Goal: Ask a question: Seek information or help from site administrators or community

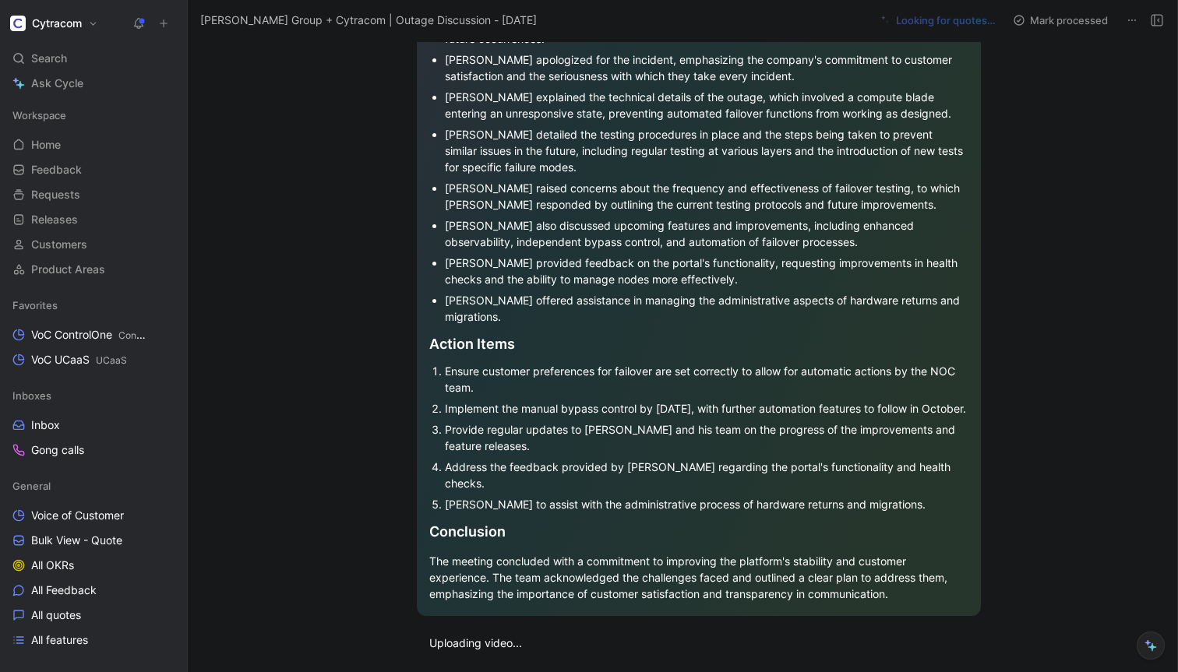
scroll to position [1099, 0]
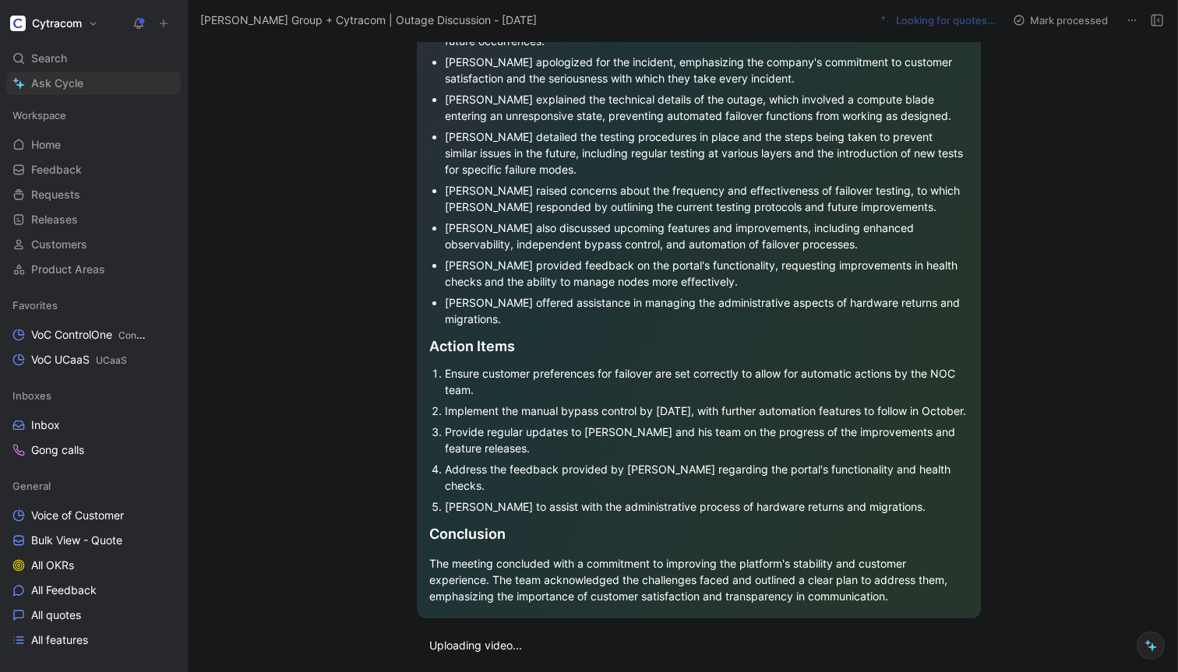
click at [69, 85] on span "Ask Cycle" at bounding box center [57, 83] width 52 height 19
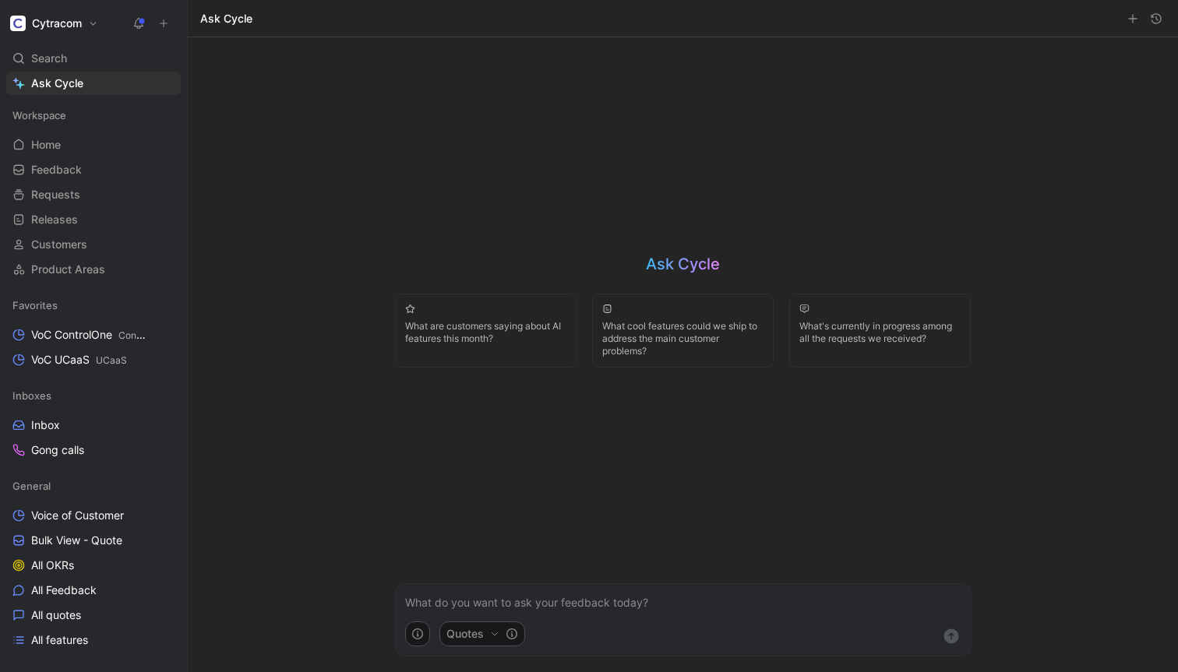
click at [551, 607] on p at bounding box center [683, 602] width 556 height 19
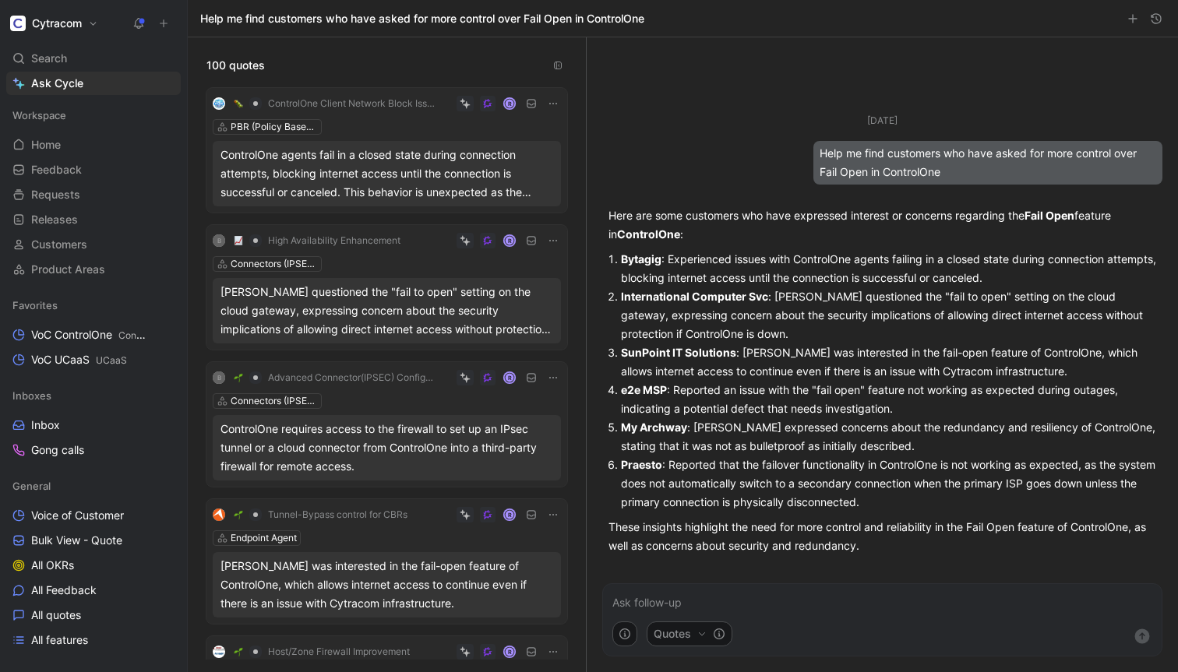
click at [372, 320] on div "Benjamin Kopas questioned the "fail to open" setting on the cloud gateway, expr…" at bounding box center [386, 311] width 333 height 56
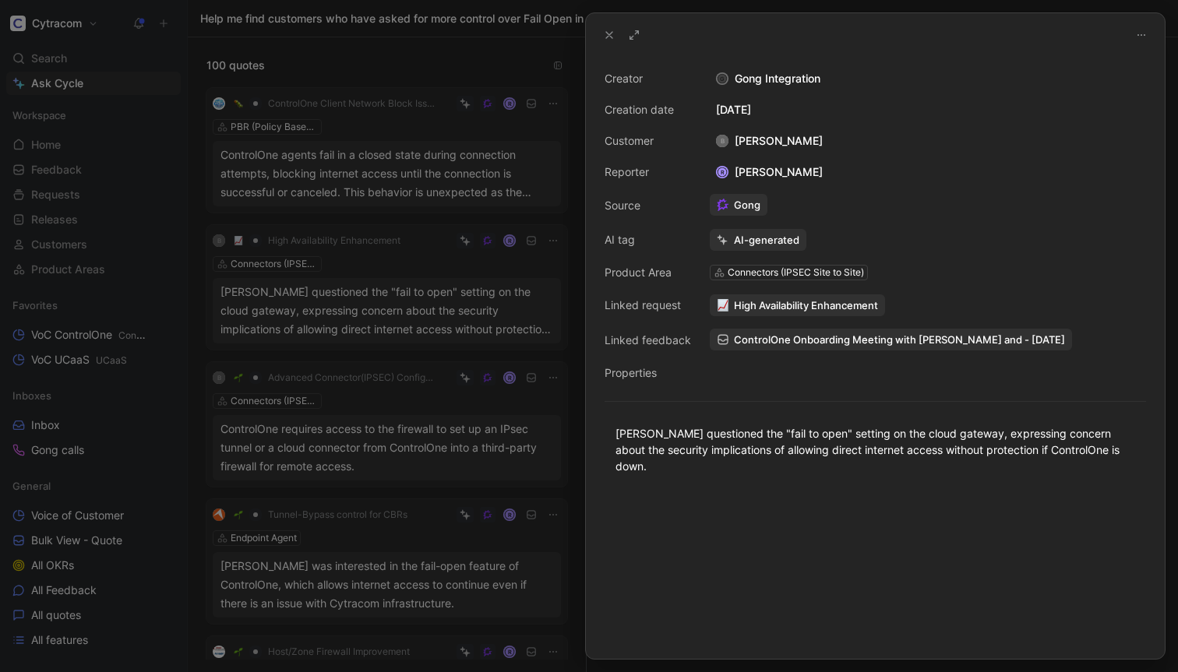
click at [1138, 34] on icon at bounding box center [1141, 35] width 12 height 12
click at [1090, 91] on span "Delete quote" at bounding box center [1104, 89] width 65 height 13
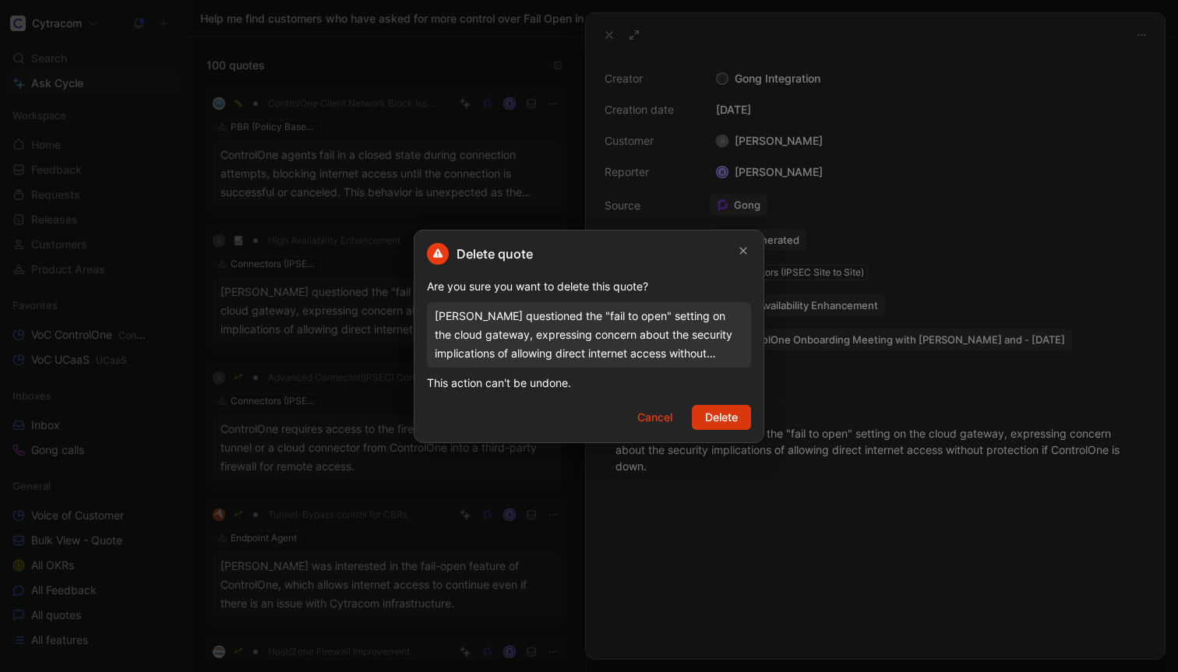
click at [722, 410] on span "Delete" at bounding box center [721, 417] width 33 height 19
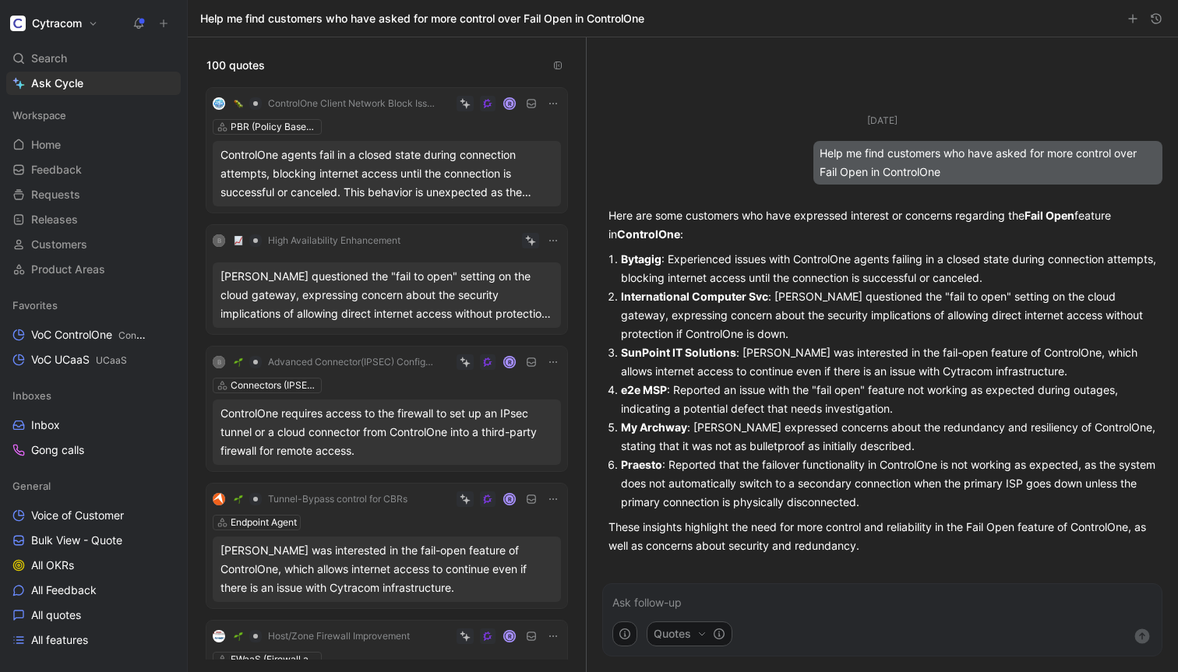
click at [365, 180] on div "ControlOne agents fail in a closed state during connection attempts, blocking i…" at bounding box center [386, 174] width 333 height 56
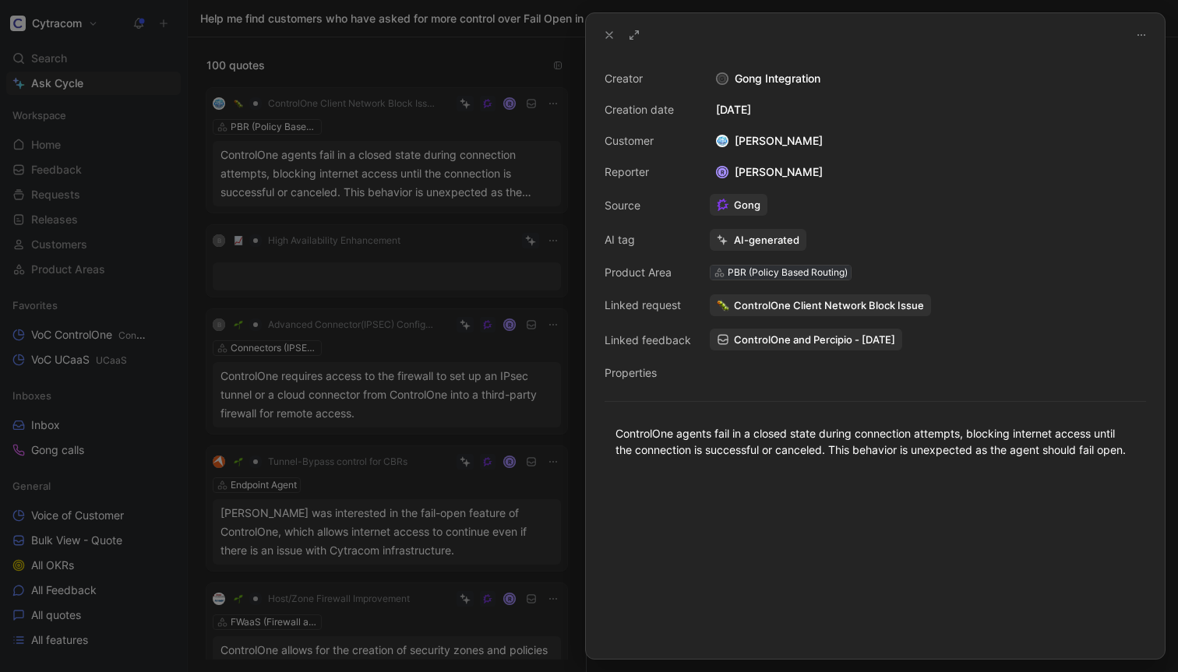
click at [803, 271] on div "PBR (Policy Based Routing)" at bounding box center [787, 273] width 120 height 16
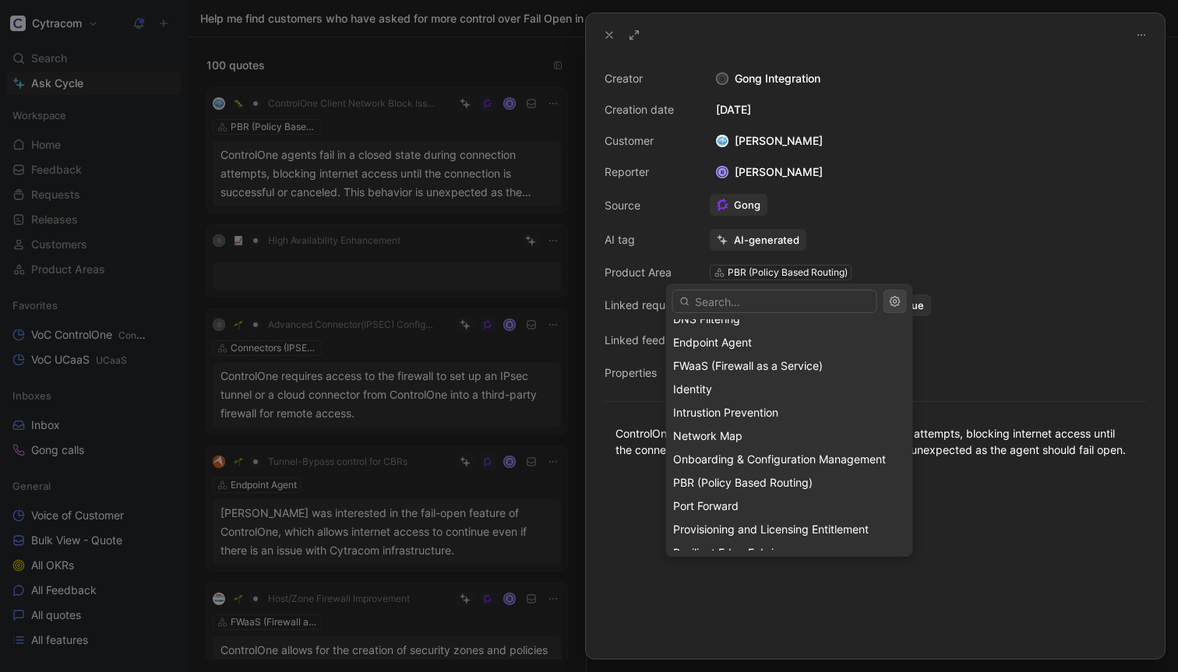
scroll to position [364, 0]
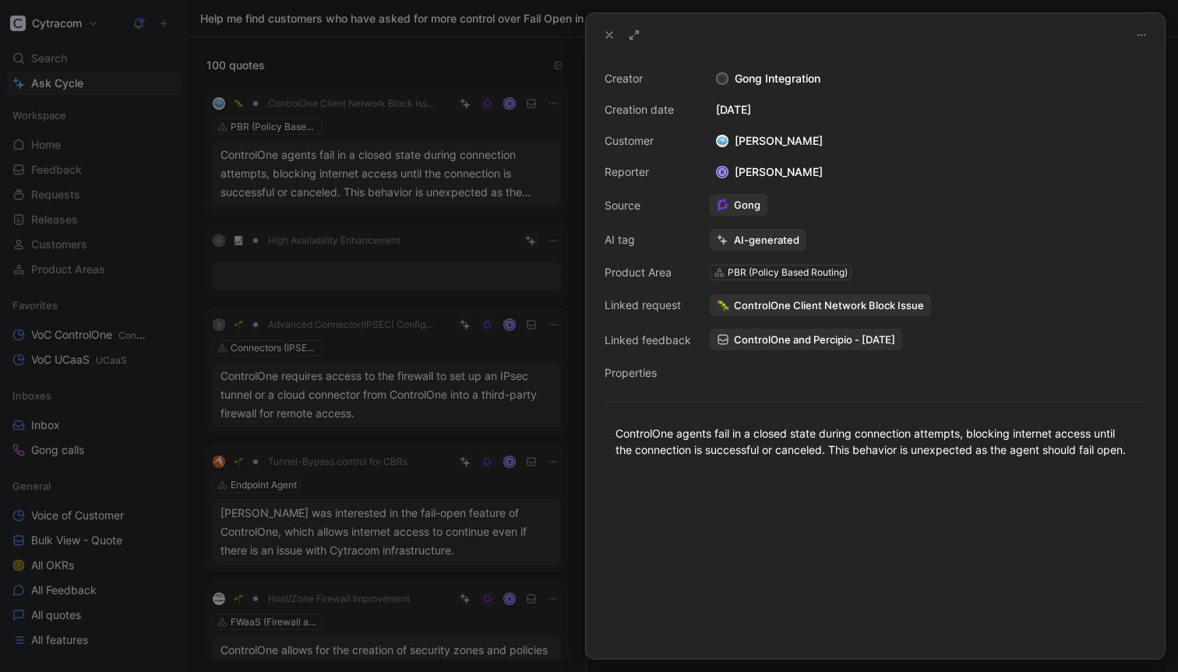
click at [610, 38] on icon at bounding box center [609, 35] width 12 height 12
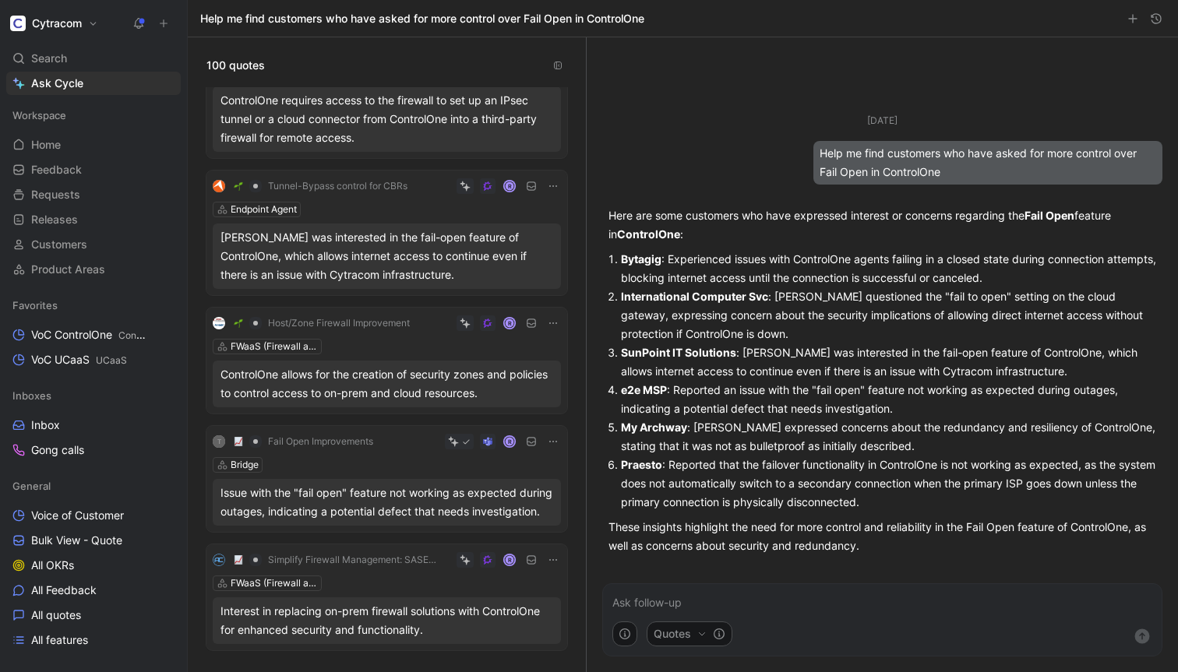
scroll to position [256, 0]
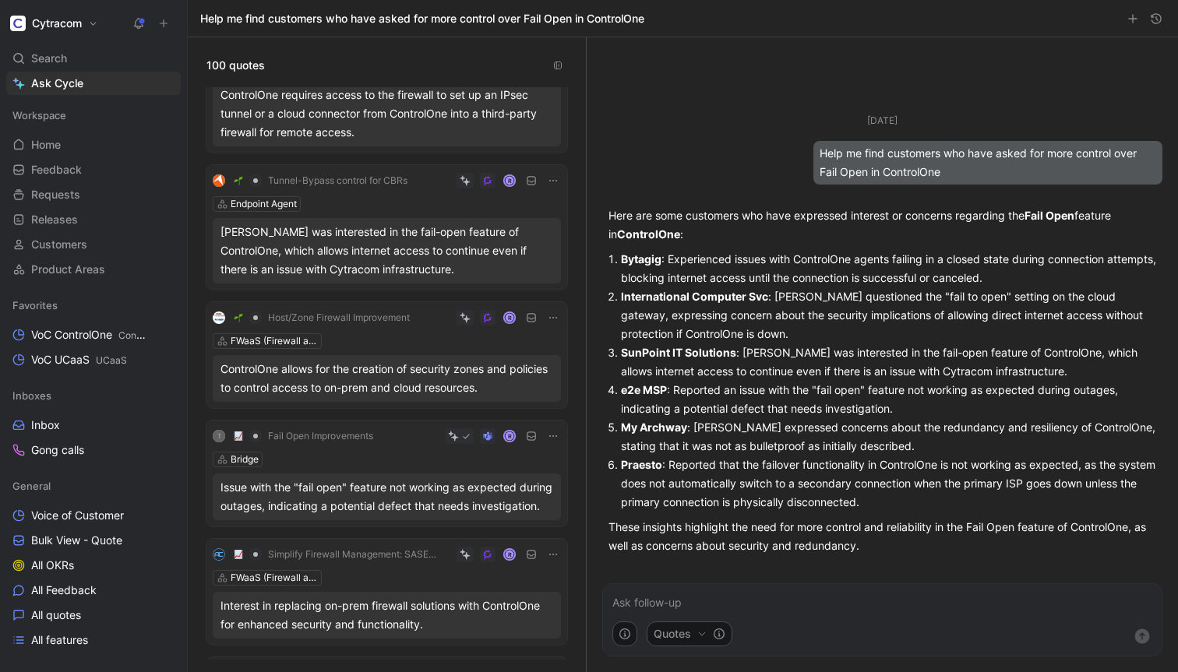
click at [554, 184] on icon at bounding box center [553, 180] width 12 height 12
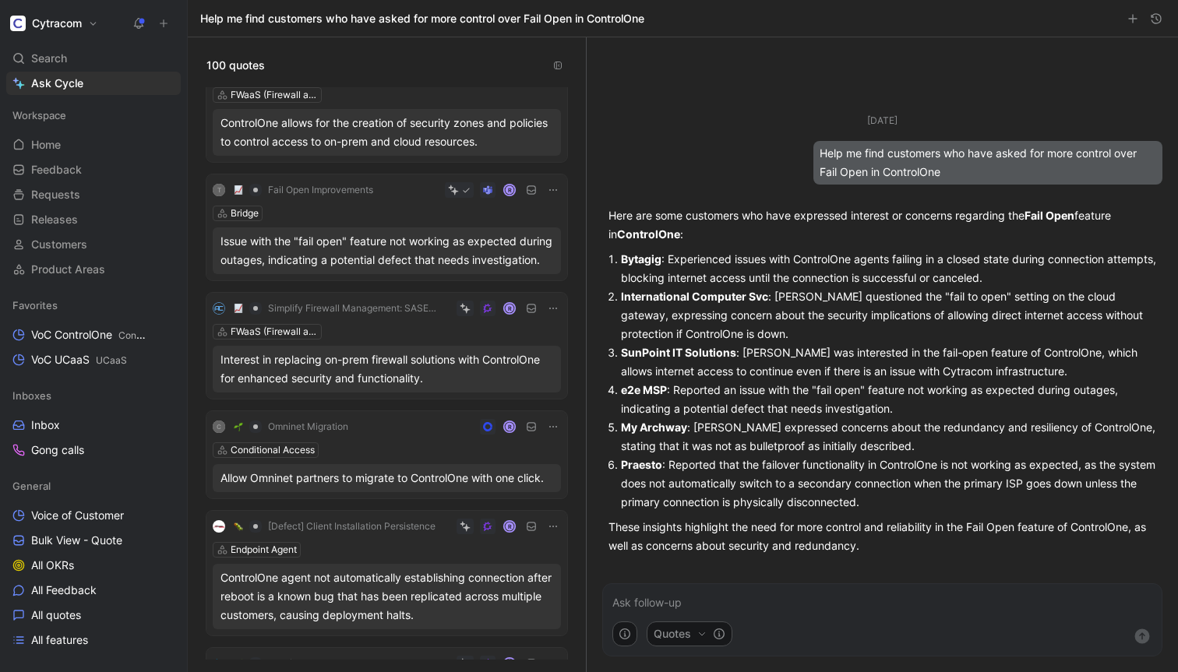
scroll to position [518, 0]
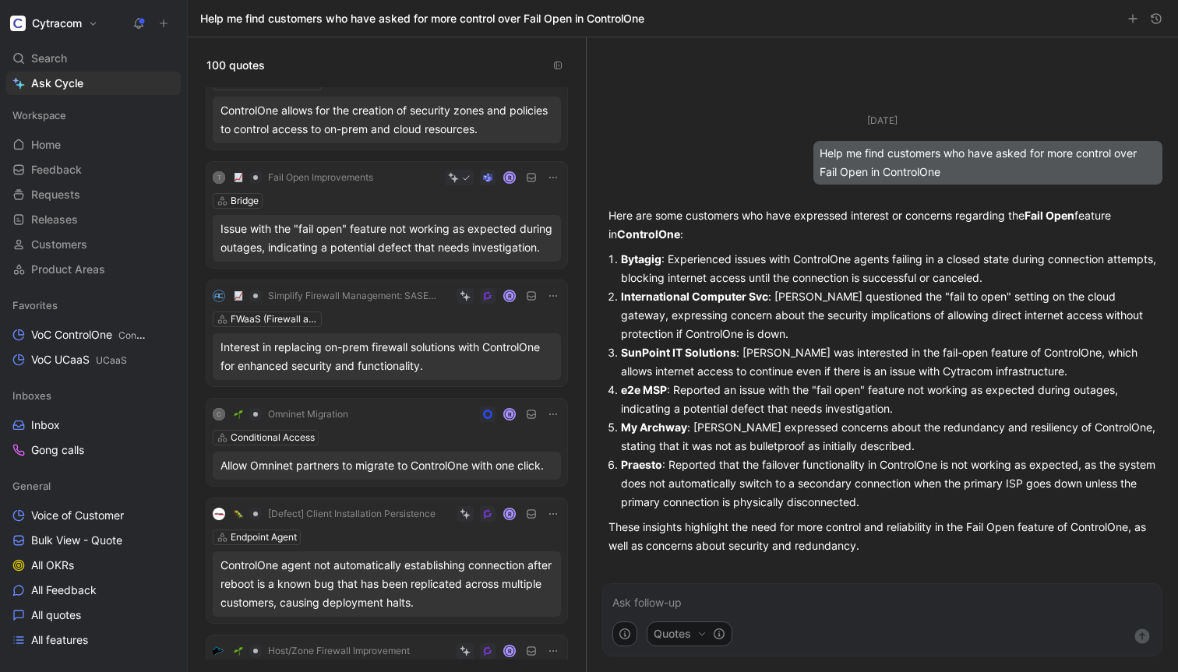
click at [312, 178] on span "Fail Open Improvements" at bounding box center [320, 177] width 105 height 12
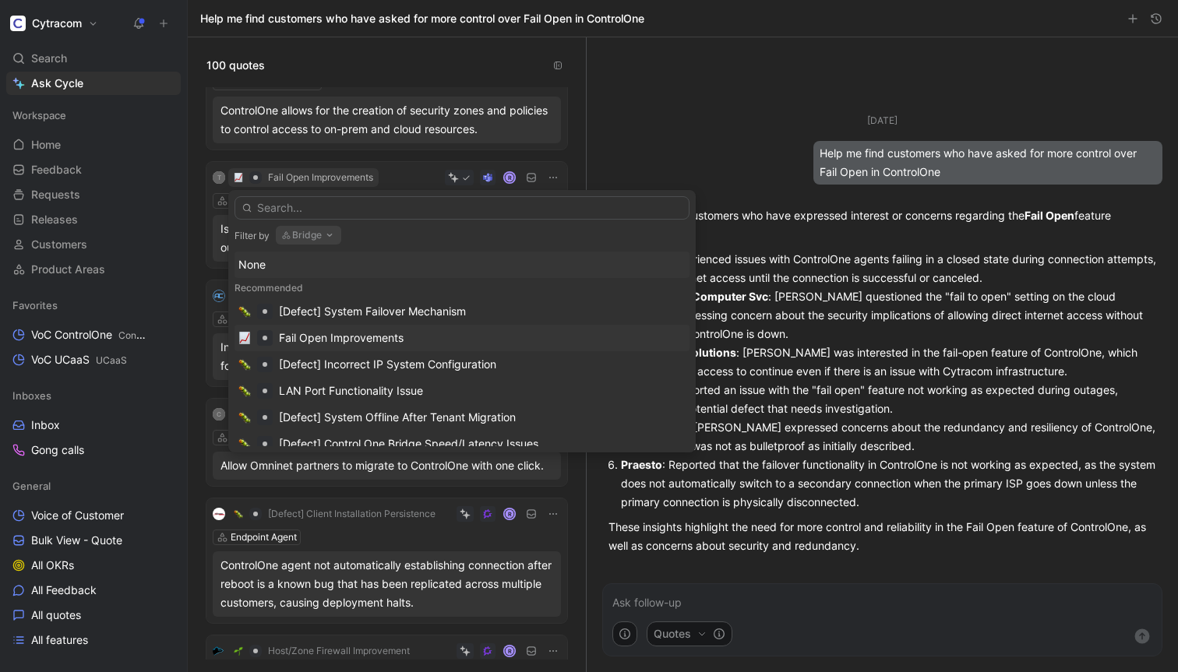
click at [309, 335] on div "Fail Open Improvements" at bounding box center [341, 338] width 125 height 19
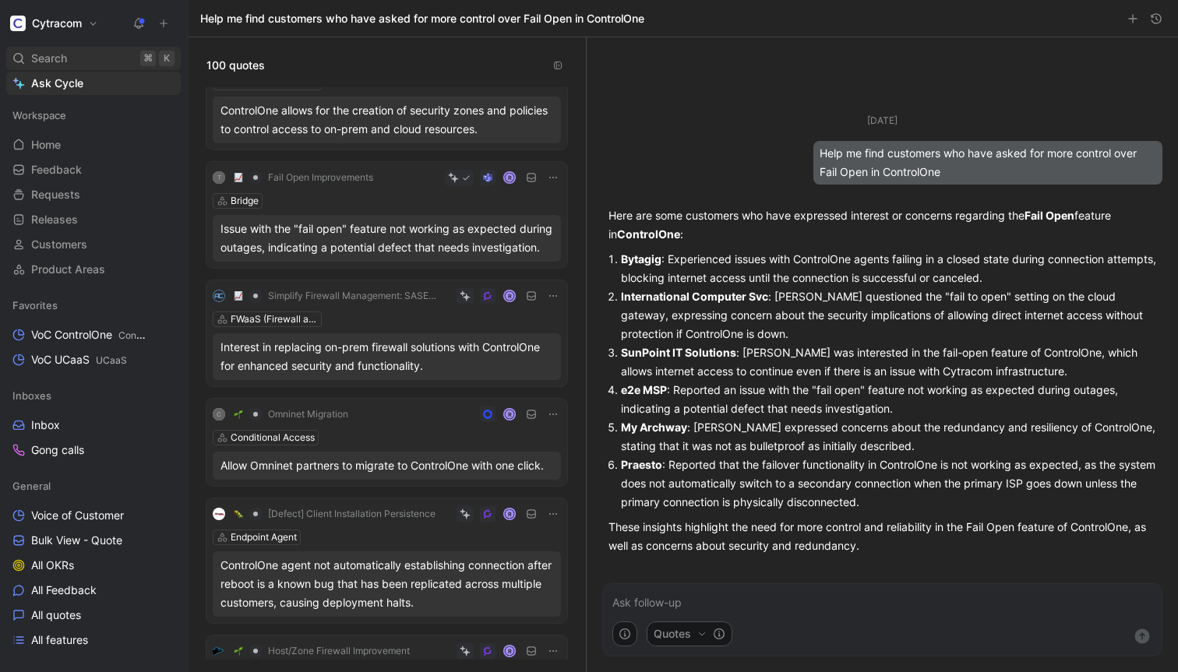
click at [62, 56] on span "Search" at bounding box center [49, 58] width 36 height 19
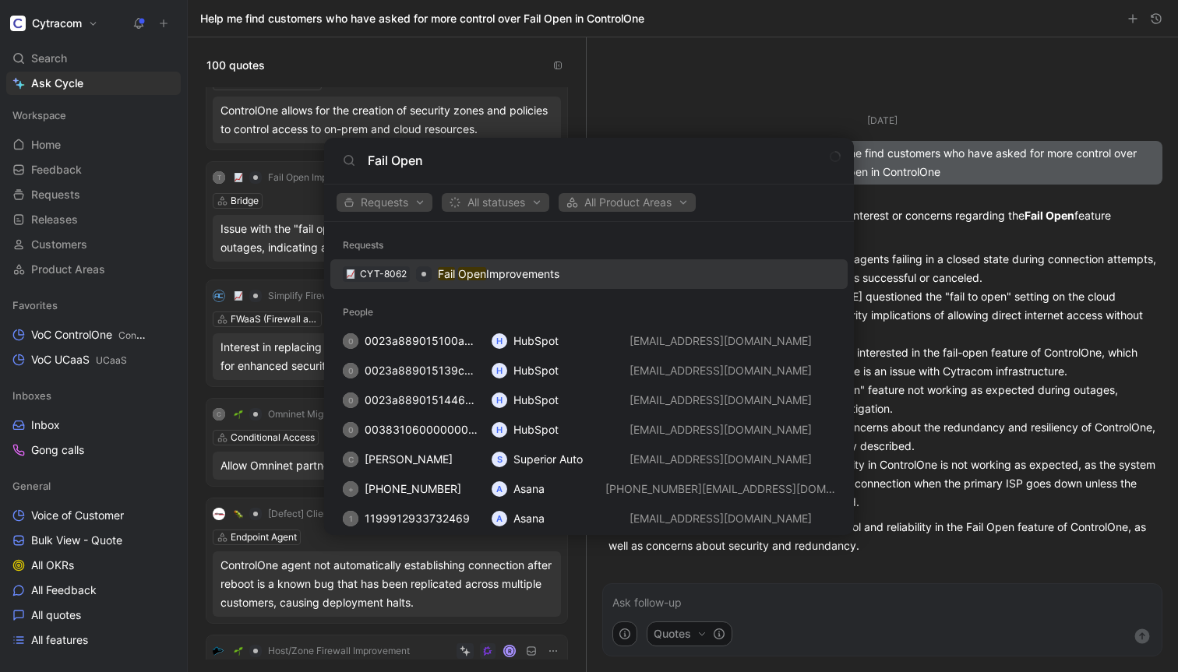
type input "Fail Open"
click at [467, 283] on div "CYT-8062 Fail Open Improvements" at bounding box center [589, 274] width 508 height 28
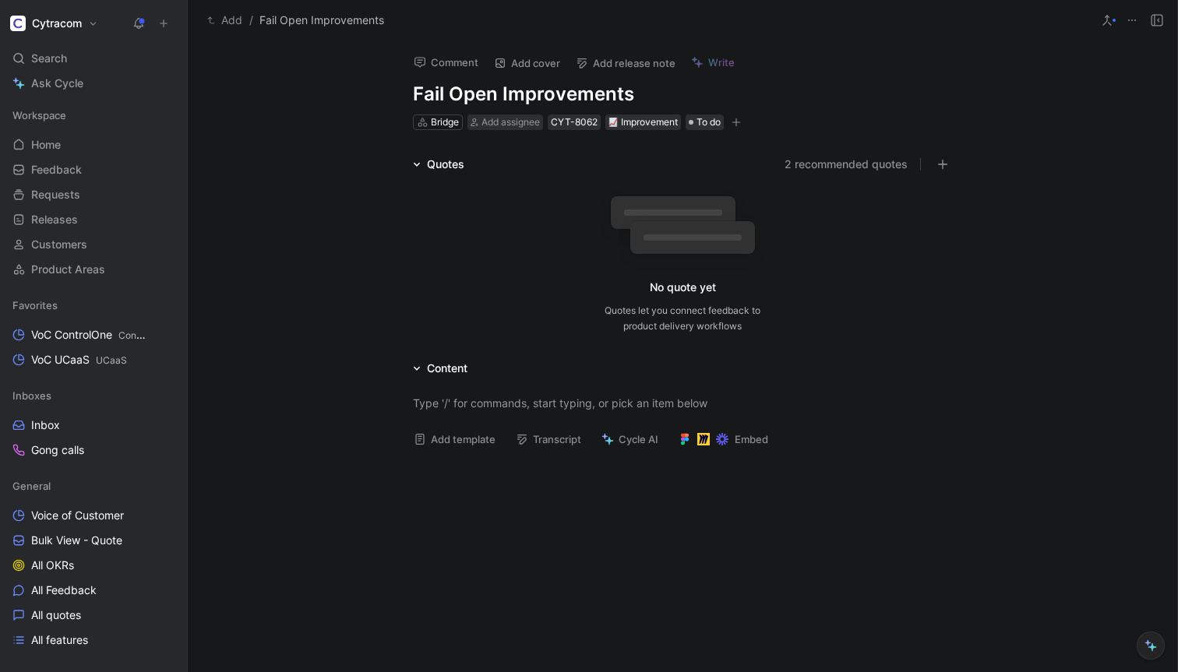
click at [825, 158] on button "2 recommended quotes" at bounding box center [845, 164] width 123 height 19
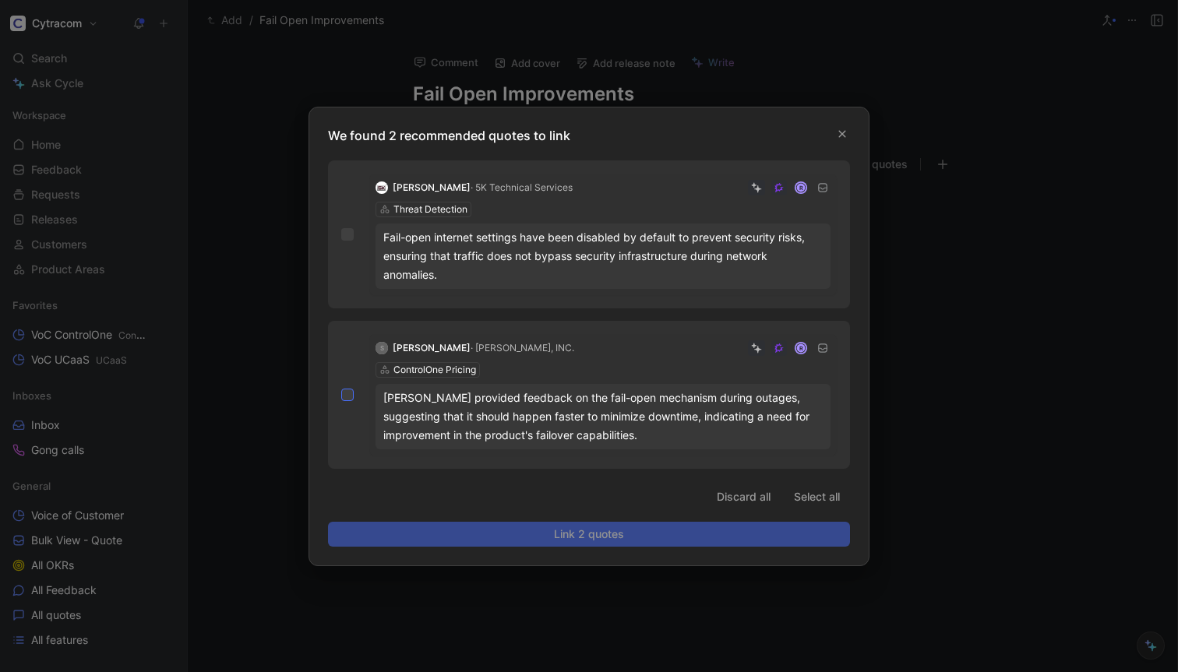
click at [348, 394] on icon at bounding box center [347, 394] width 7 height 5
click at [341, 389] on input "checkbox" at bounding box center [341, 389] width 0 height 0
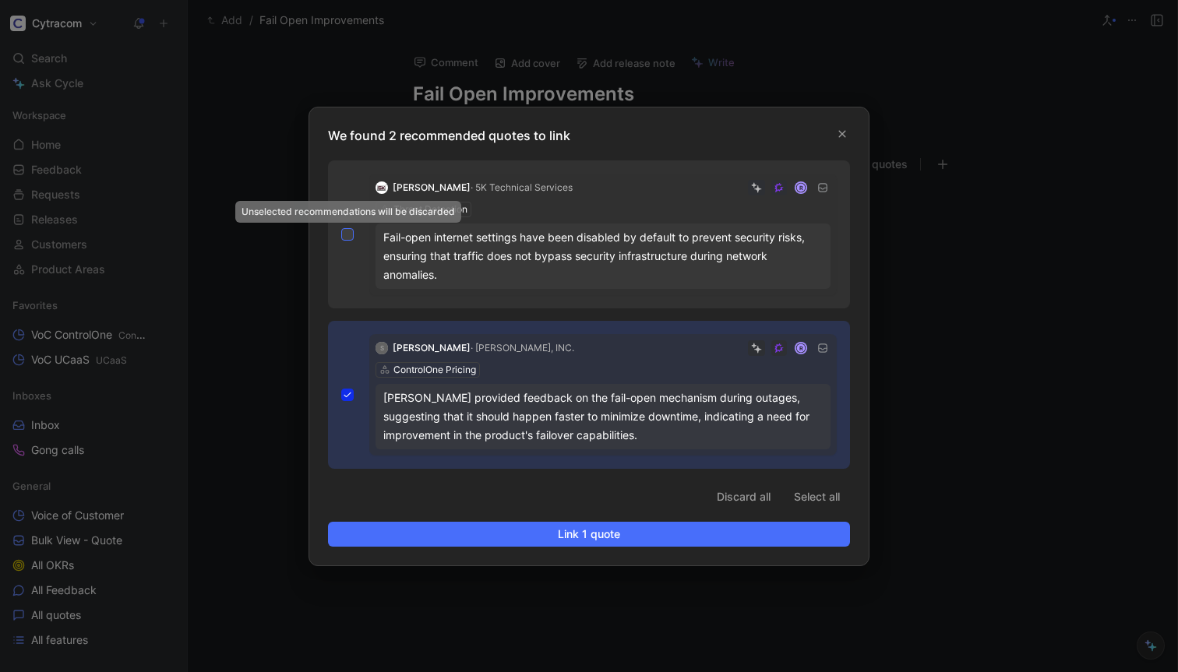
click at [345, 237] on icon at bounding box center [347, 234] width 9 height 9
click at [341, 228] on input "checkbox" at bounding box center [341, 228] width 0 height 0
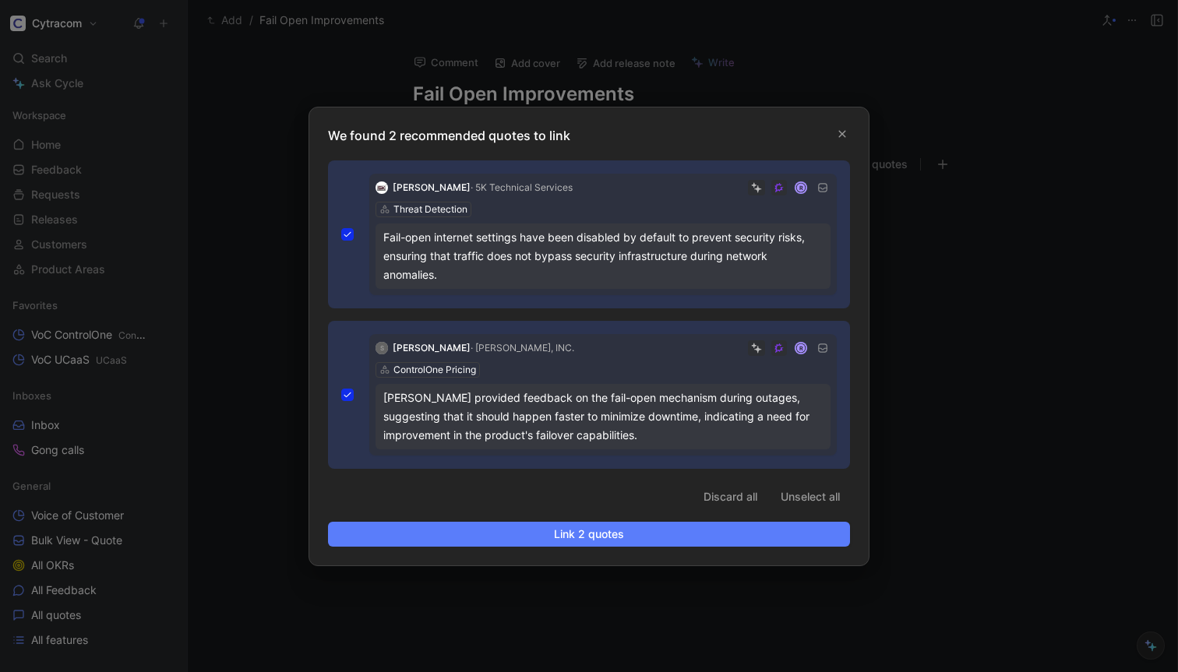
click at [601, 533] on span "Link 2 quotes" at bounding box center [588, 534] width 495 height 19
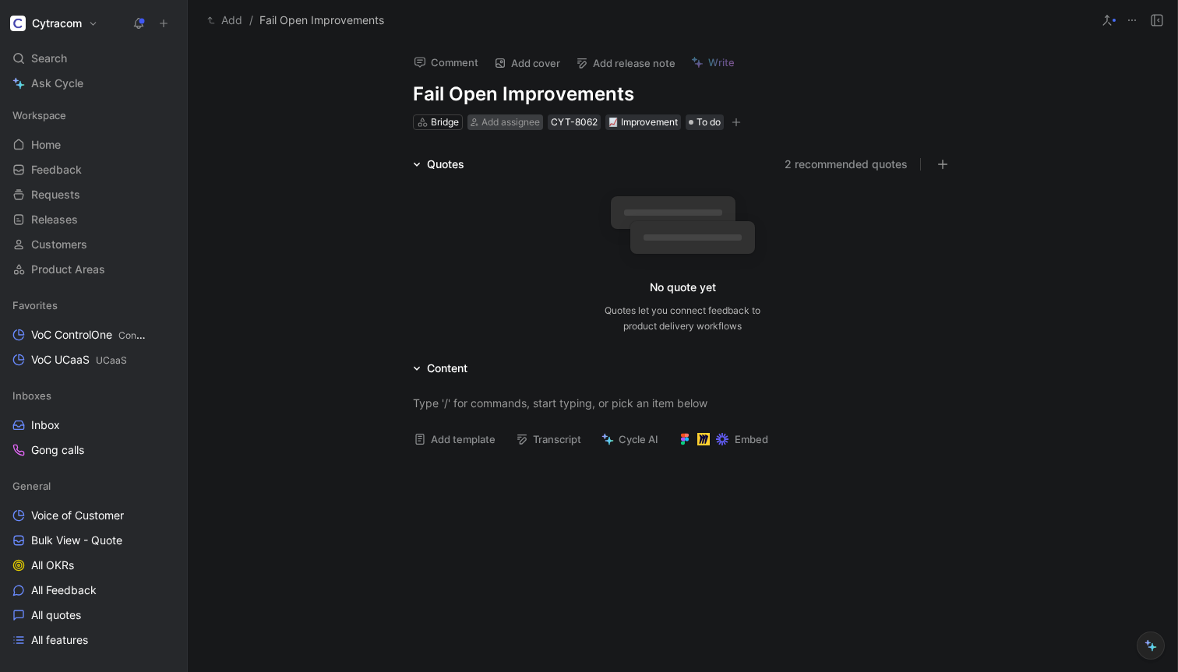
click at [490, 121] on span "Add assignee" at bounding box center [510, 122] width 58 height 12
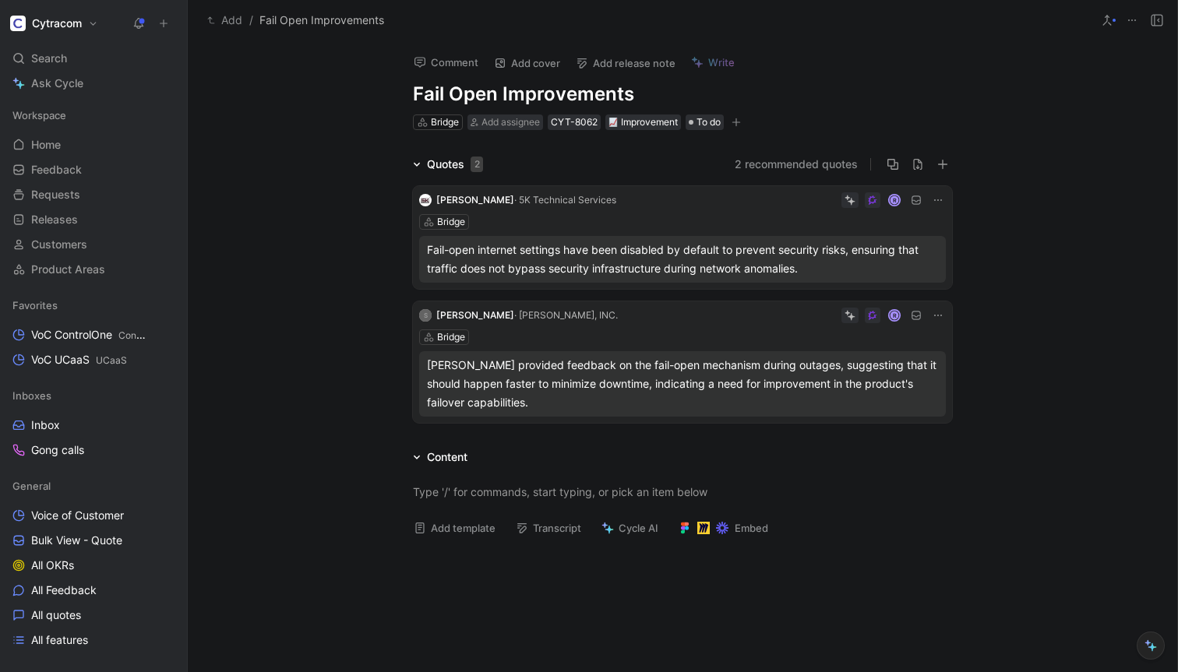
click at [548, 153] on div "Comment Add cover Add release note Write Fail Open Improvements Bridge Add assi…" at bounding box center [682, 356] width 989 height 632
click at [759, 526] on button "Embed" at bounding box center [723, 528] width 104 height 22
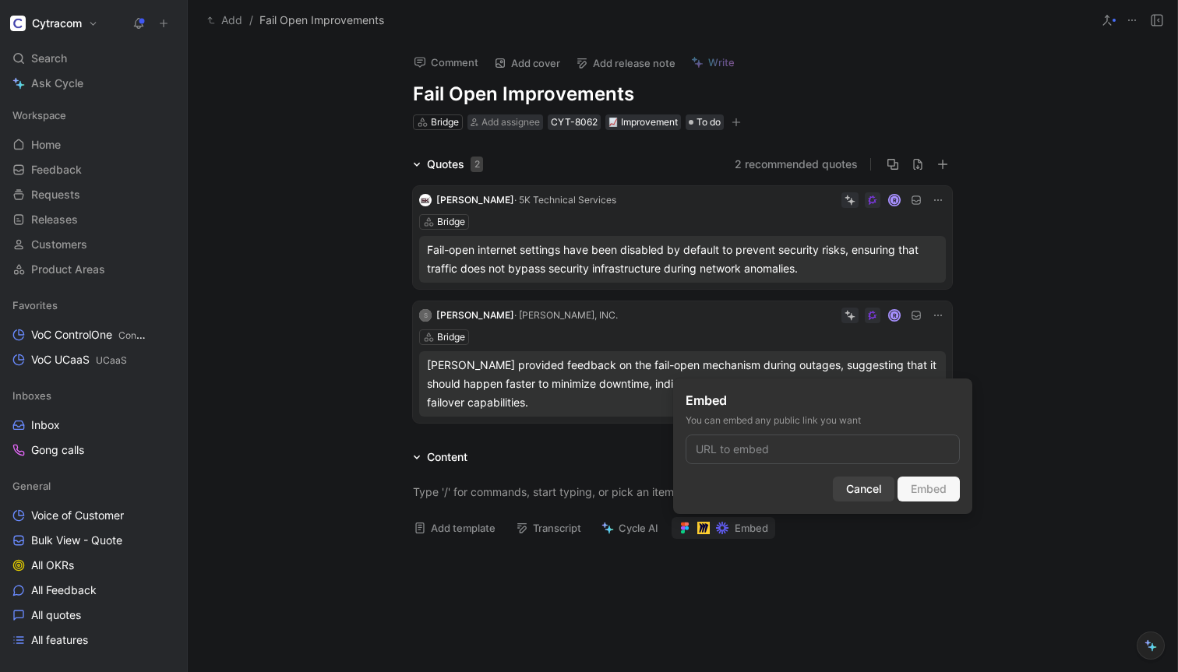
click at [861, 488] on span "Cancel" at bounding box center [863, 489] width 35 height 19
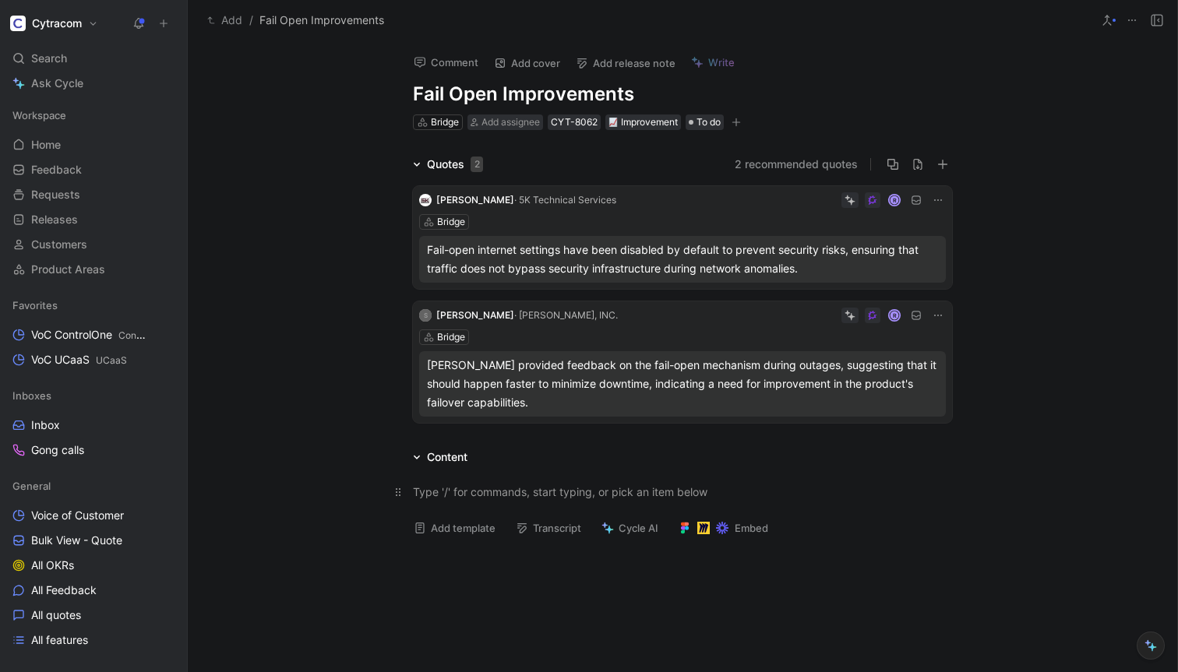
click at [460, 494] on div at bounding box center [682, 492] width 539 height 16
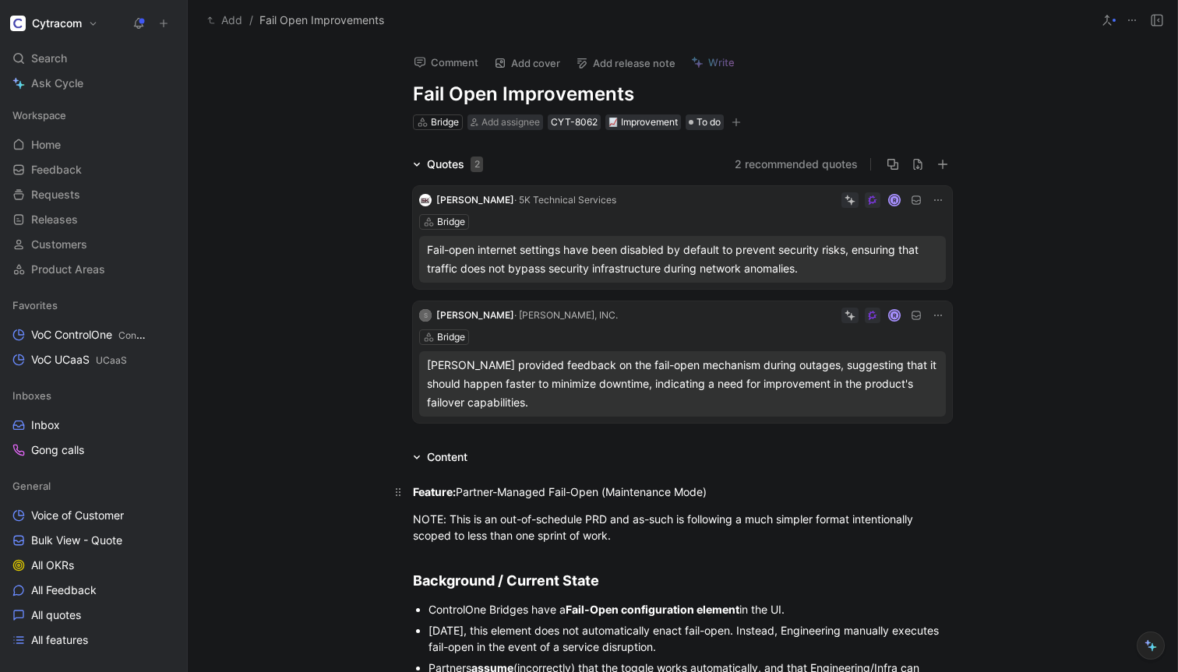
scroll to position [847, 0]
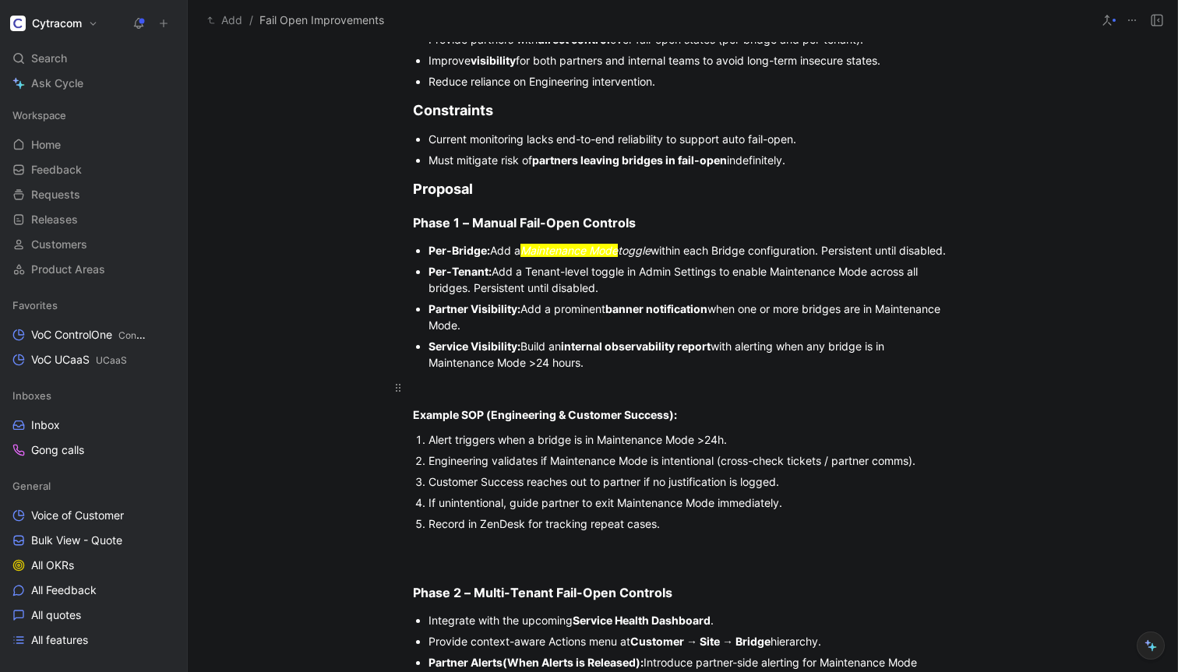
click at [517, 395] on div at bounding box center [682, 387] width 539 height 16
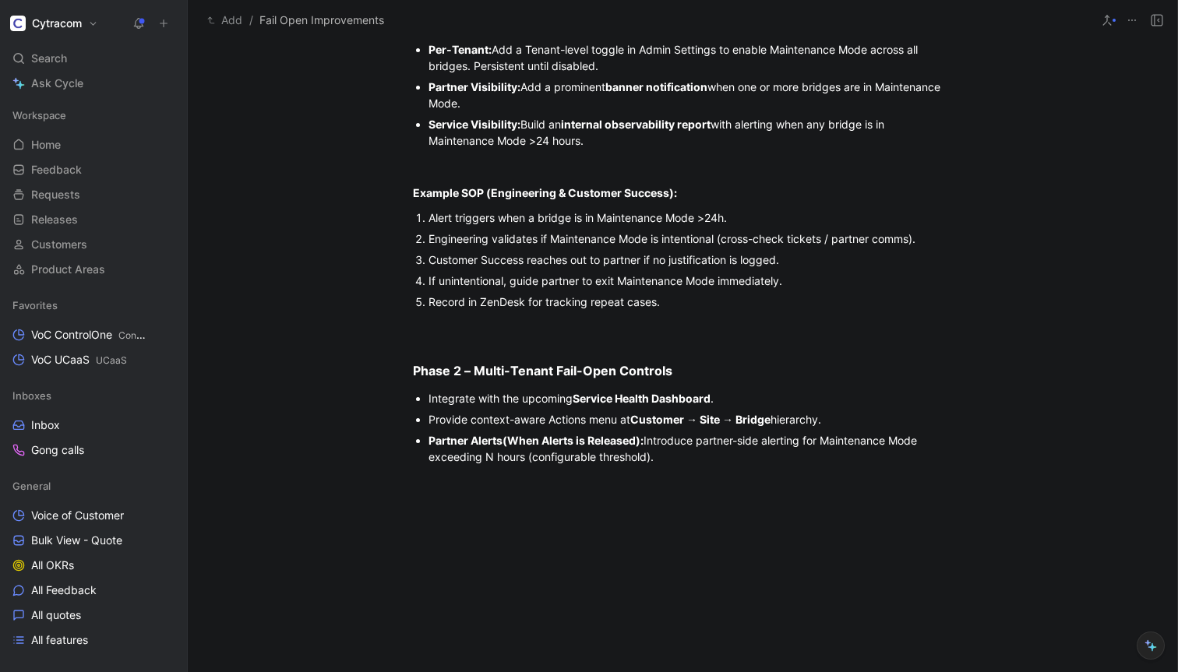
scroll to position [1211, 0]
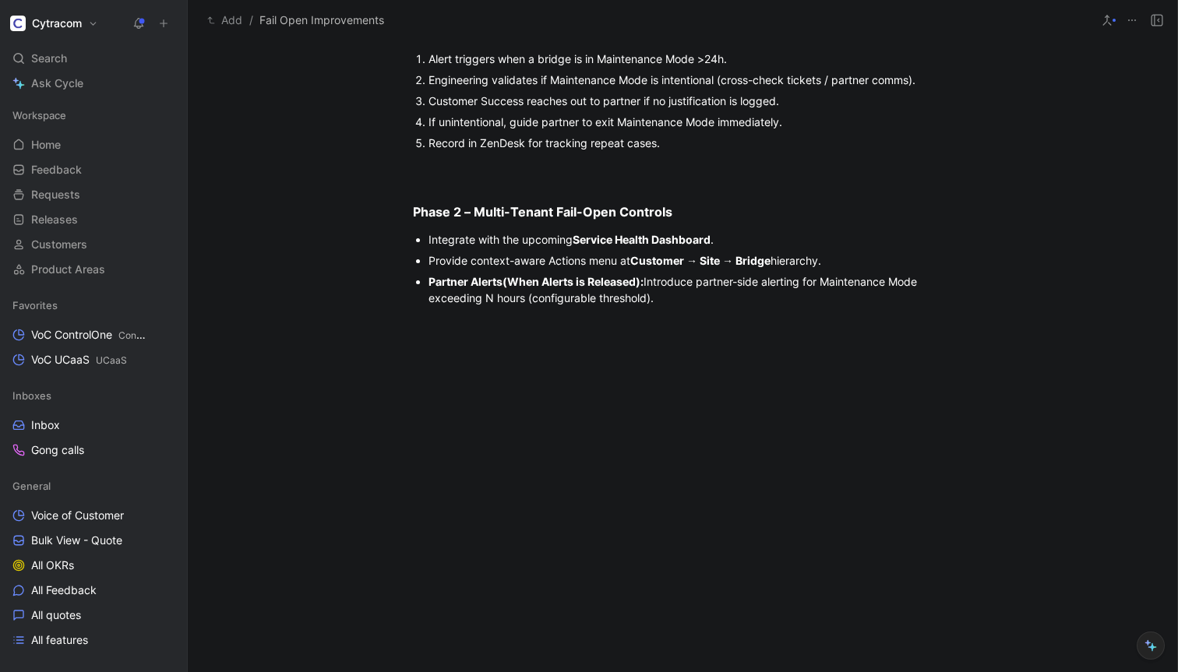
click at [562, 400] on div at bounding box center [682, 422] width 989 height 202
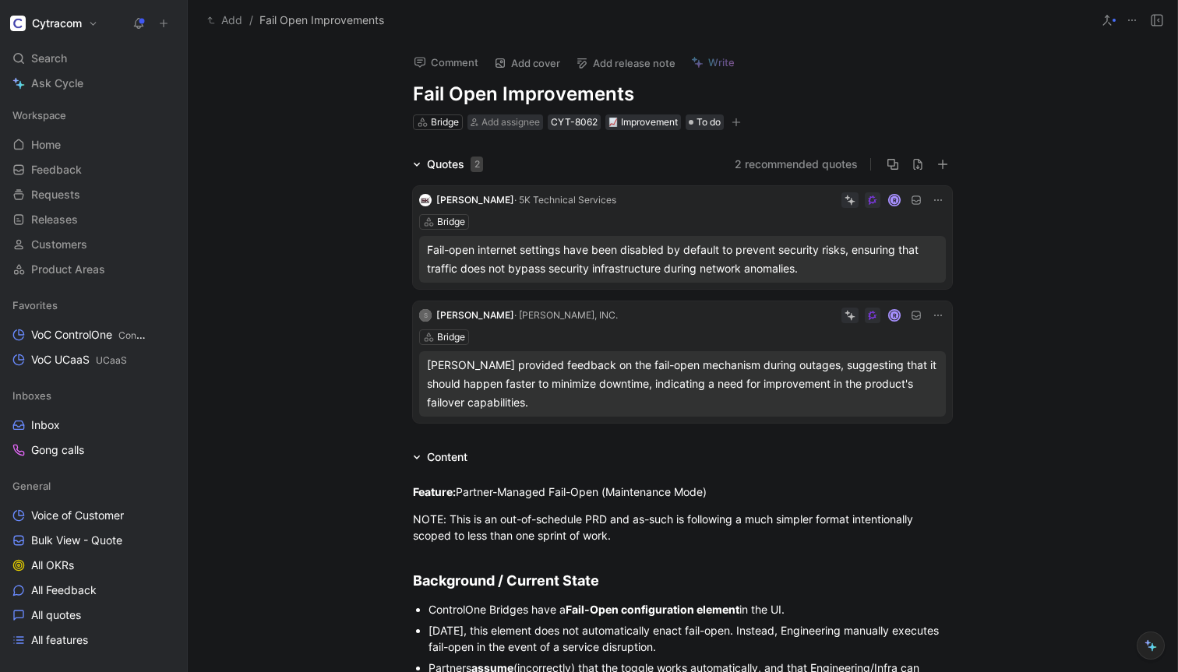
click at [794, 603] on div "ControlOne Bridges have a Fail-Open configuration element in the UI." at bounding box center [689, 609] width 523 height 16
click at [1043, 129] on div "Comment Add cover Add release note Write Fail Open Improvements Bridge Add assi…" at bounding box center [682, 356] width 989 height 632
click at [1107, 22] on icon at bounding box center [1106, 20] width 12 height 12
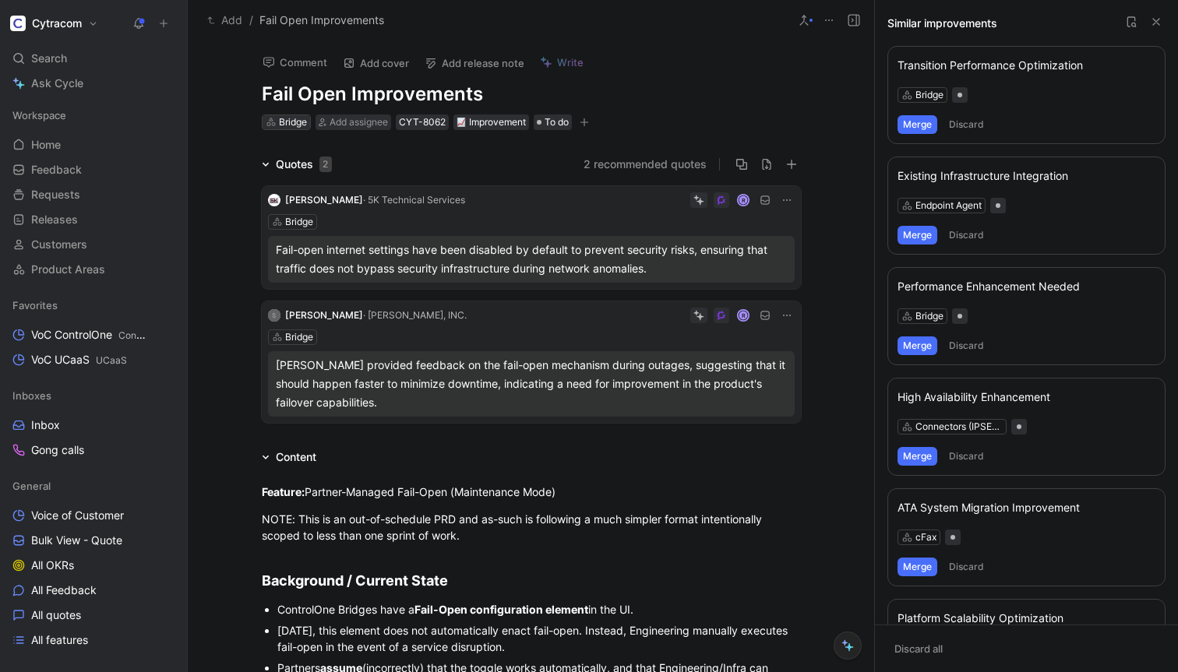
click at [290, 122] on div "Bridge" at bounding box center [293, 122] width 28 height 16
click at [1150, 22] on icon at bounding box center [1156, 22] width 12 height 12
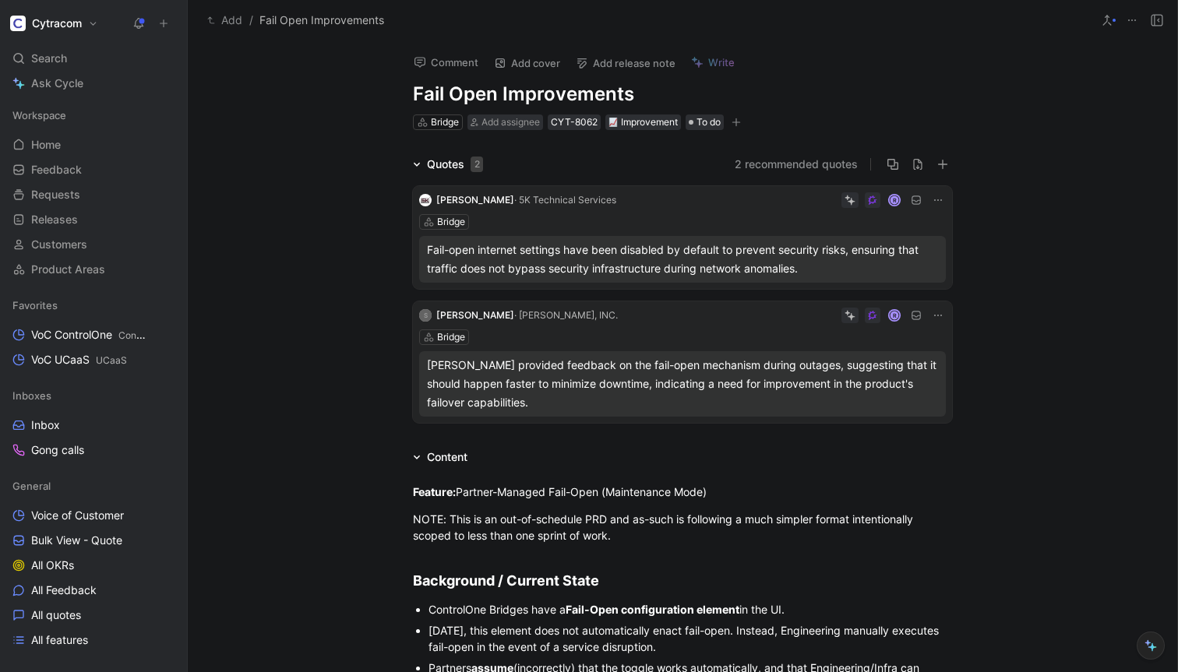
click at [643, 94] on h1 "Fail Open Improvements" at bounding box center [682, 94] width 539 height 25
click at [738, 126] on icon "button" at bounding box center [735, 122] width 9 height 9
click at [766, 165] on button "2 recommended quotes" at bounding box center [795, 164] width 123 height 19
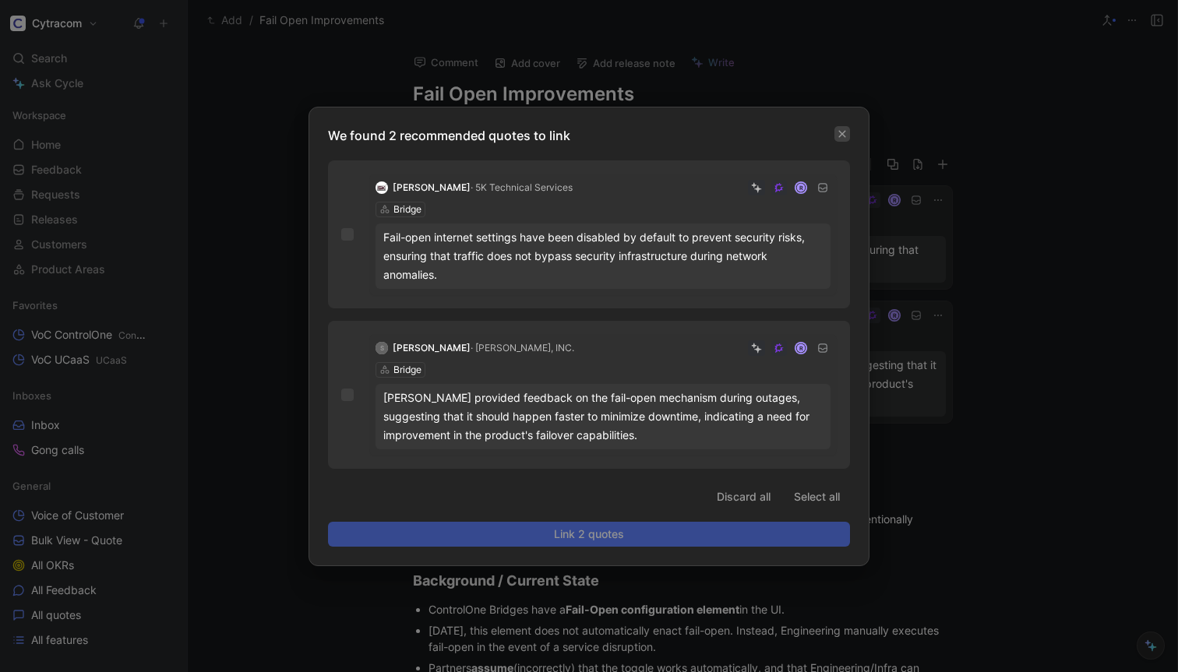
click at [842, 132] on icon "button" at bounding box center [841, 133] width 9 height 9
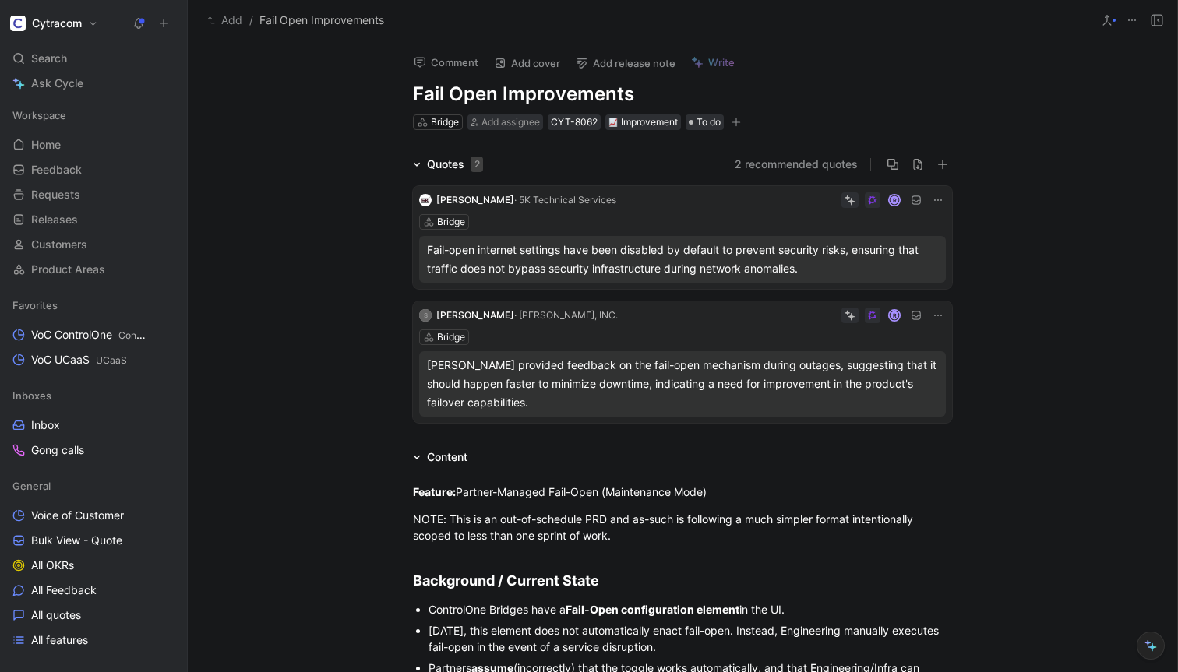
click at [1153, 651] on icon at bounding box center [1150, 645] width 12 height 12
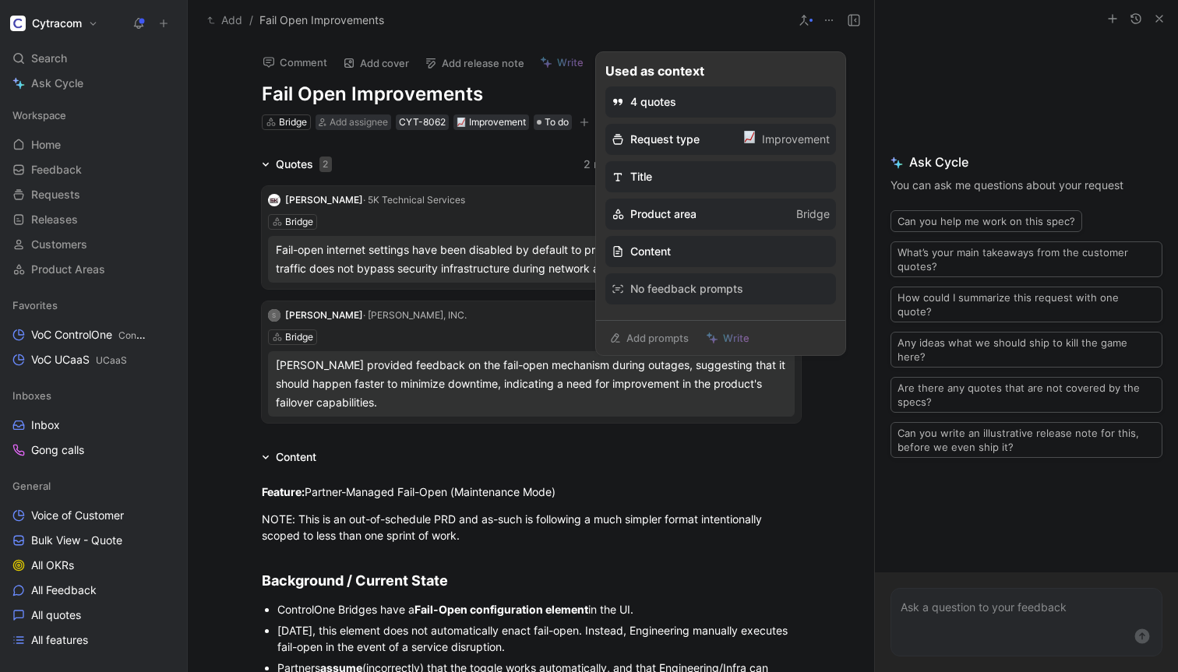
click at [644, 340] on link "Add prompts" at bounding box center [648, 338] width 93 height 22
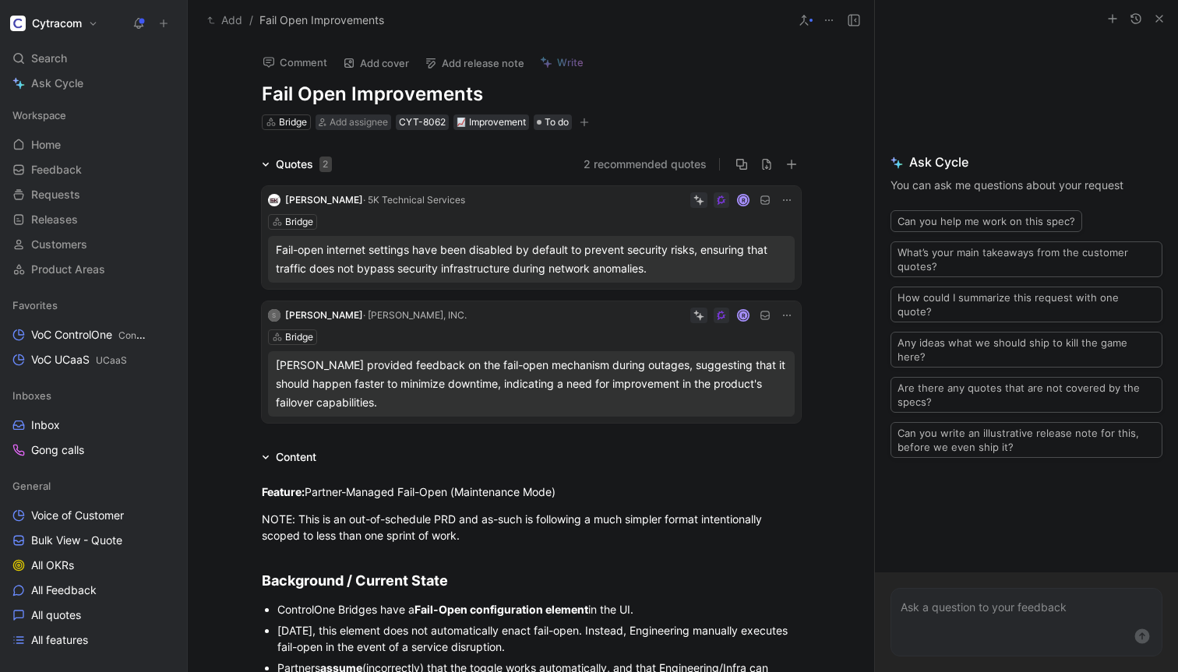
click at [808, 18] on icon at bounding box center [804, 20] width 12 height 12
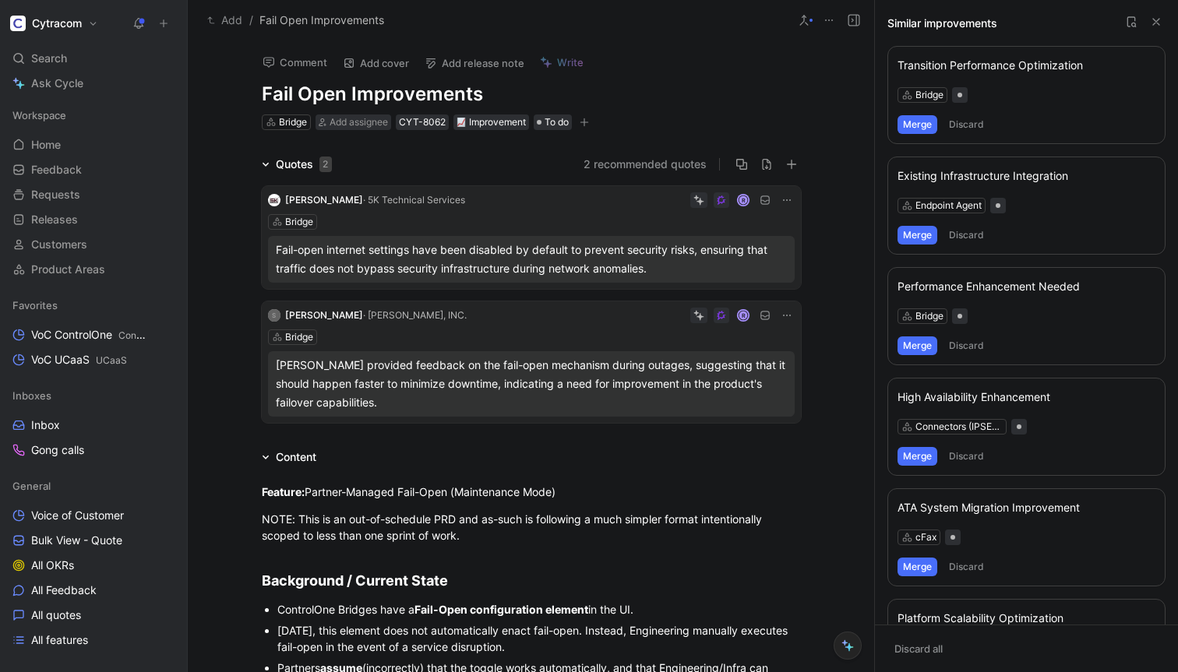
click at [1048, 97] on div "Bridge" at bounding box center [1026, 95] width 258 height 16
click at [1002, 59] on div "Transition Performance Optimization" at bounding box center [1026, 65] width 258 height 19
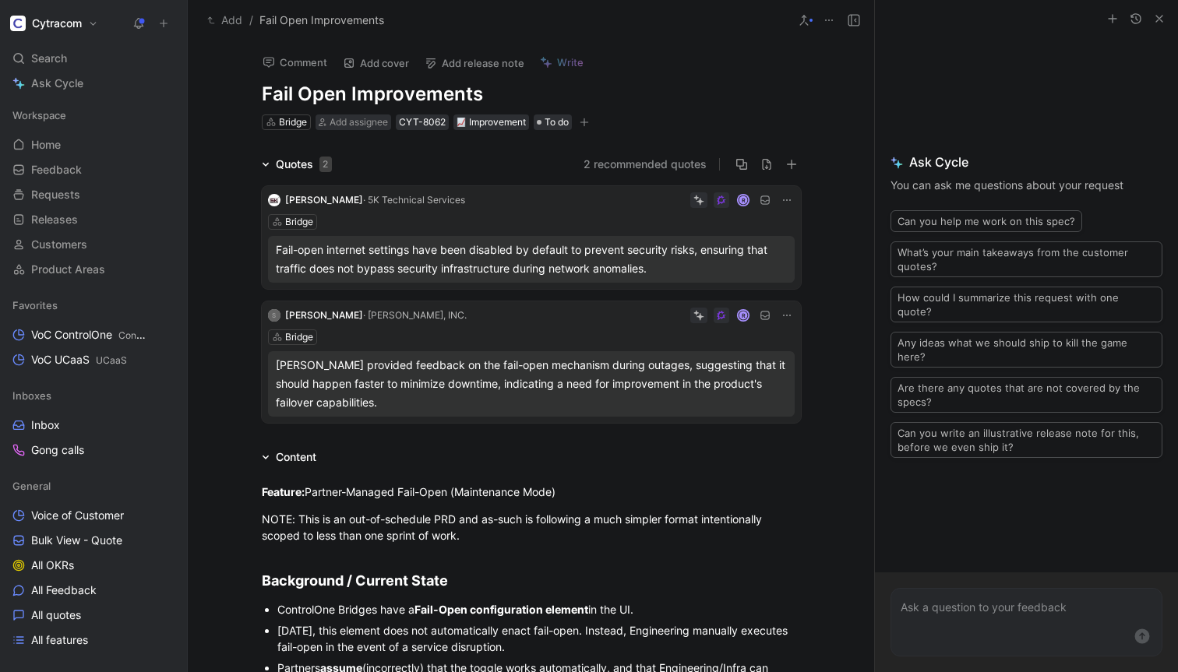
click at [812, 12] on button at bounding box center [804, 20] width 22 height 22
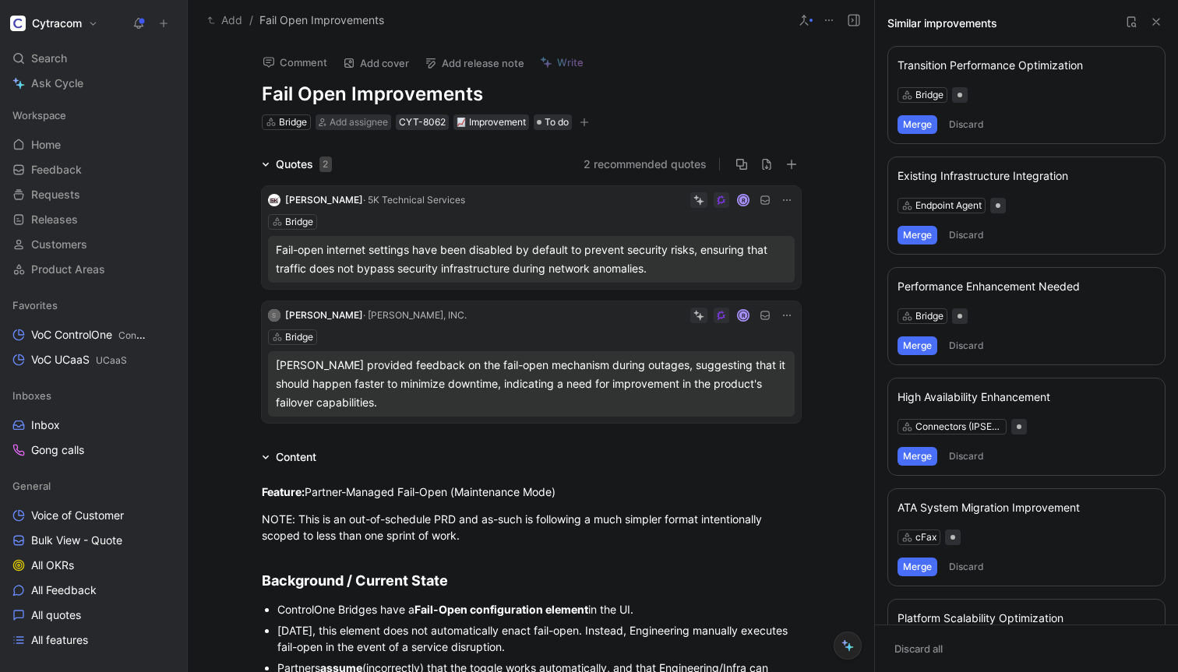
click at [970, 121] on button "Discard" at bounding box center [966, 124] width 46 height 19
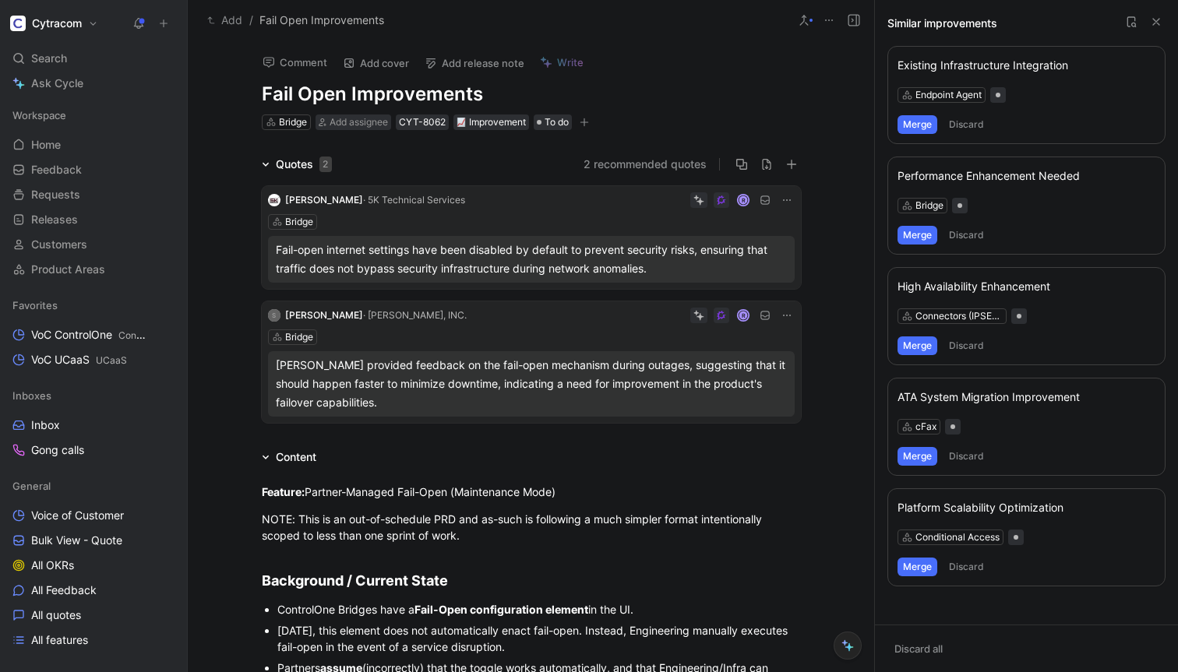
click at [970, 62] on div "Existing Infrastructure Integration" at bounding box center [1026, 65] width 258 height 19
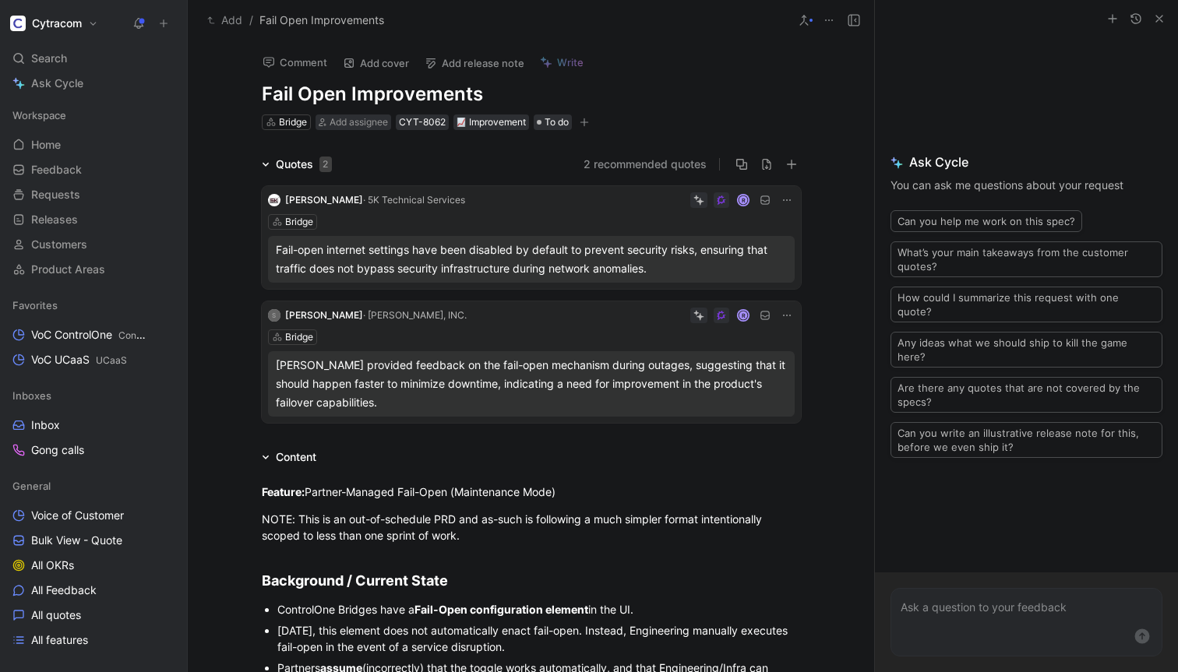
click at [804, 17] on icon at bounding box center [804, 20] width 12 height 12
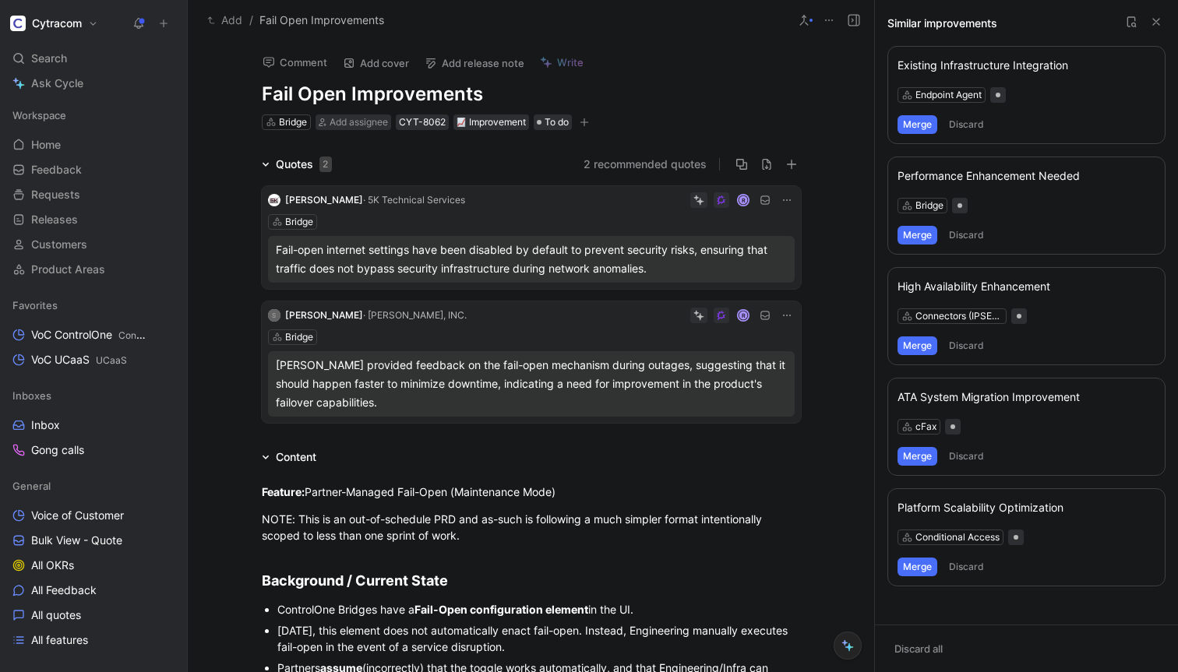
click at [829, 21] on icon at bounding box center [828, 20] width 12 height 12
click at [1156, 24] on icon at bounding box center [1156, 22] width 12 height 12
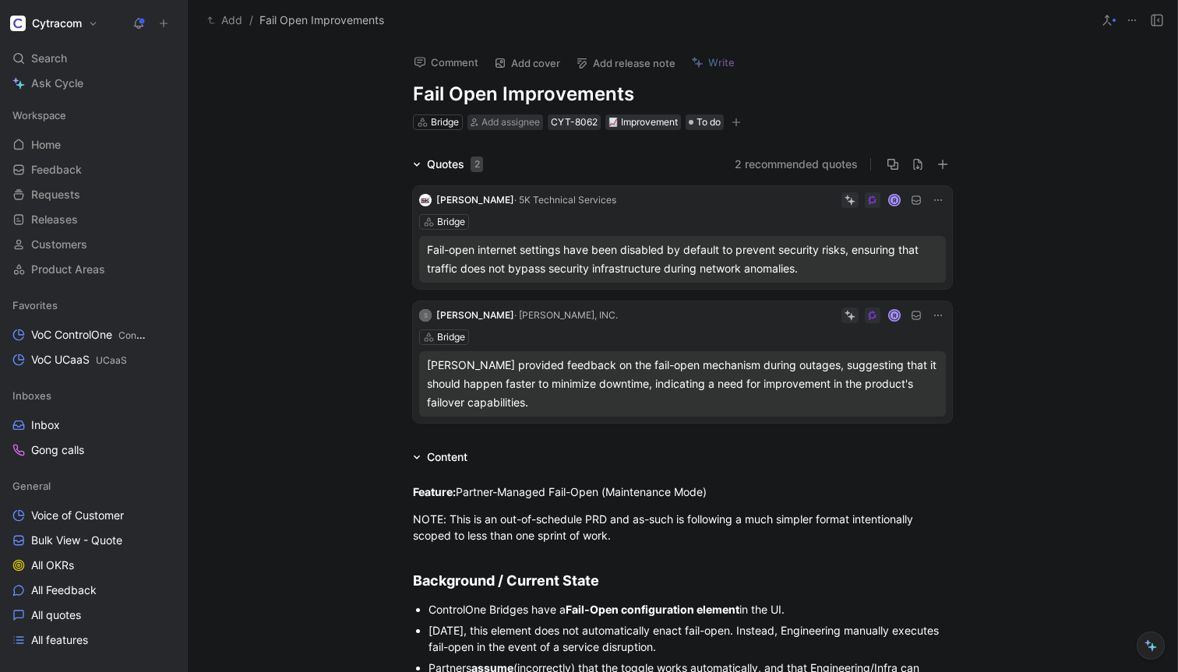
click at [1155, 646] on icon at bounding box center [1152, 647] width 9 height 9
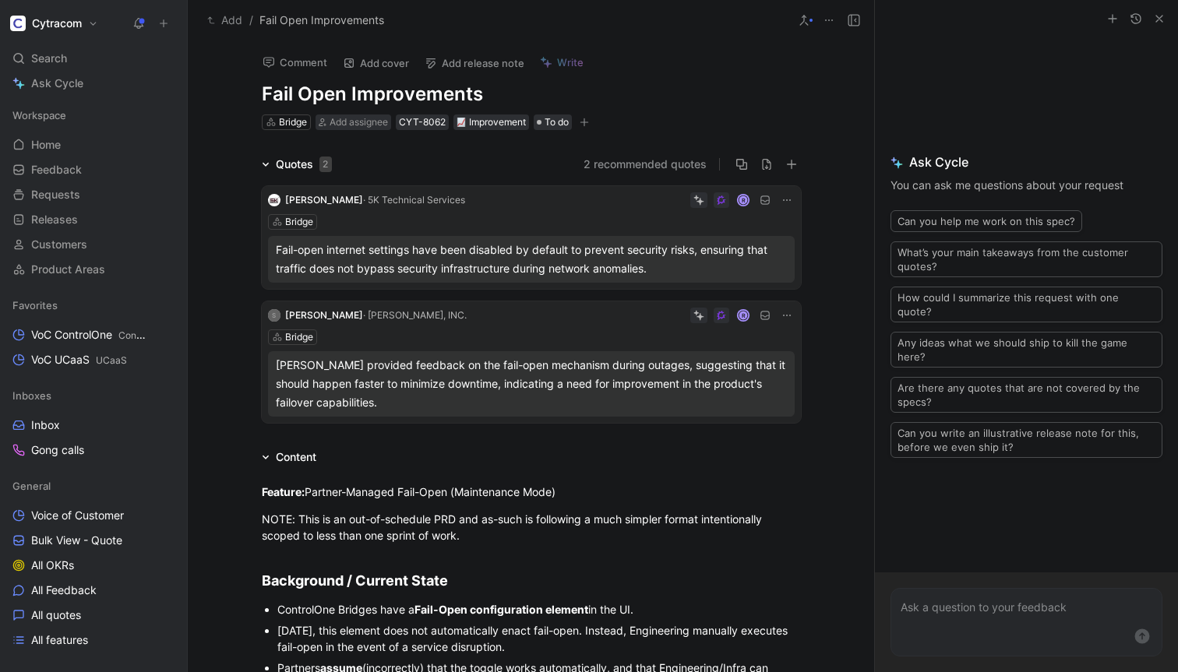
click at [1009, 607] on p at bounding box center [1026, 607] width 252 height 19
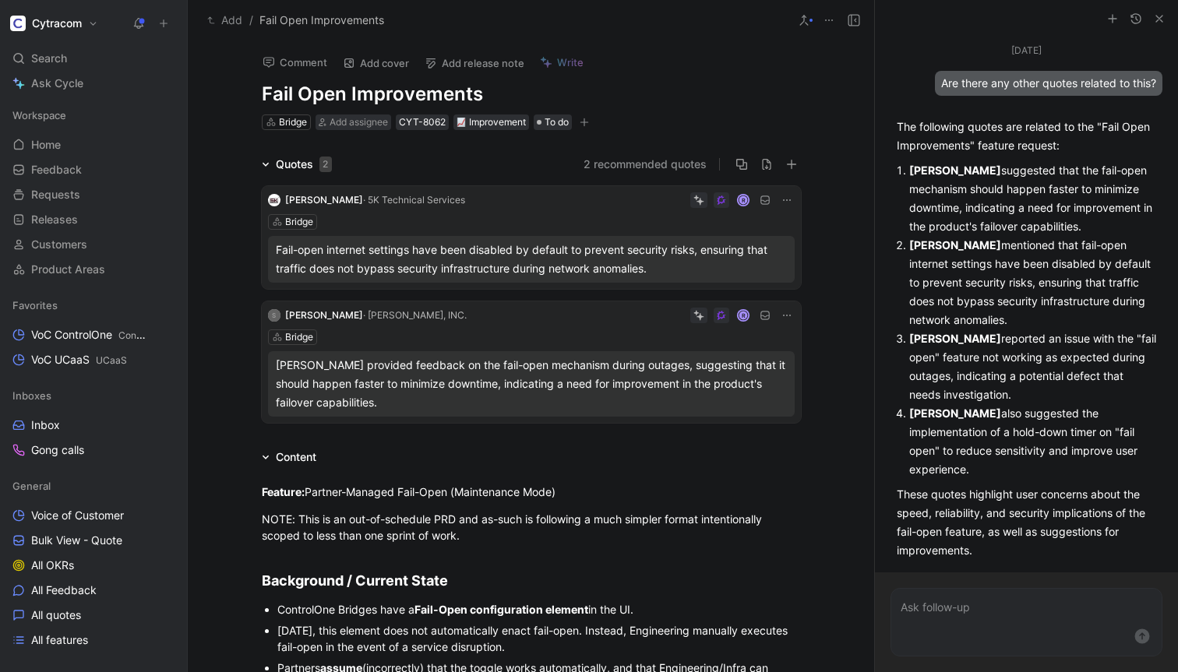
click at [916, 342] on strong "Todd Harter" at bounding box center [955, 338] width 92 height 13
click at [969, 617] on form at bounding box center [1026, 622] width 272 height 69
click at [949, 603] on p at bounding box center [1026, 607] width 252 height 19
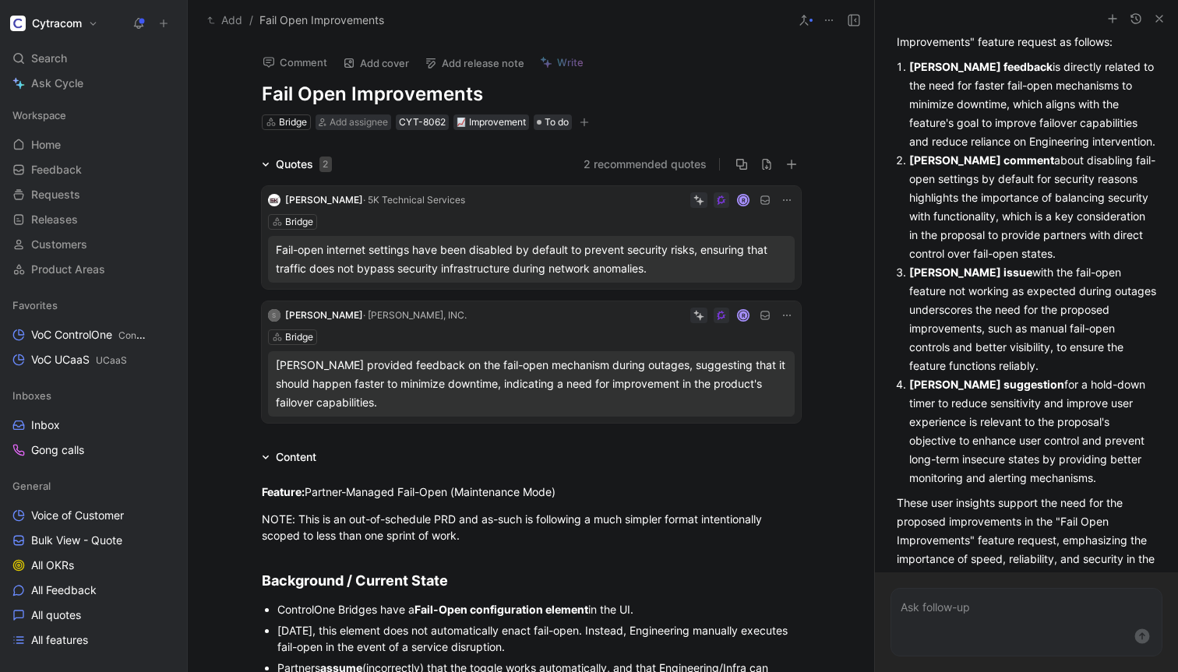
scroll to position [702, 0]
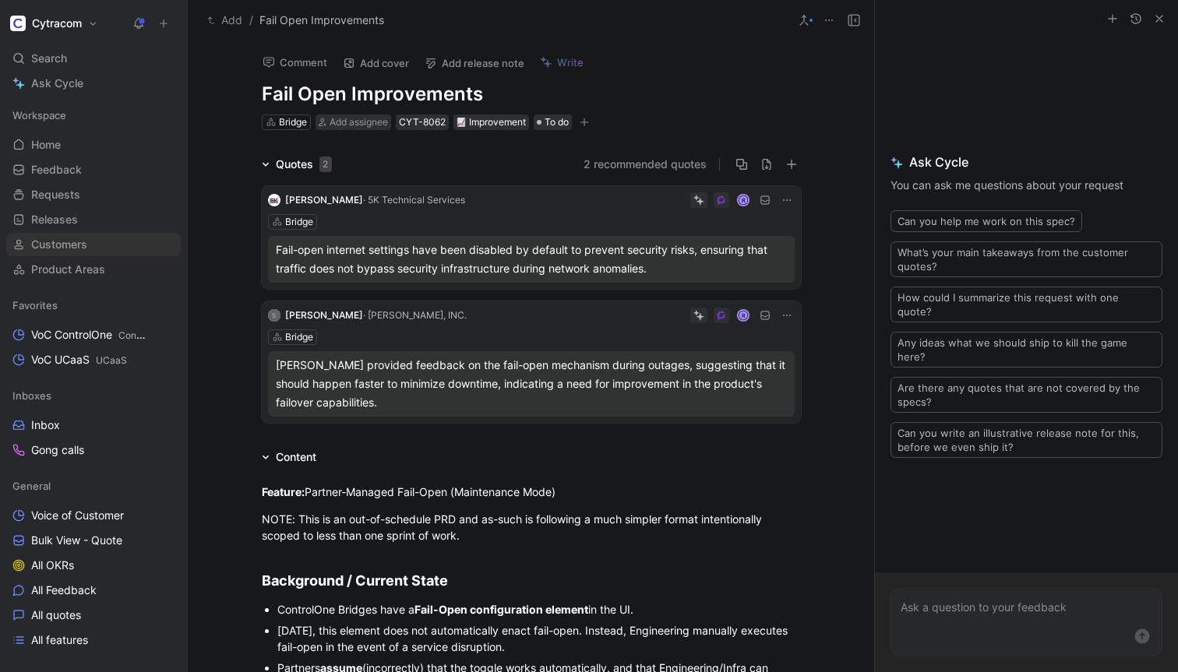
click at [48, 252] on span "Customers" at bounding box center [59, 245] width 56 height 16
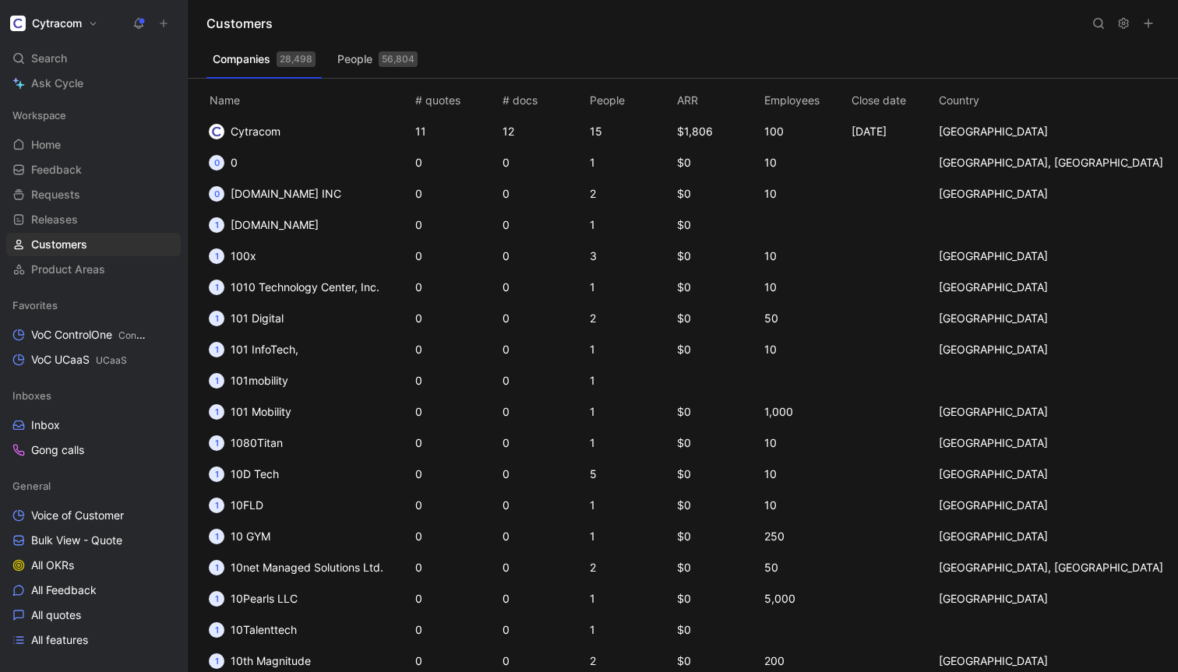
click at [357, 58] on button "People 56,804" at bounding box center [377, 59] width 93 height 25
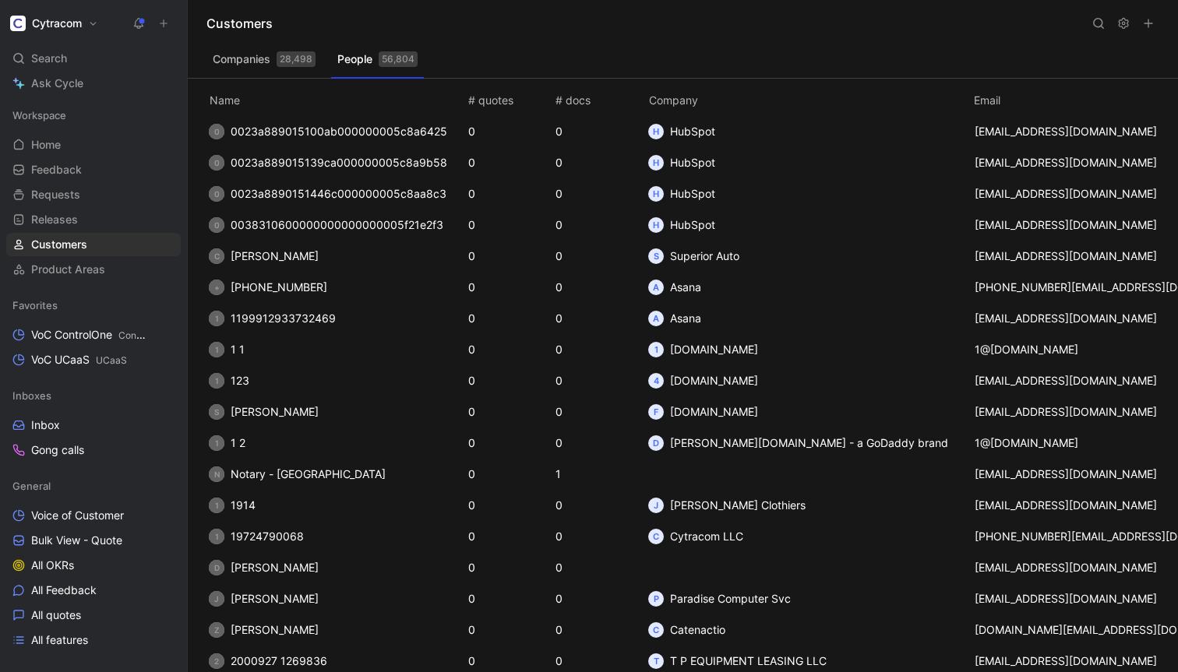
click at [1098, 32] on button at bounding box center [1098, 23] width 22 height 22
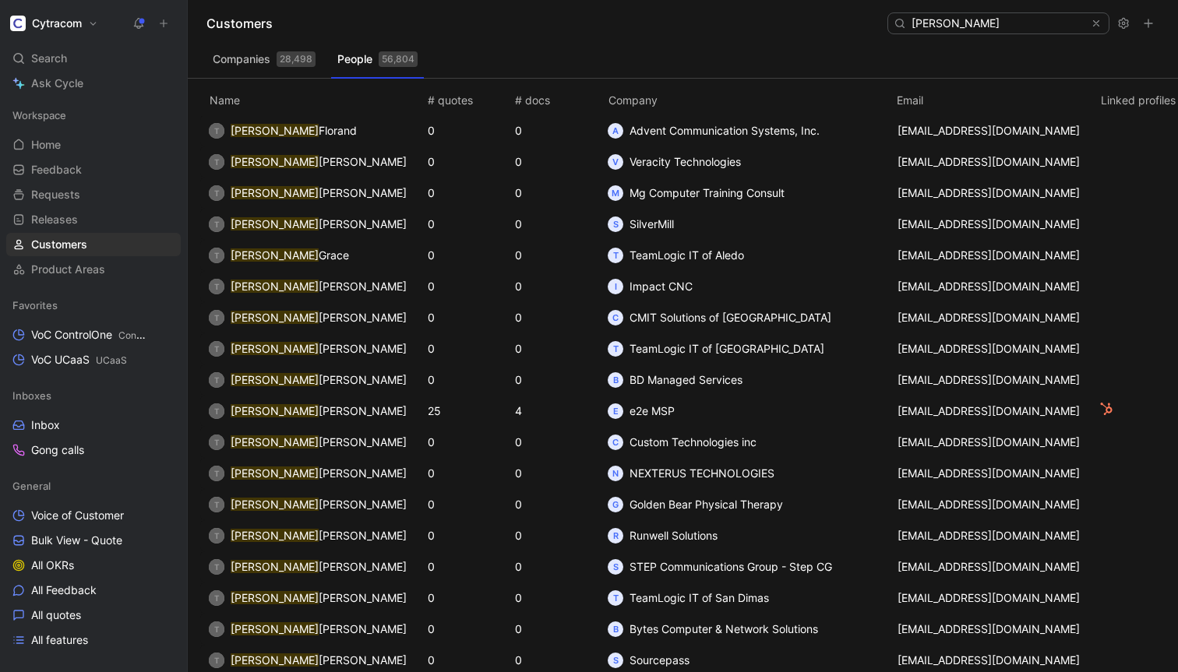
scroll to position [1248, 0]
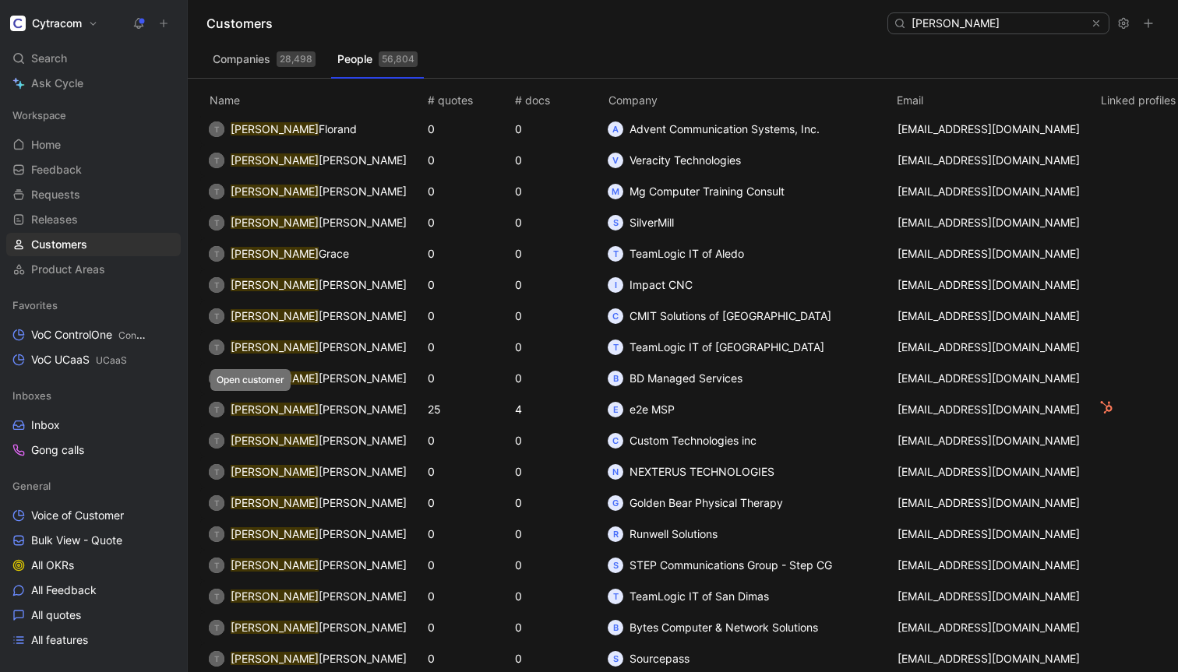
type input "[PERSON_NAME]"
click at [250, 401] on span "Todd Harter" at bounding box center [319, 409] width 176 height 19
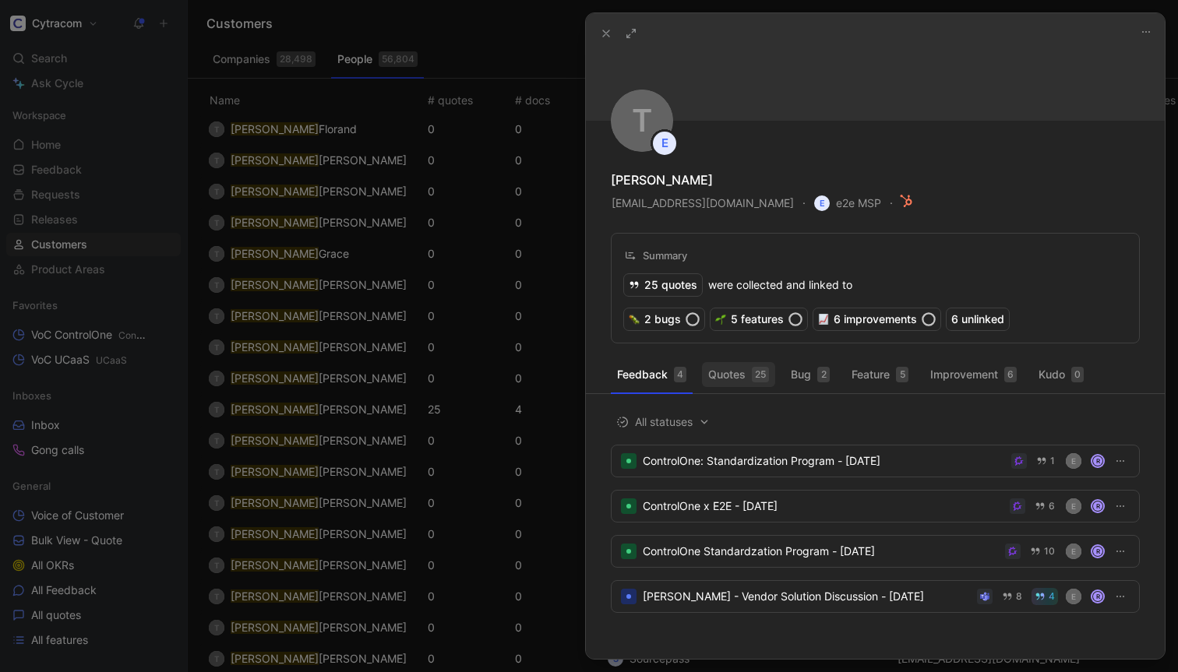
click at [733, 380] on button "Quotes 25" at bounding box center [738, 374] width 73 height 25
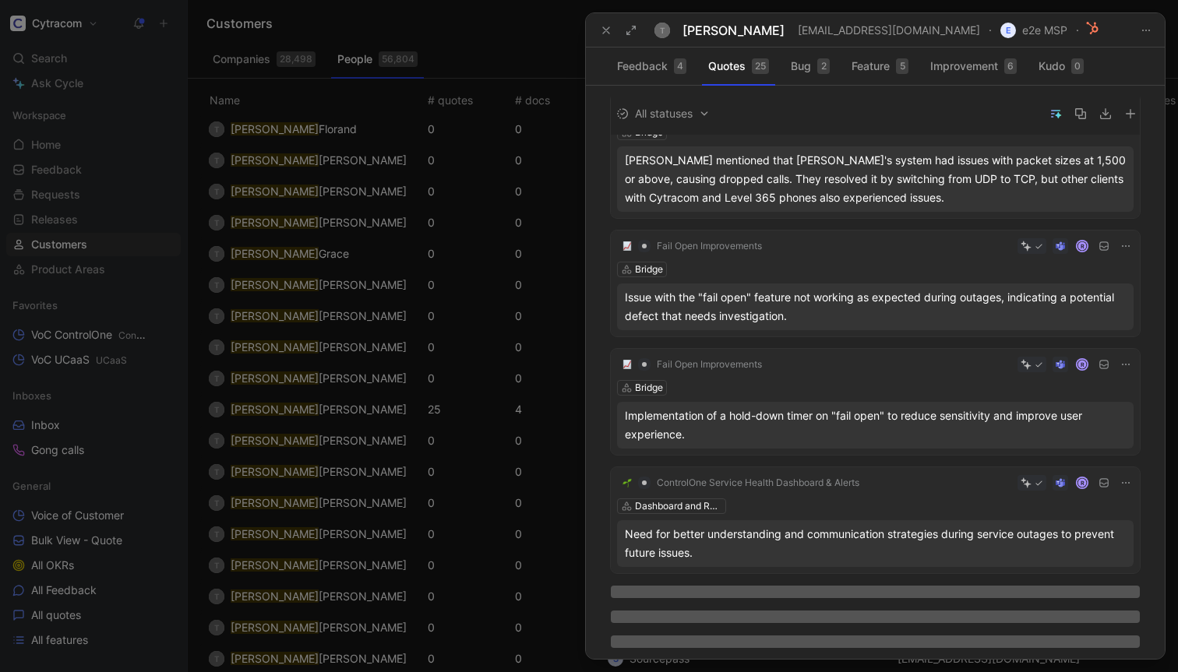
scroll to position [1956, 0]
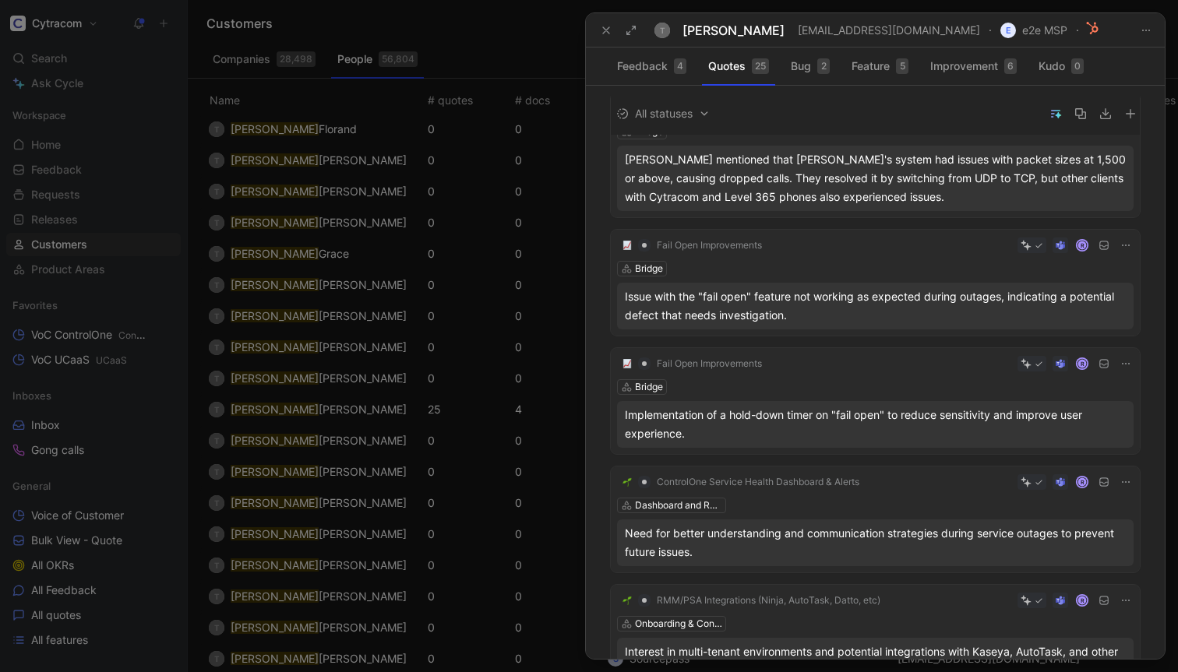
click at [826, 308] on div "Issue with the "fail open" feature not working as expected during outages, indi…" at bounding box center [875, 305] width 501 height 37
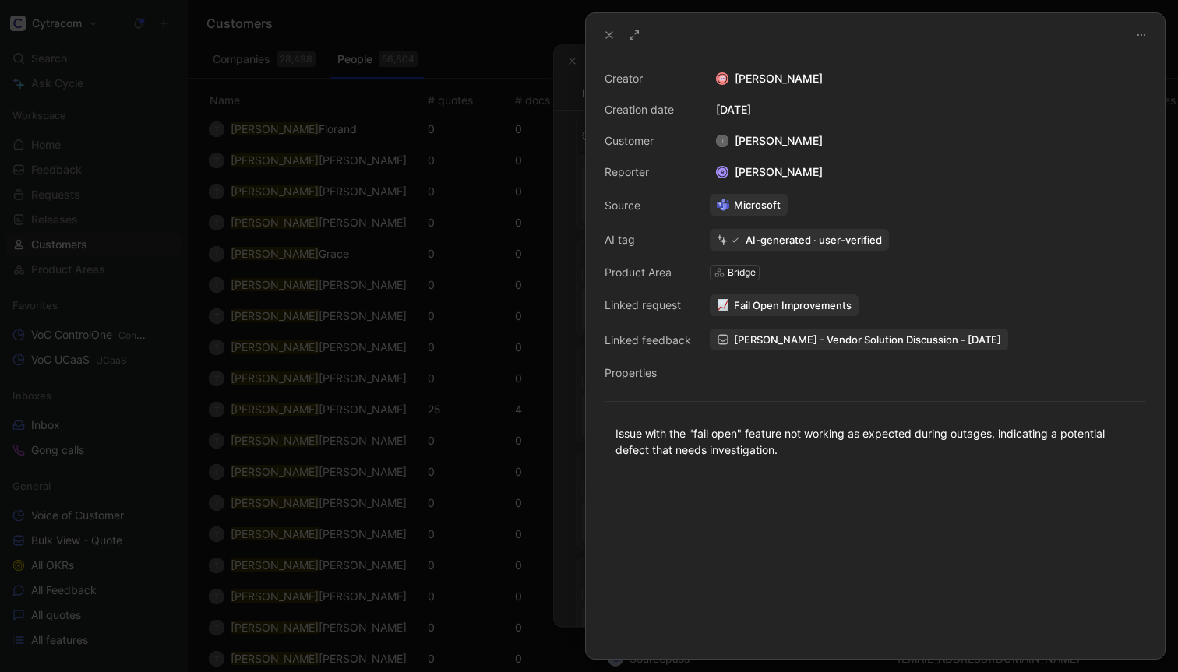
click at [776, 304] on span "Fail Open Improvements" at bounding box center [793, 305] width 118 height 14
click at [609, 44] on button at bounding box center [609, 35] width 22 height 22
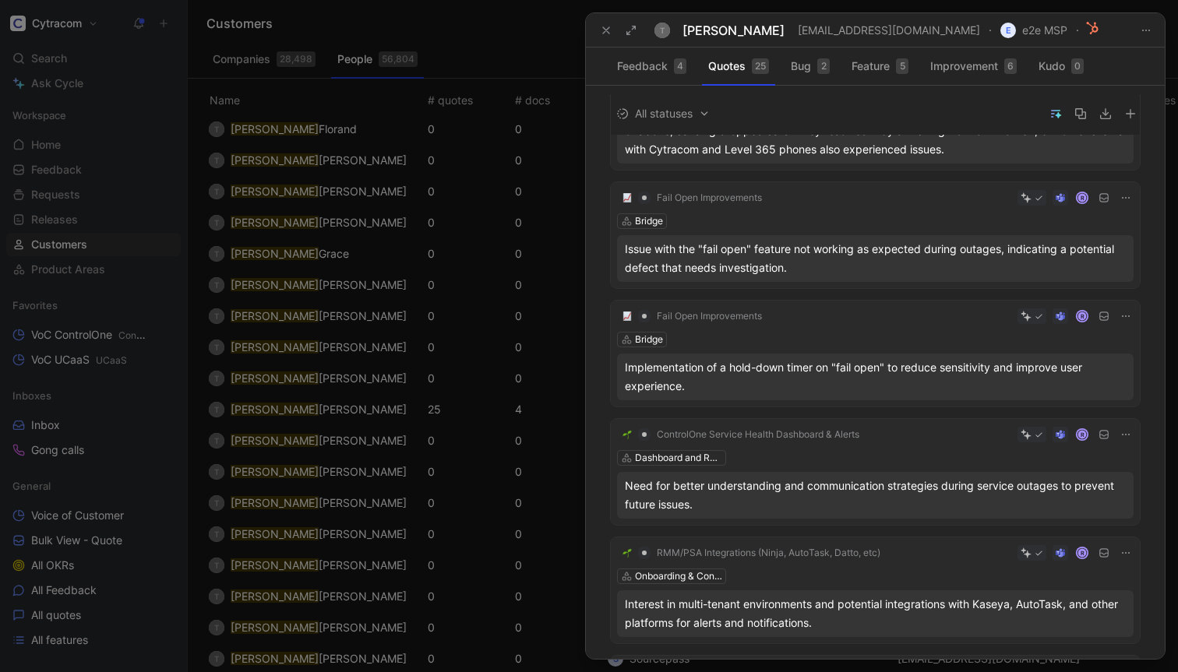
scroll to position [2017, 0]
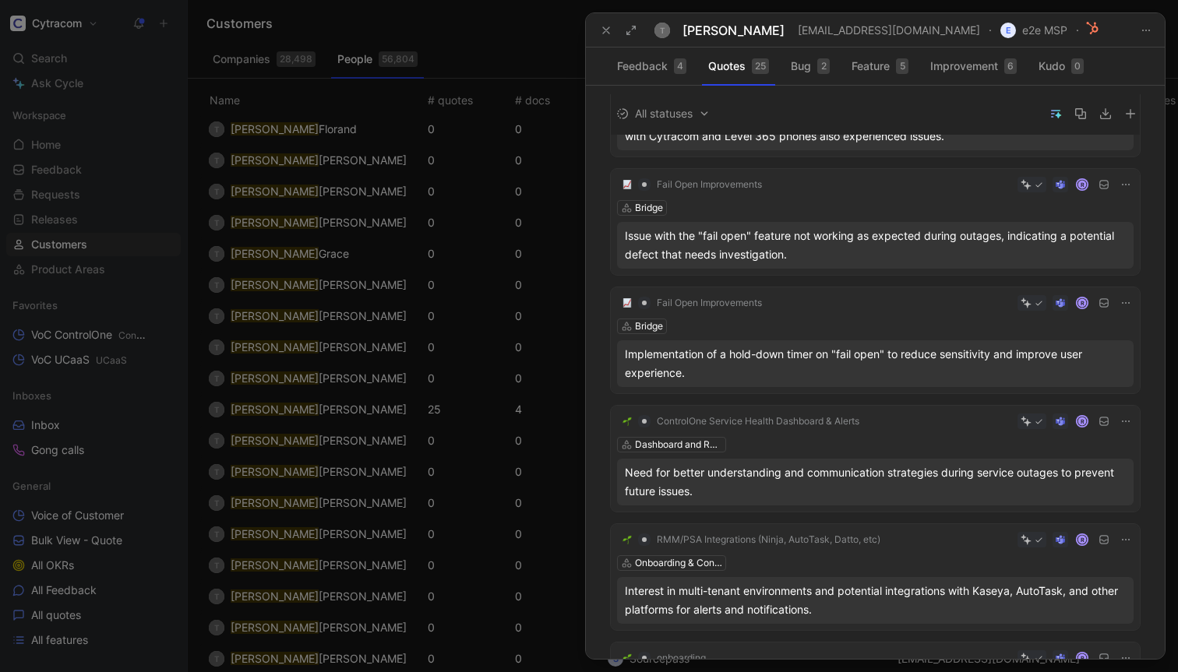
click at [598, 32] on button at bounding box center [606, 30] width 22 height 22
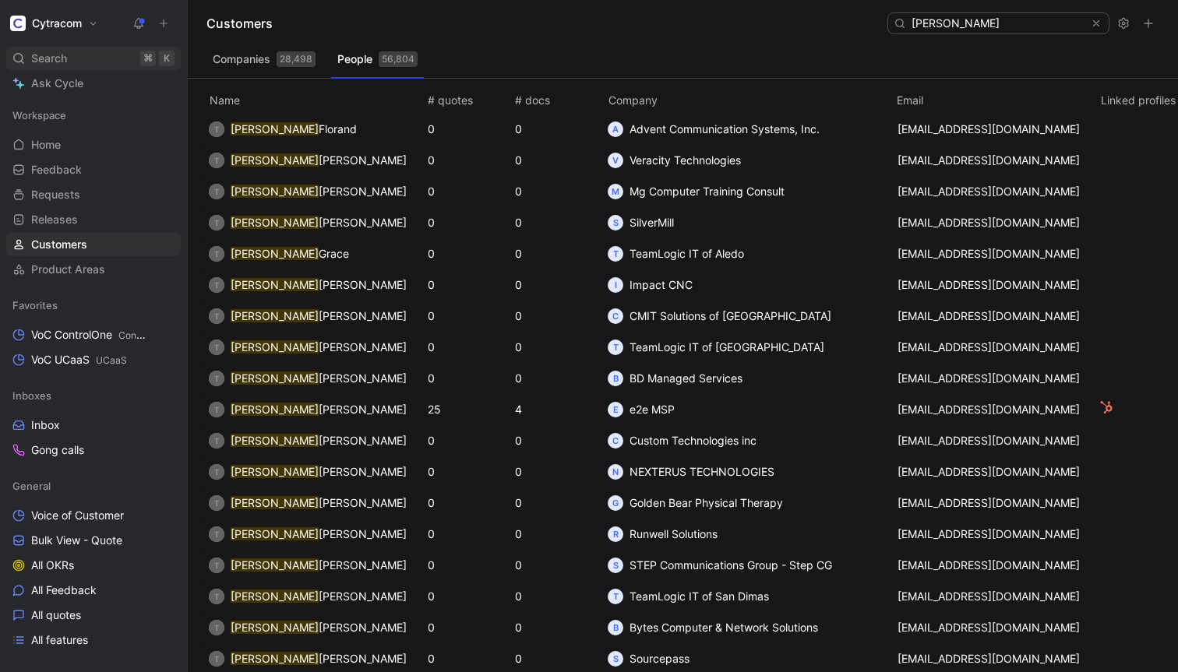
click at [55, 58] on span "Search" at bounding box center [49, 58] width 36 height 19
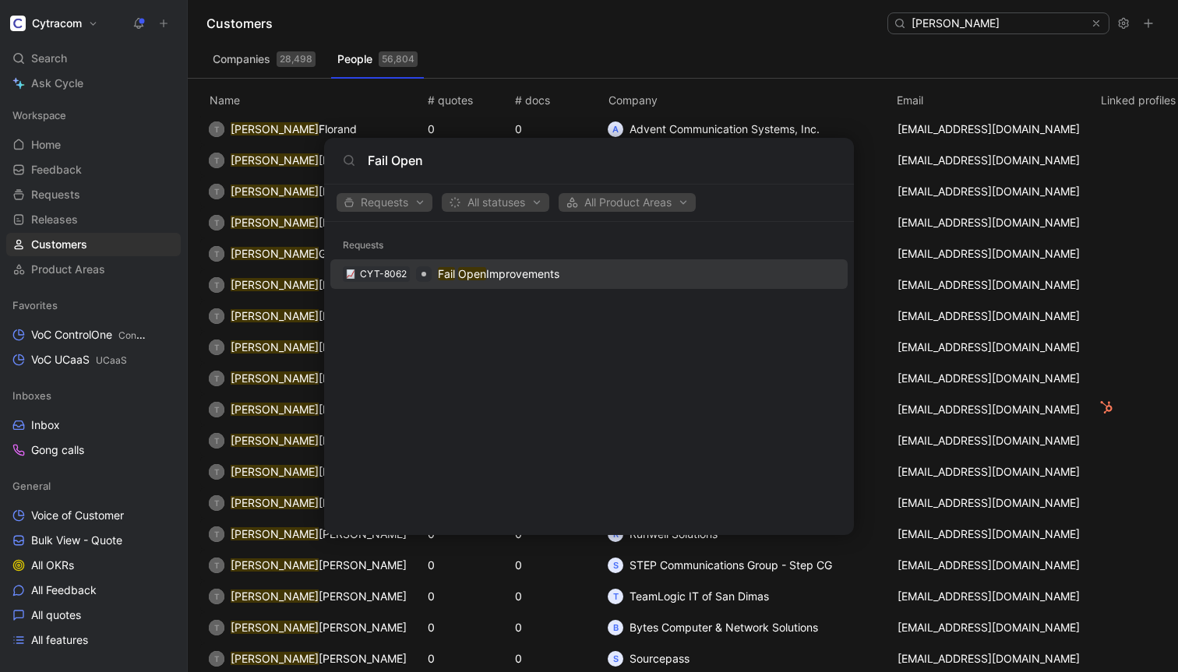
type input "Fail Open"
click at [48, 58] on body "Cytracom Search ⌘ K Ask Cycle Workspace Home G then H Feedback G then F Request…" at bounding box center [589, 336] width 1178 height 672
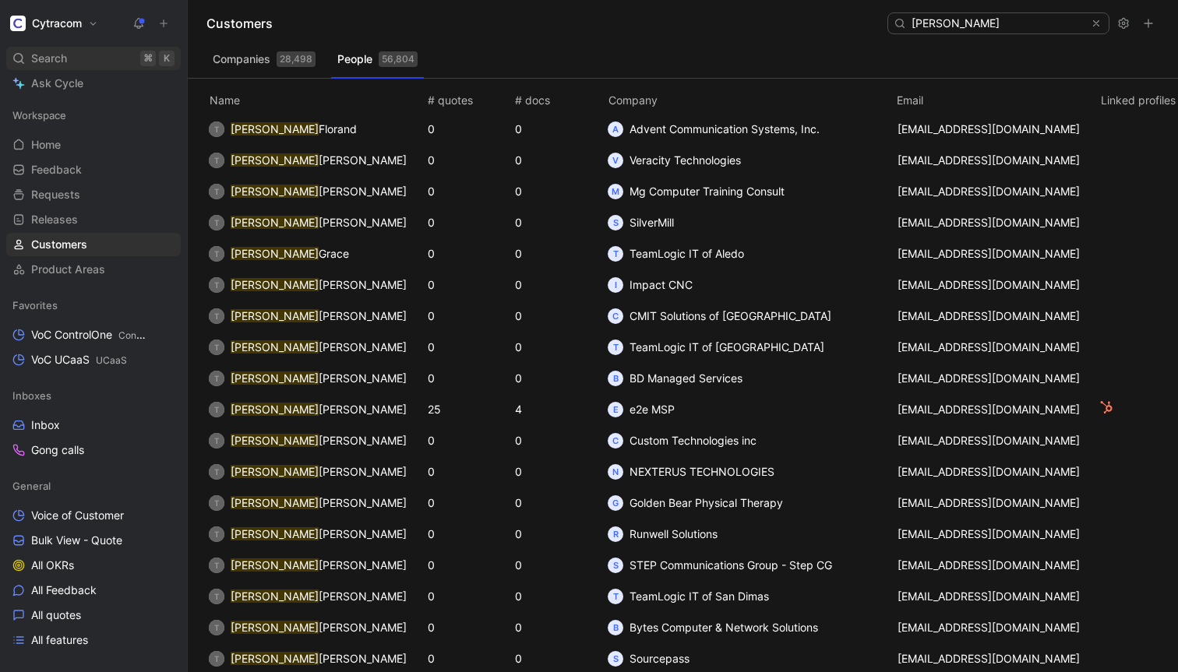
click at [67, 54] on div "Search ⌘ K" at bounding box center [93, 58] width 174 height 23
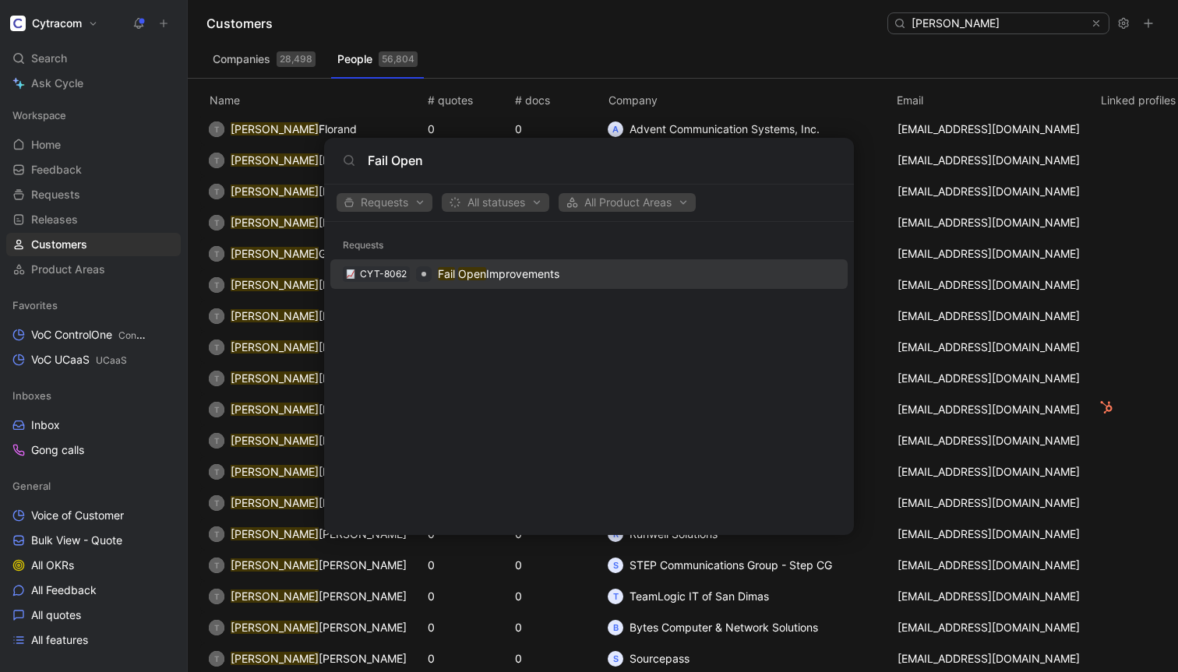
type input "Fail Open"
click at [390, 278] on div "CYT-8062" at bounding box center [383, 274] width 47 height 16
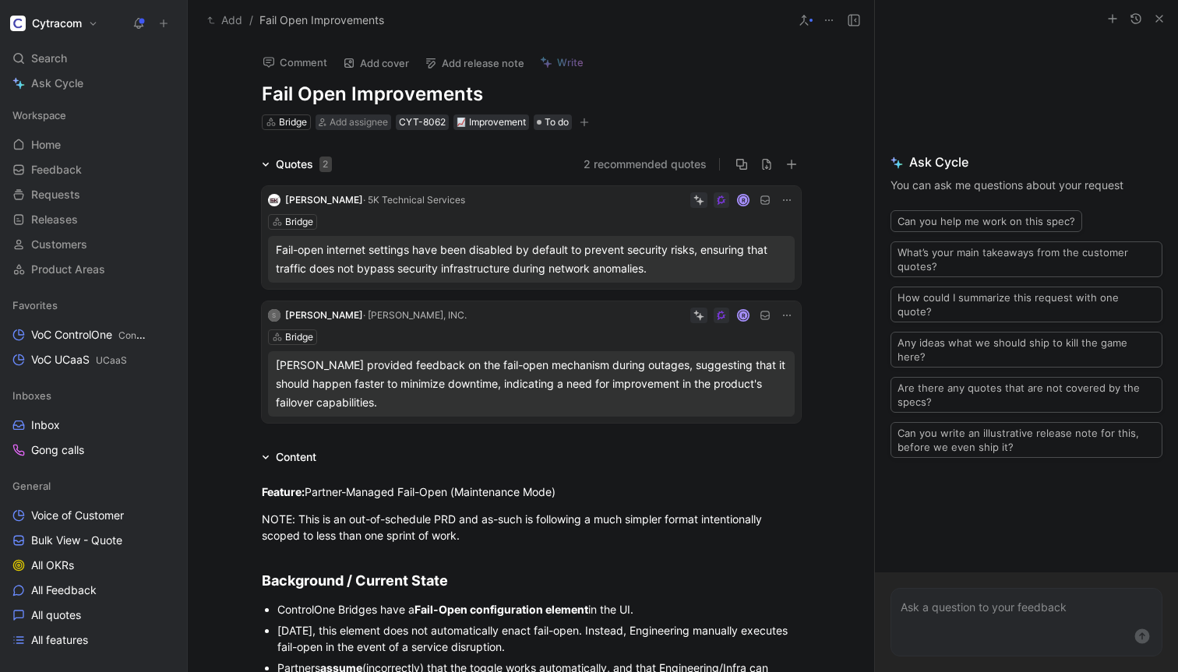
click at [1158, 12] on icon "button" at bounding box center [1159, 18] width 12 height 12
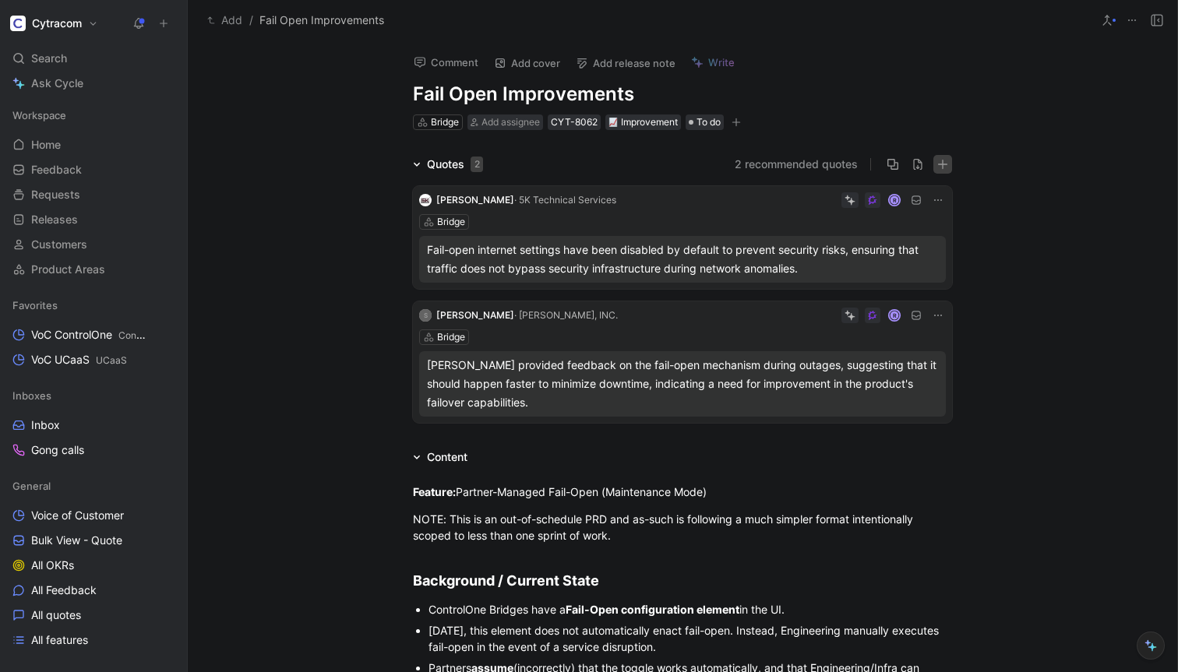
click at [945, 165] on icon "button" at bounding box center [942, 164] width 11 height 11
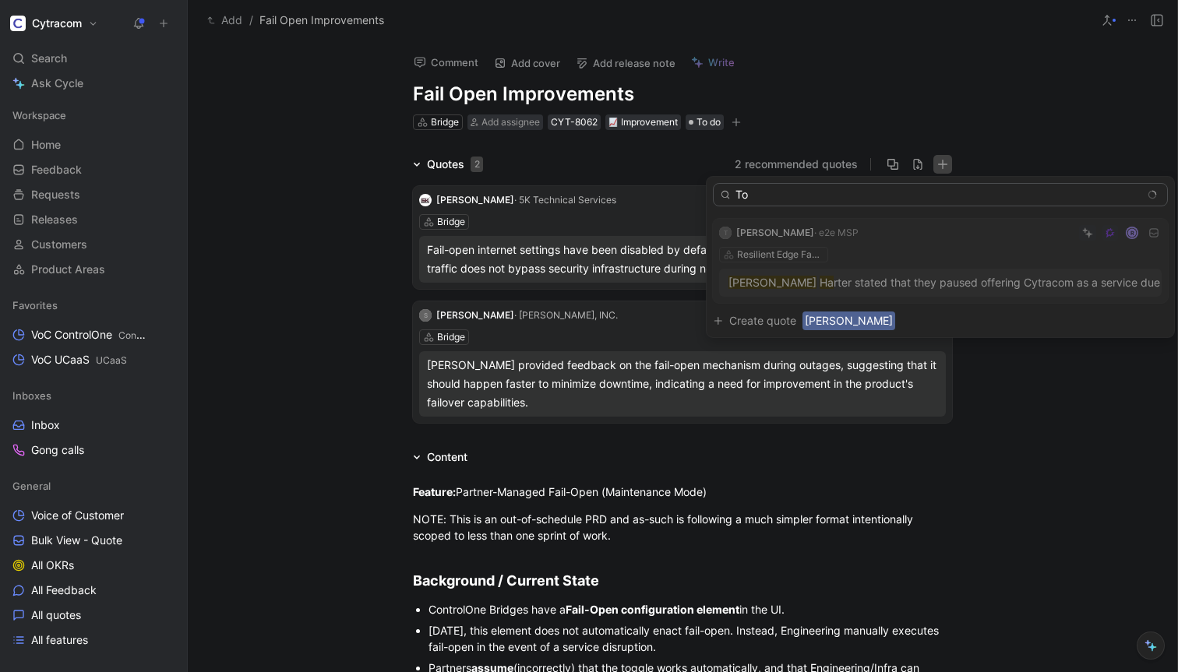
type input "T"
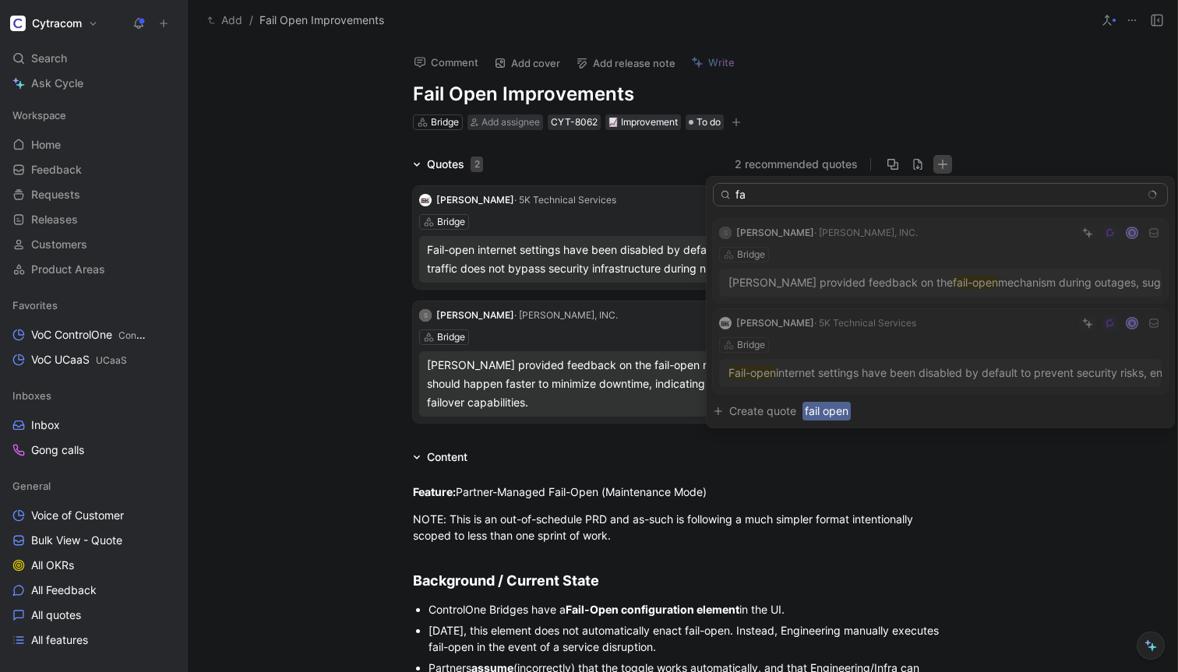
type input "f"
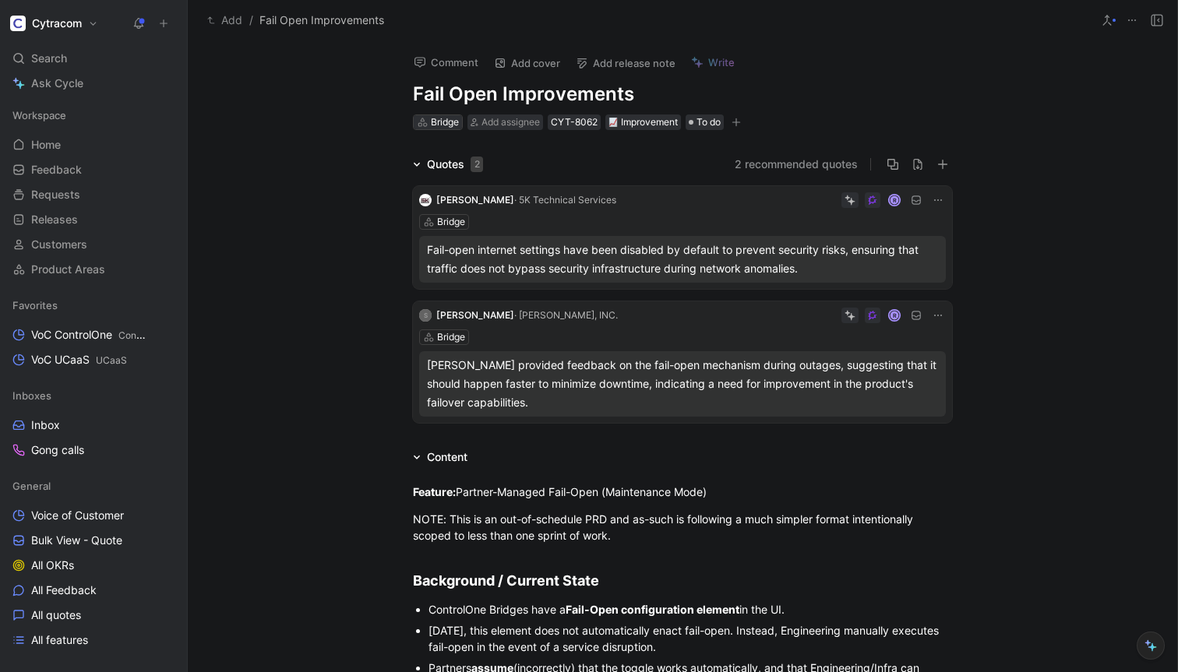
click at [432, 119] on div "Bridge" at bounding box center [445, 122] width 28 height 16
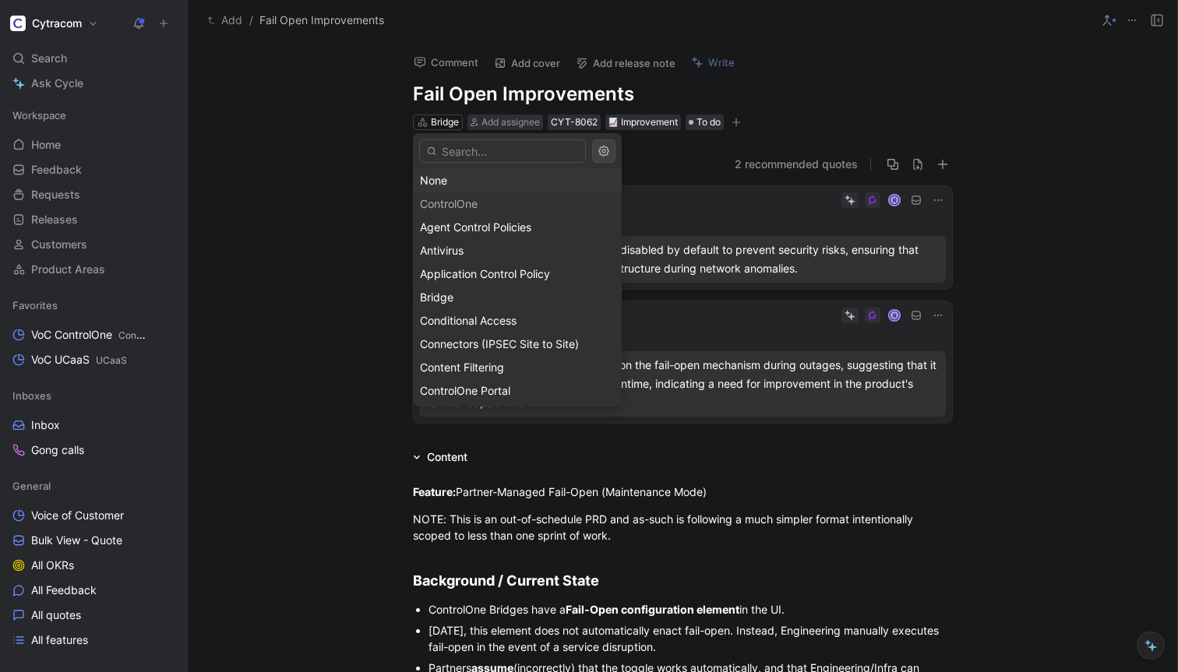
click at [432, 181] on div "None" at bounding box center [517, 180] width 195 height 19
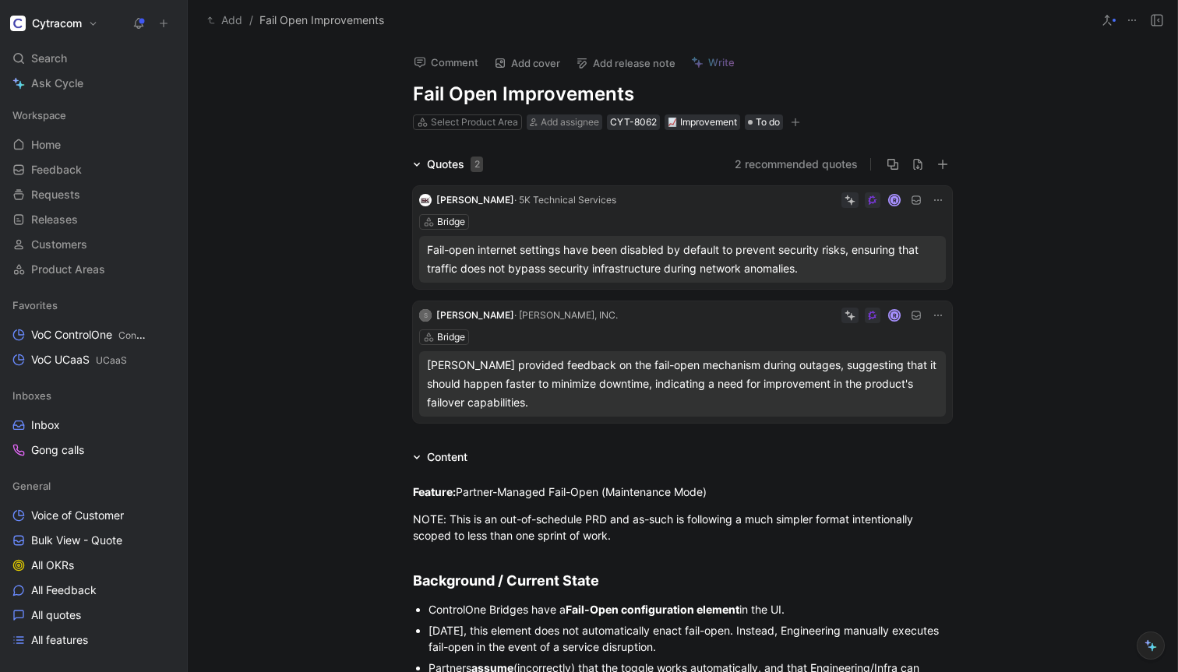
click at [348, 233] on div "Quotes 2 2 recommended quotes Corey Kirkendoll · 5K Technical Services R Bridge…" at bounding box center [682, 292] width 989 height 274
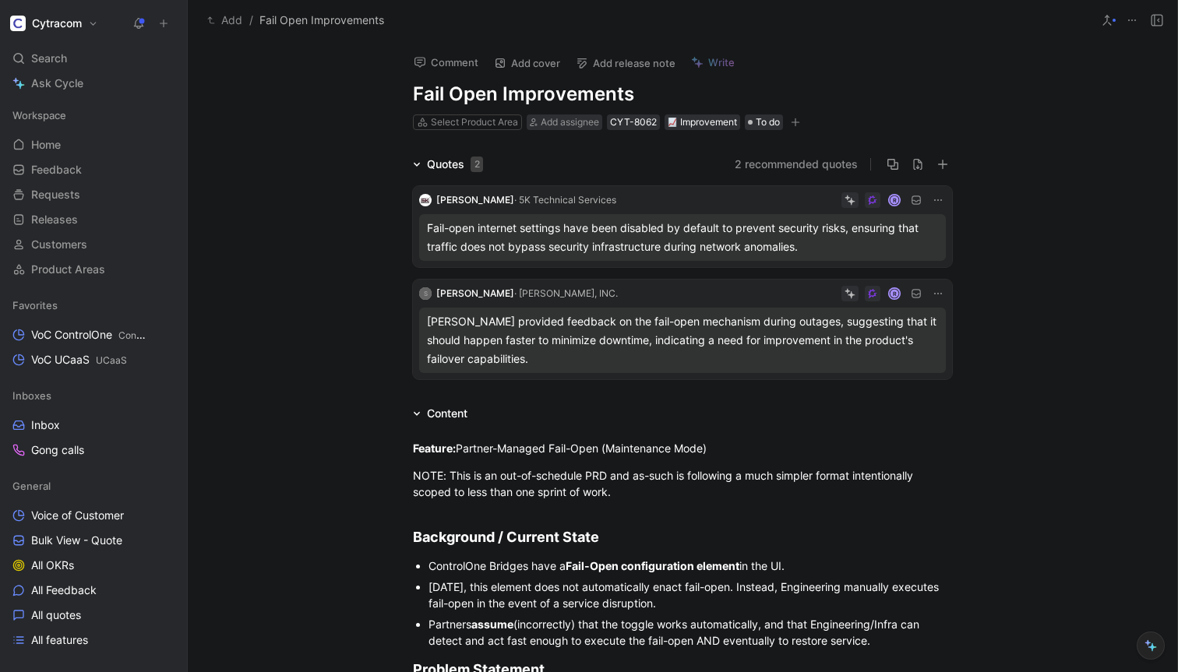
click at [799, 165] on button "2 recommended quotes" at bounding box center [795, 164] width 123 height 19
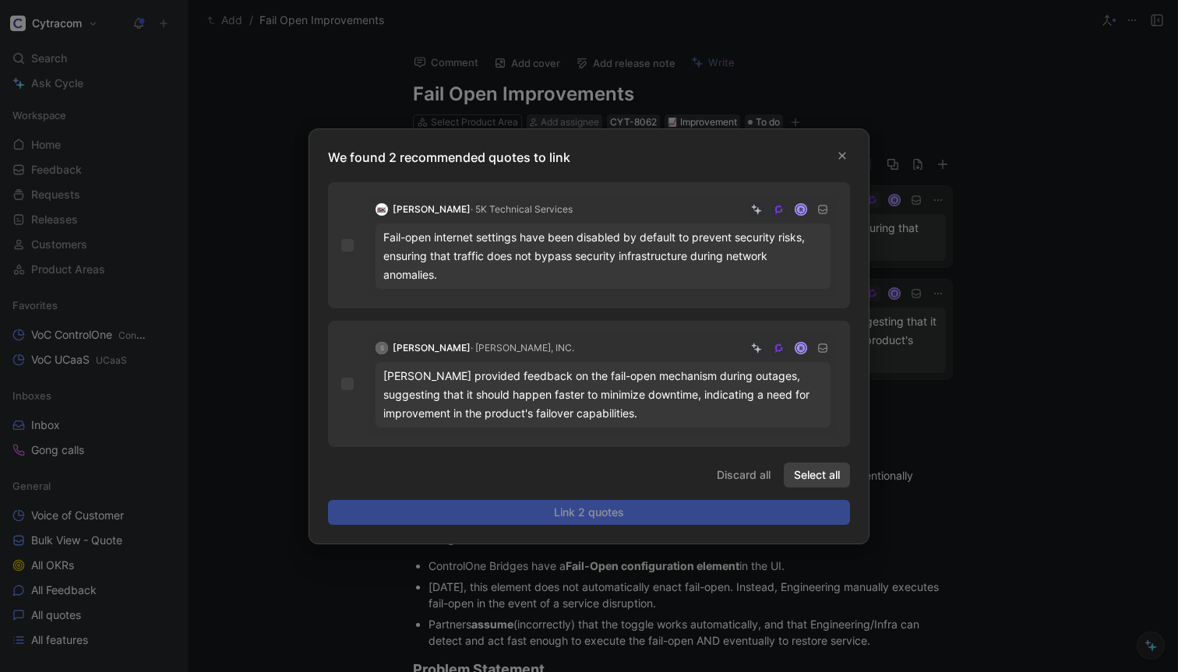
click at [813, 467] on span "Select all" at bounding box center [817, 475] width 46 height 19
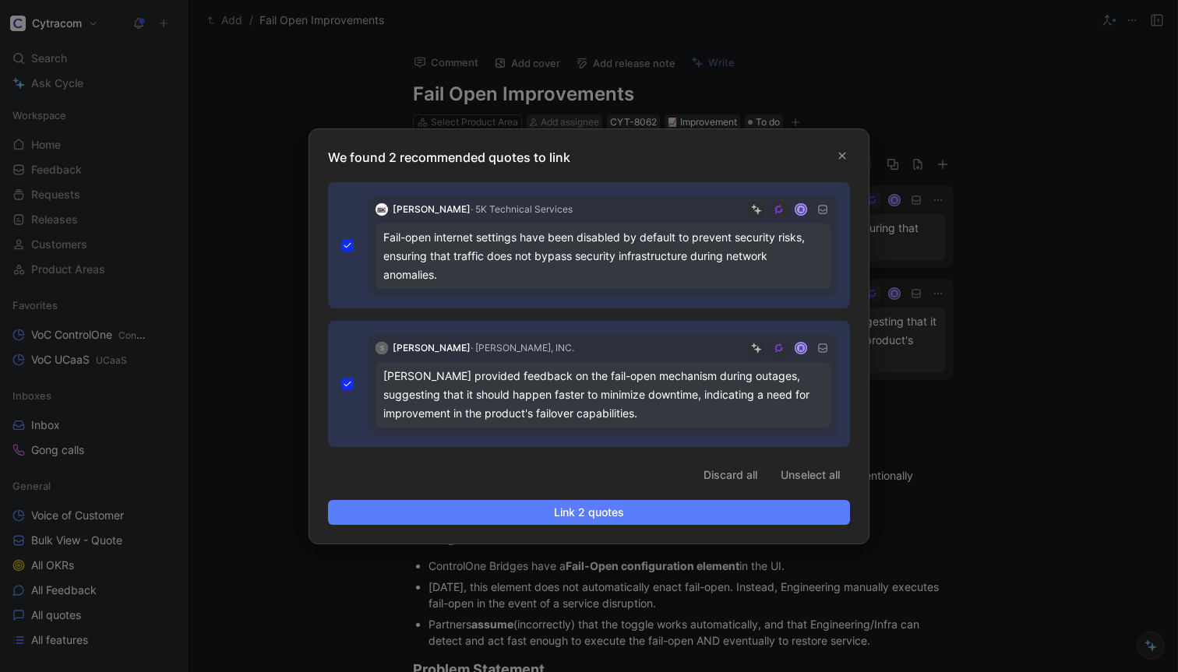
click at [604, 512] on span "Link 2 quotes" at bounding box center [588, 512] width 495 height 19
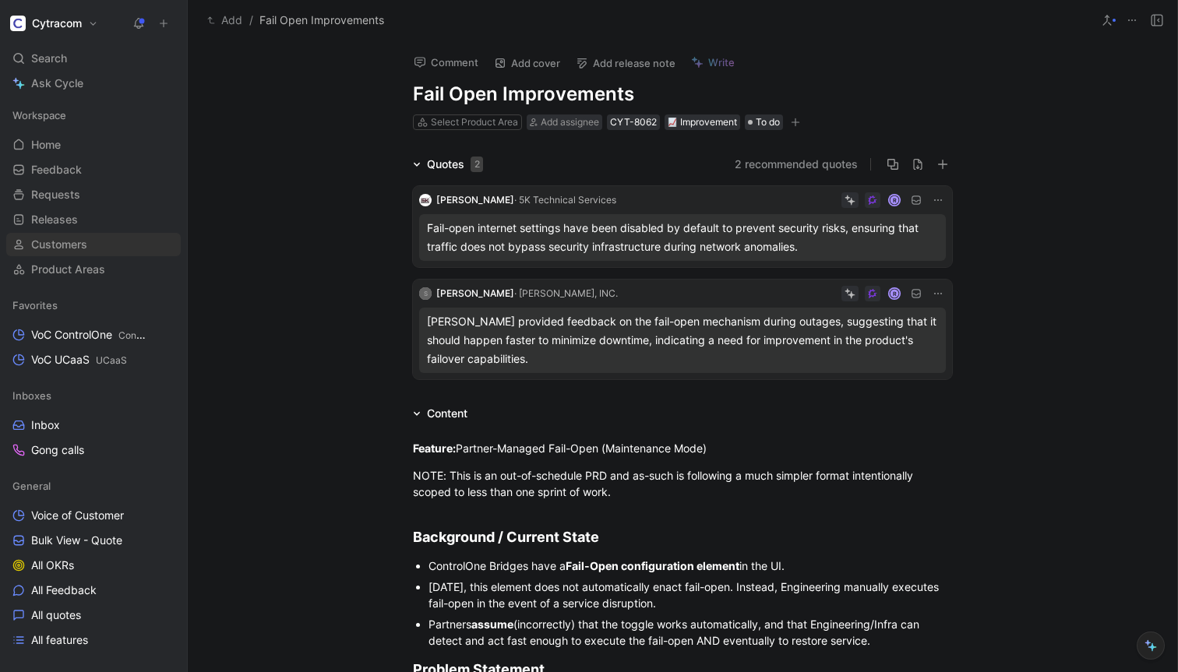
click at [76, 242] on span "Customers" at bounding box center [59, 245] width 56 height 16
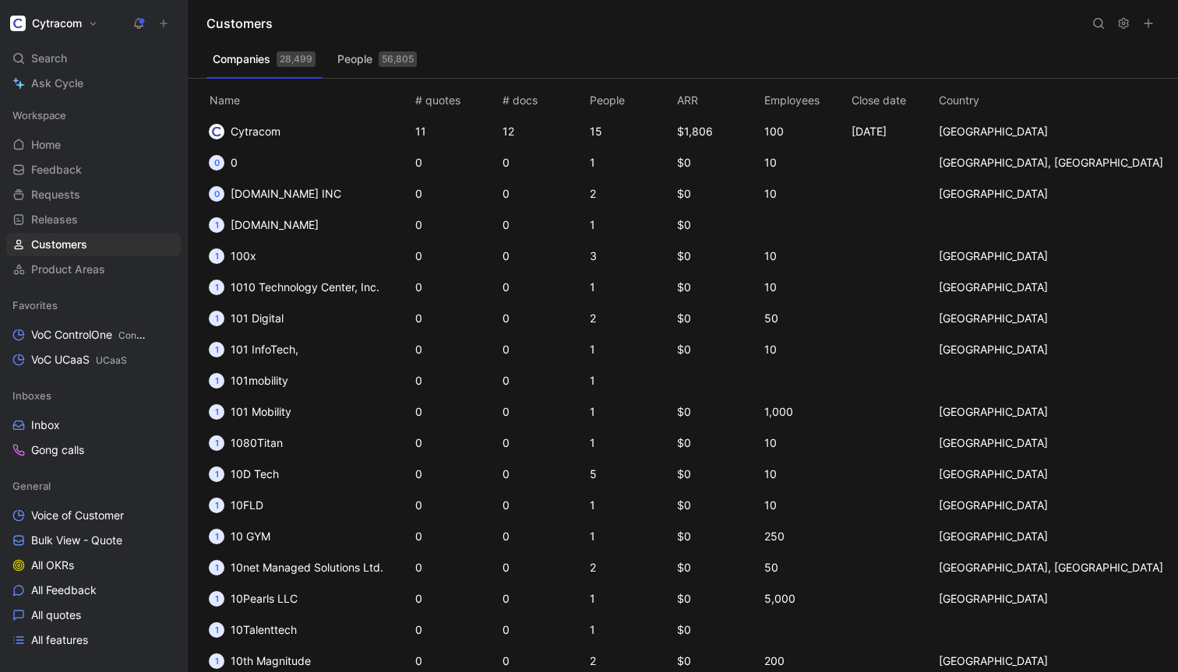
click at [367, 58] on button "People 56,805" at bounding box center [377, 59] width 92 height 25
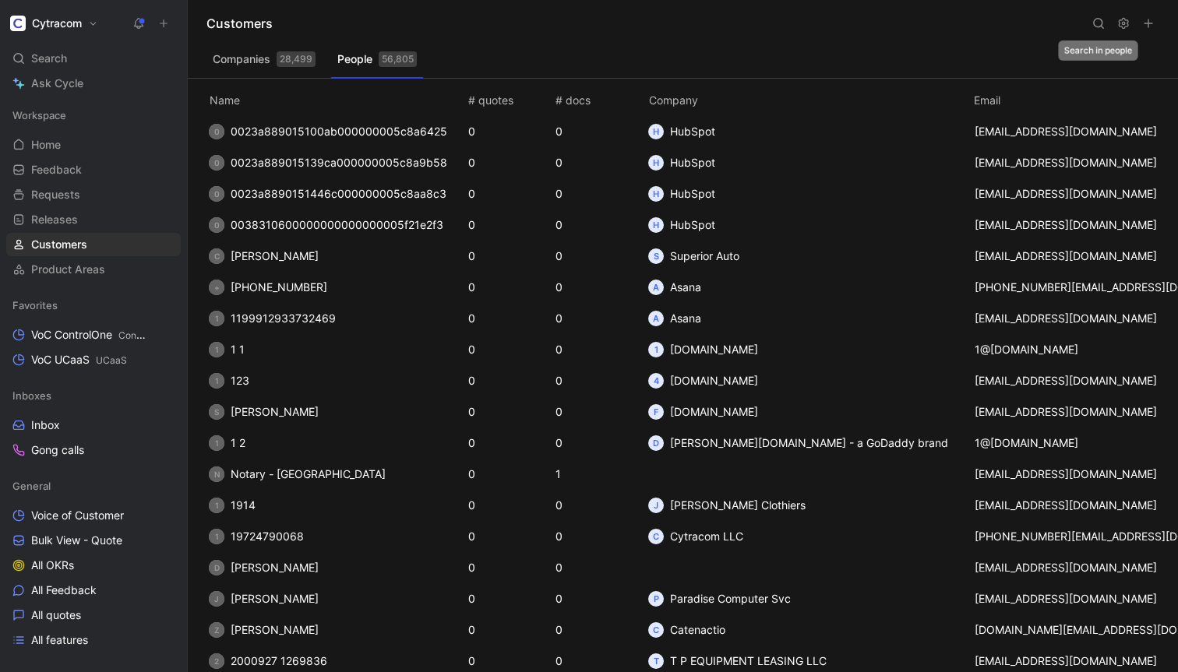
click at [1104, 22] on button at bounding box center [1098, 23] width 22 height 22
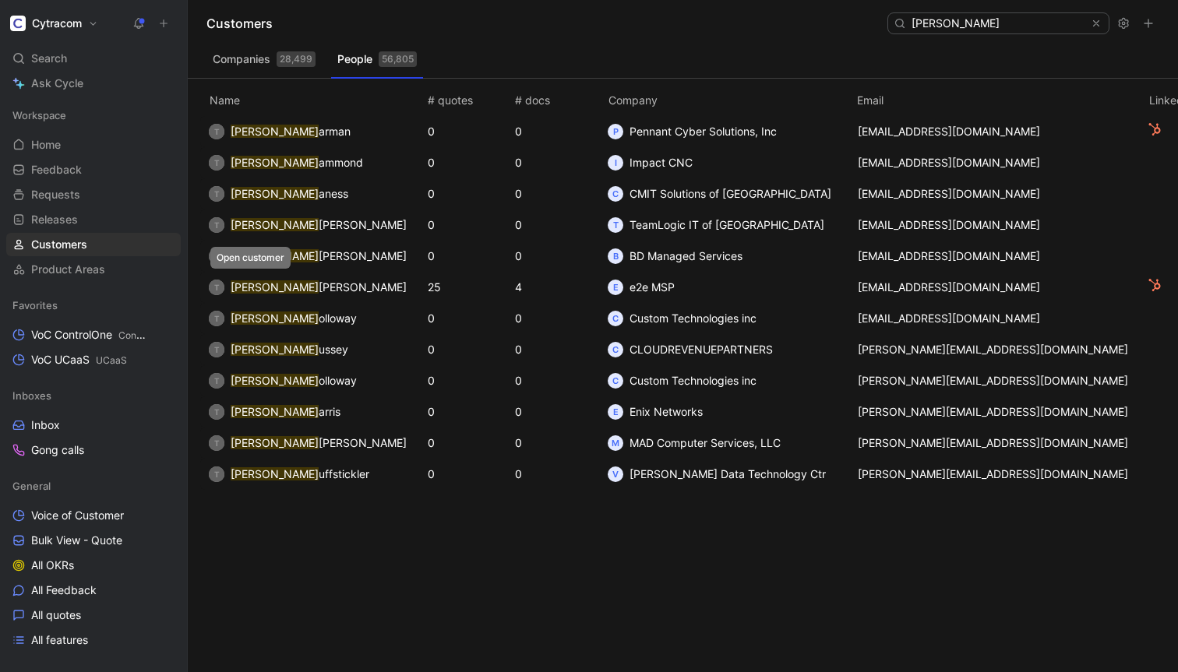
type input "Todd H"
click at [319, 286] on span "arter" at bounding box center [363, 286] width 88 height 13
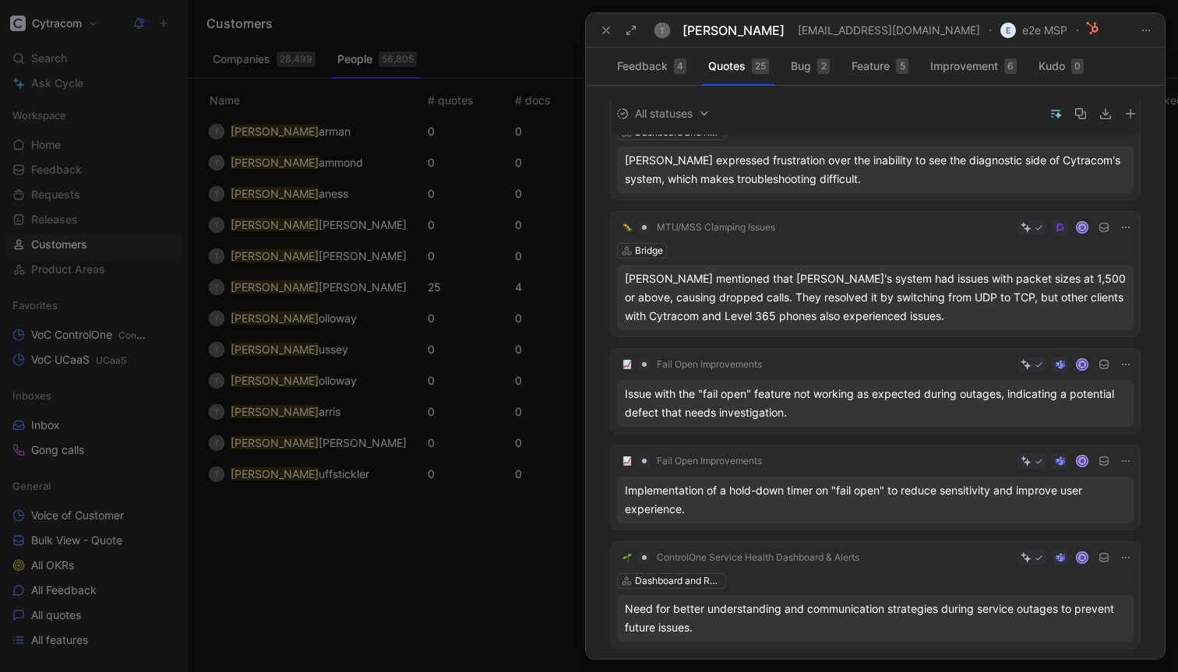
scroll to position [1843, 0]
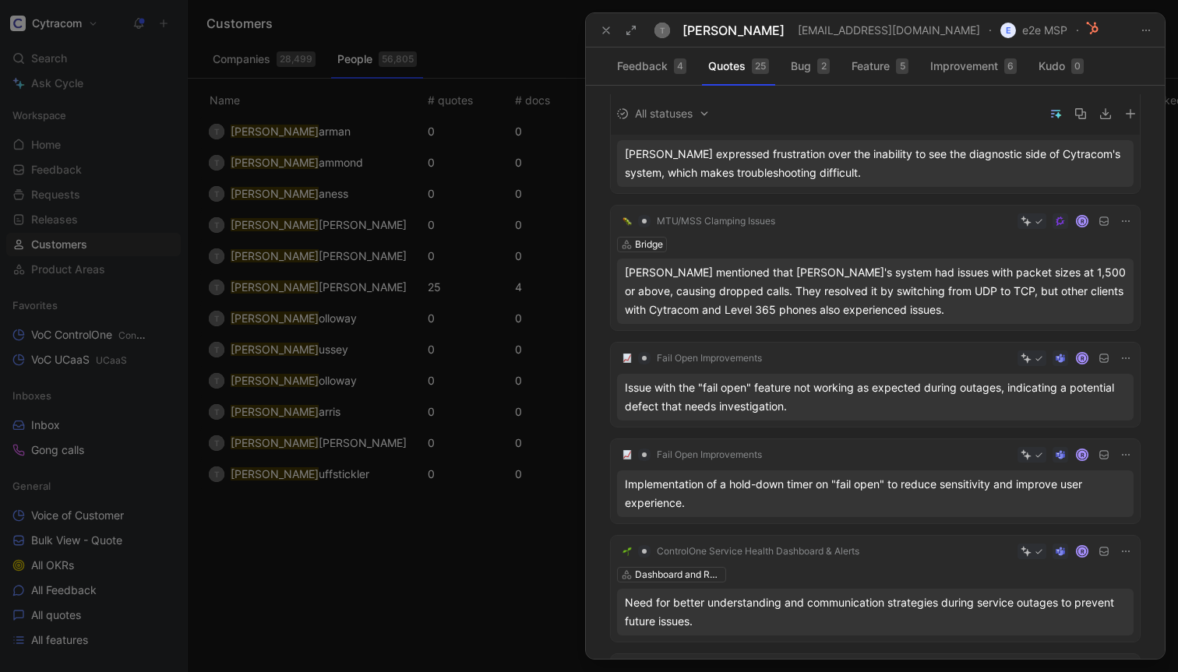
click at [857, 394] on div "Issue with the "fail open" feature not working as expected during outages, indi…" at bounding box center [875, 397] width 501 height 37
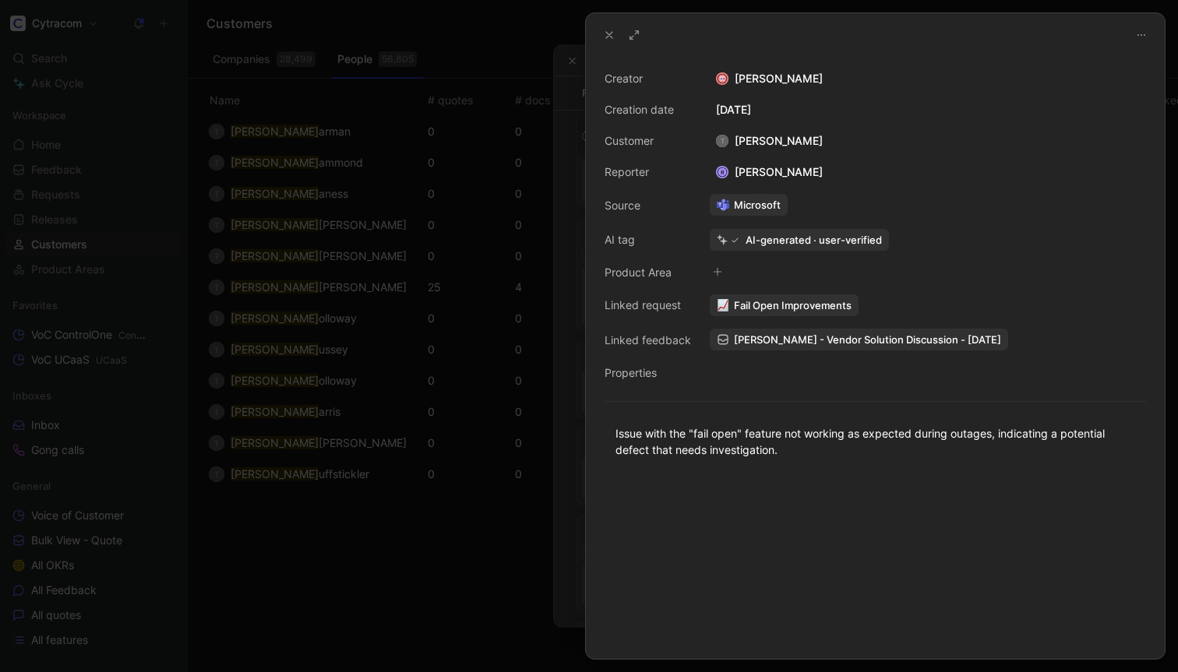
click at [1145, 35] on icon at bounding box center [1141, 35] width 12 height 12
click at [806, 306] on span "Fail Open Improvements" at bounding box center [793, 305] width 118 height 14
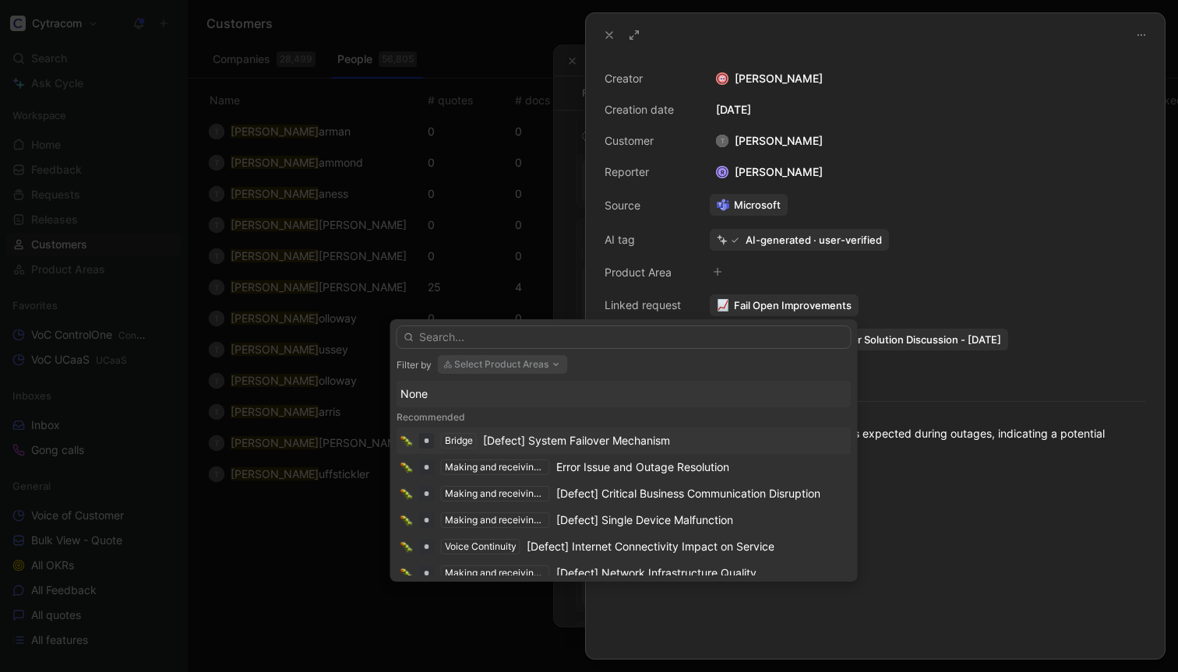
click at [578, 436] on div "[Defect] System Failover Mechanism" at bounding box center [576, 440] width 187 height 19
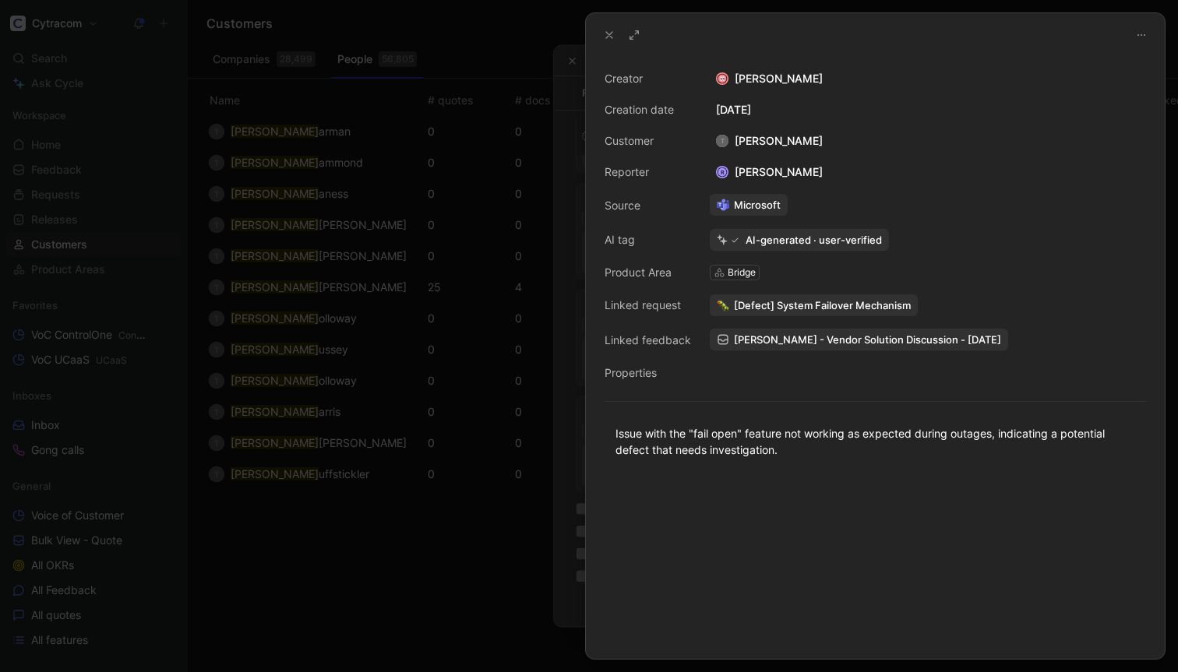
scroll to position [1843, 0]
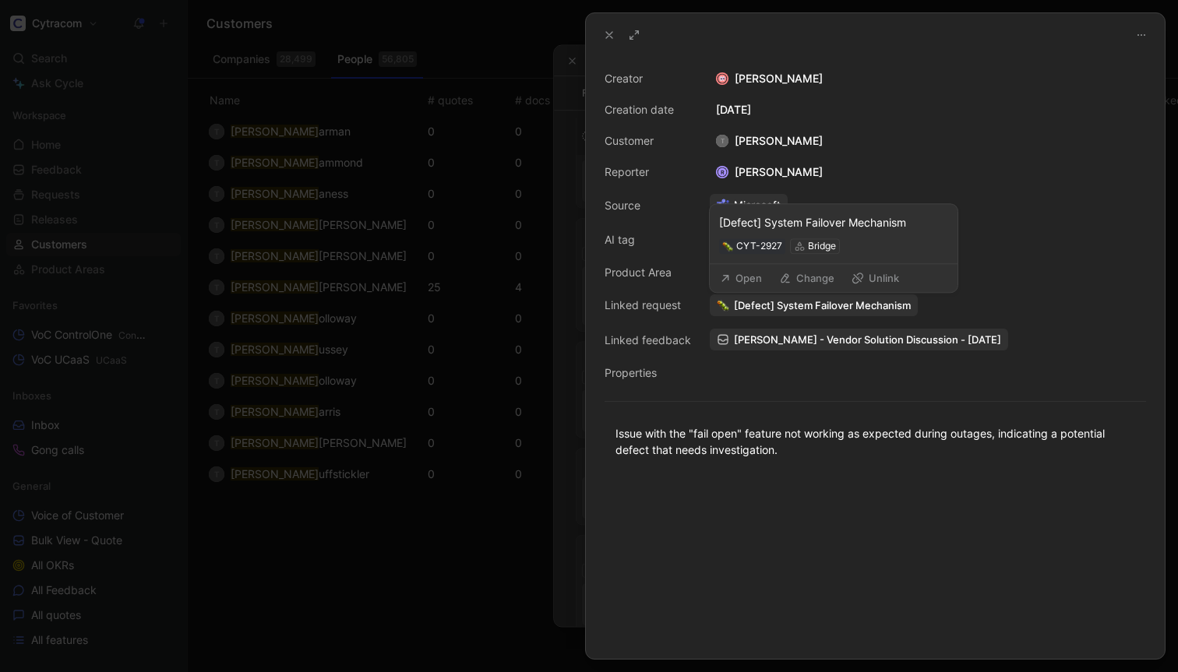
click at [801, 308] on span "[Defect] System Failover Mechanism" at bounding box center [822, 305] width 177 height 14
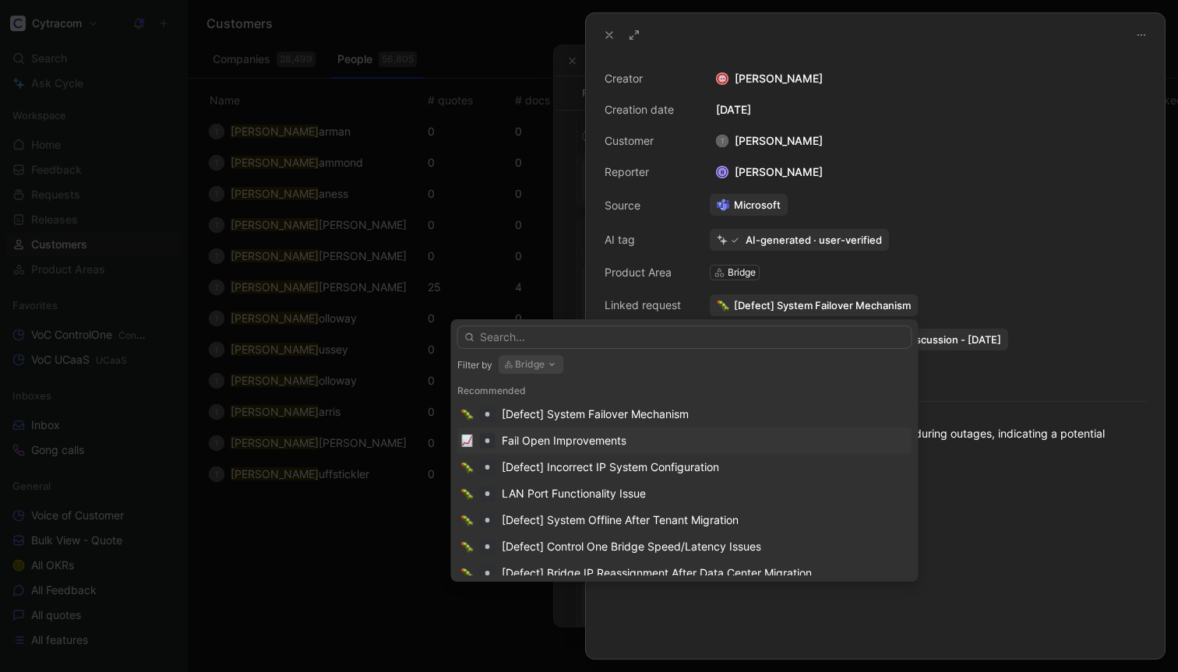
click at [589, 443] on div "Fail Open Improvements" at bounding box center [564, 440] width 125 height 19
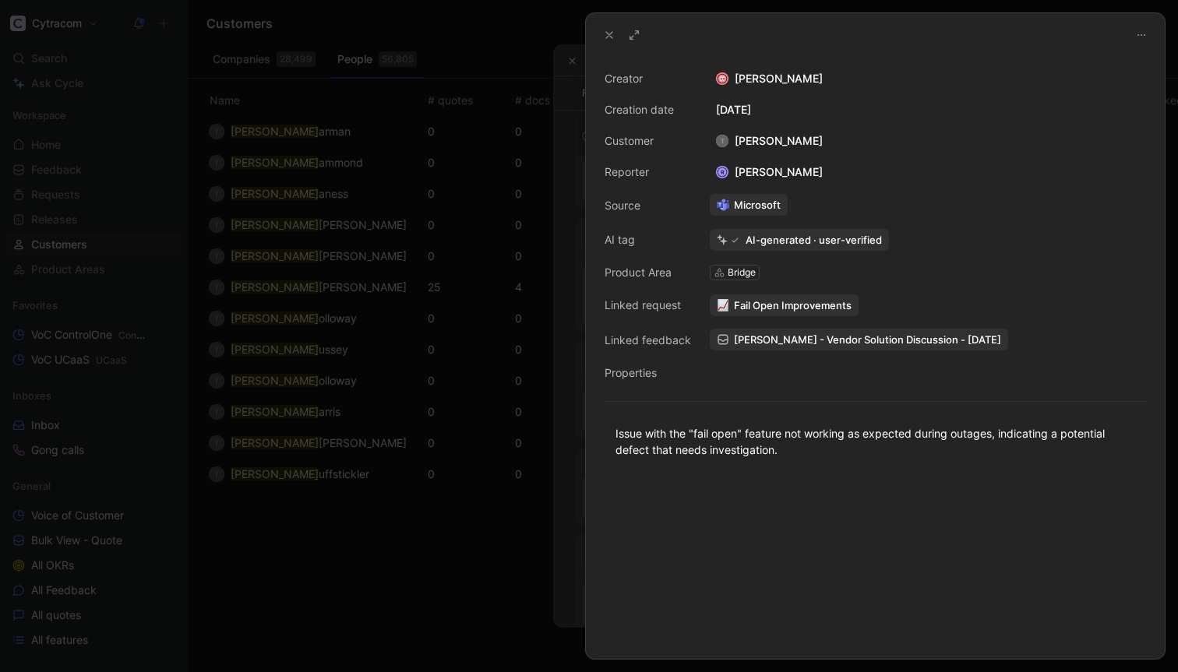
click at [607, 34] on icon at bounding box center [609, 35] width 12 height 12
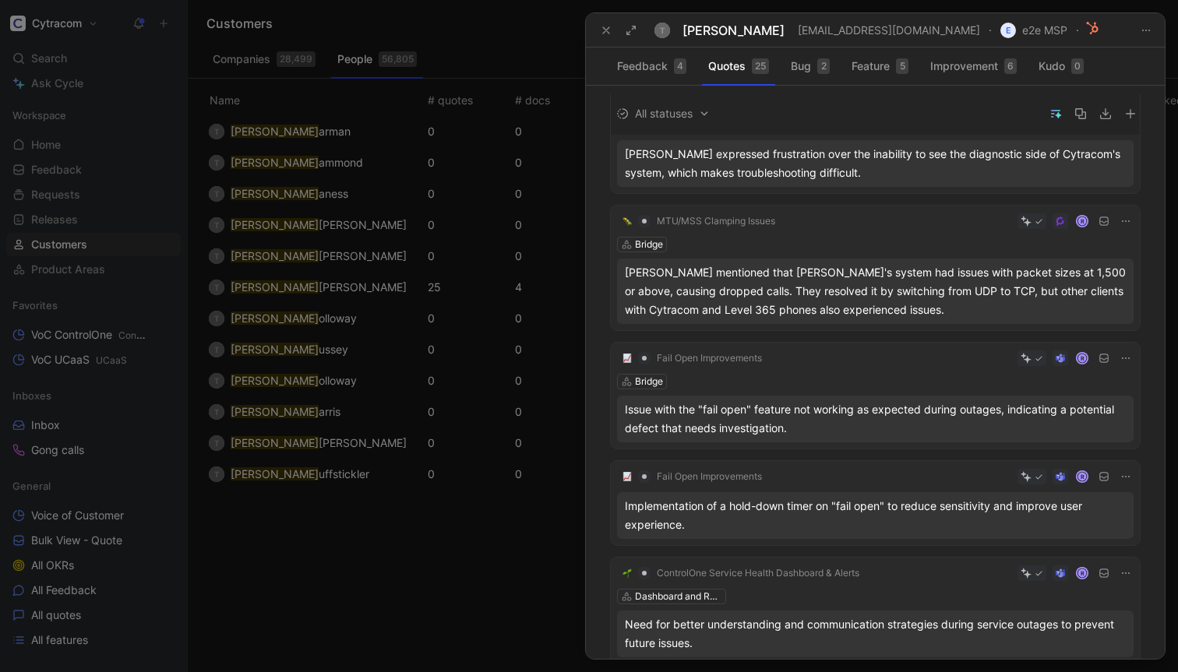
click at [202, 111] on div at bounding box center [589, 336] width 1178 height 672
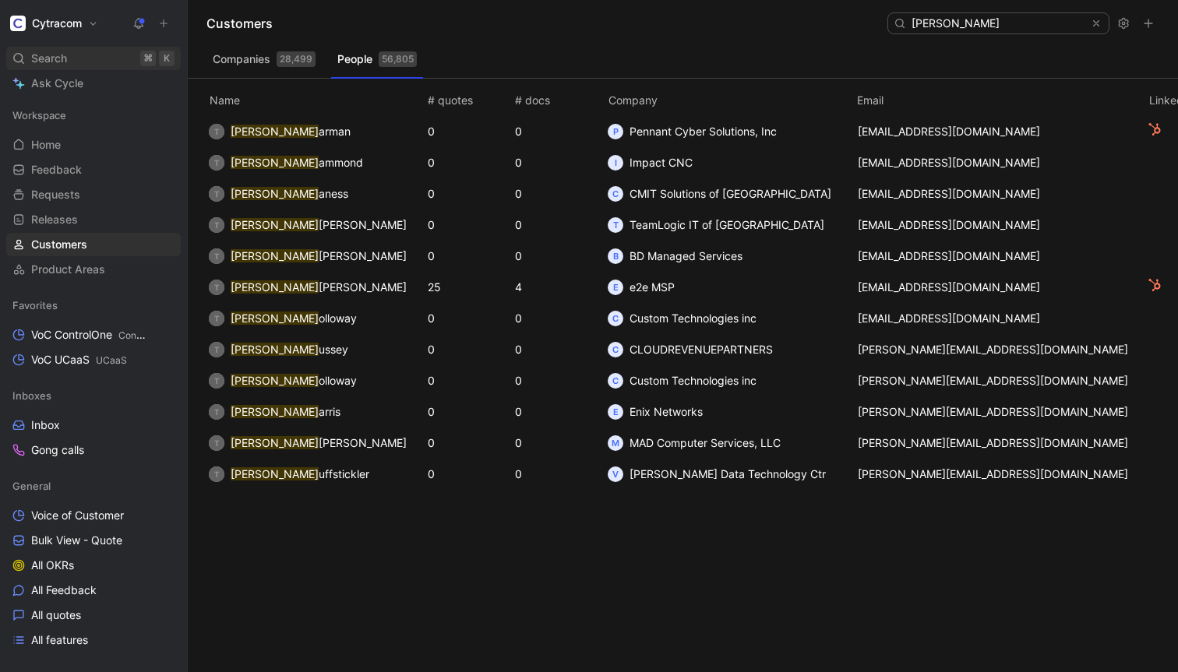
click at [47, 62] on span "Search" at bounding box center [49, 58] width 36 height 19
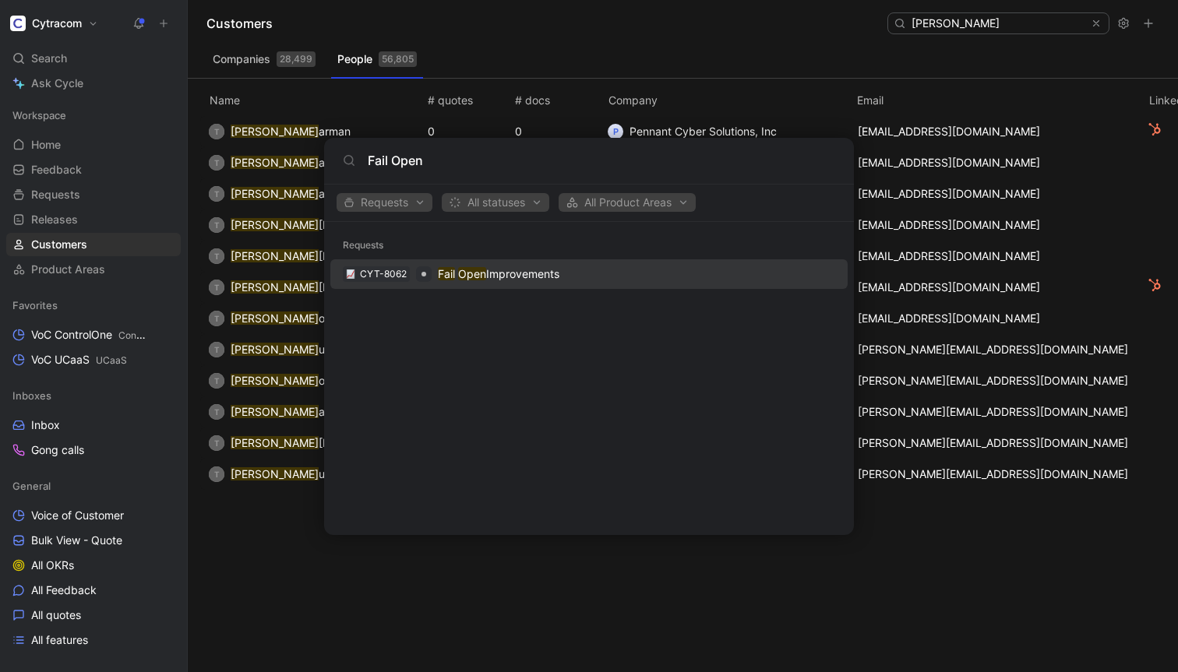
type input "Fail Open"
click at [445, 270] on mark "Fail" at bounding box center [446, 273] width 17 height 13
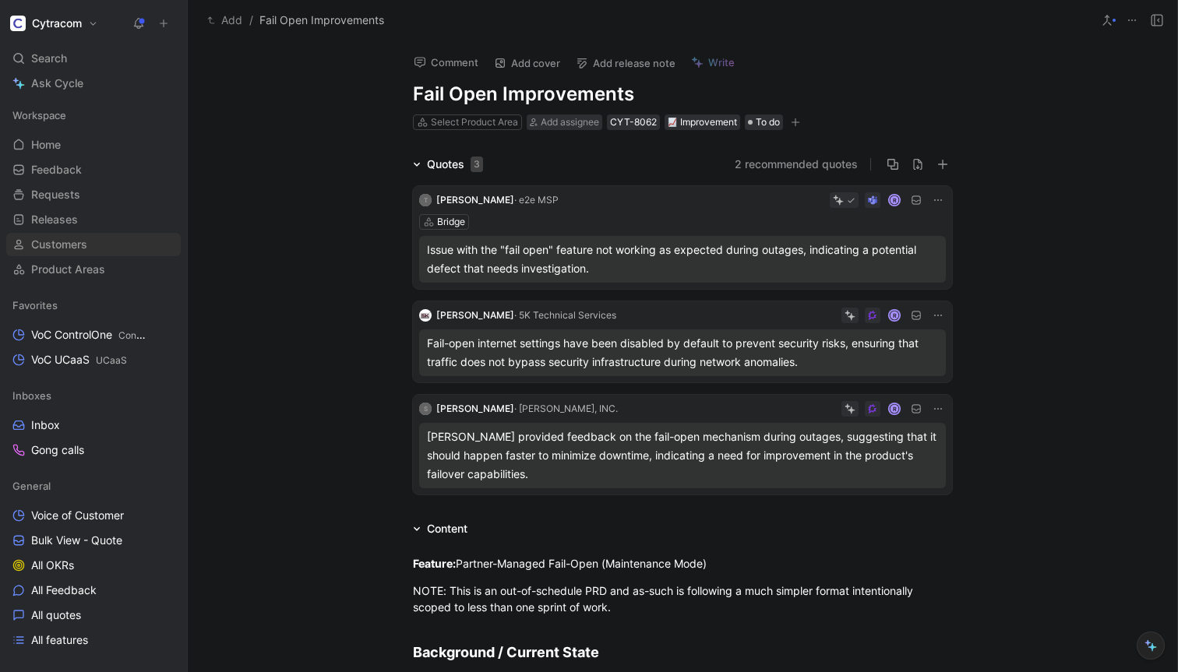
click at [58, 246] on span "Customers" at bounding box center [59, 245] width 56 height 16
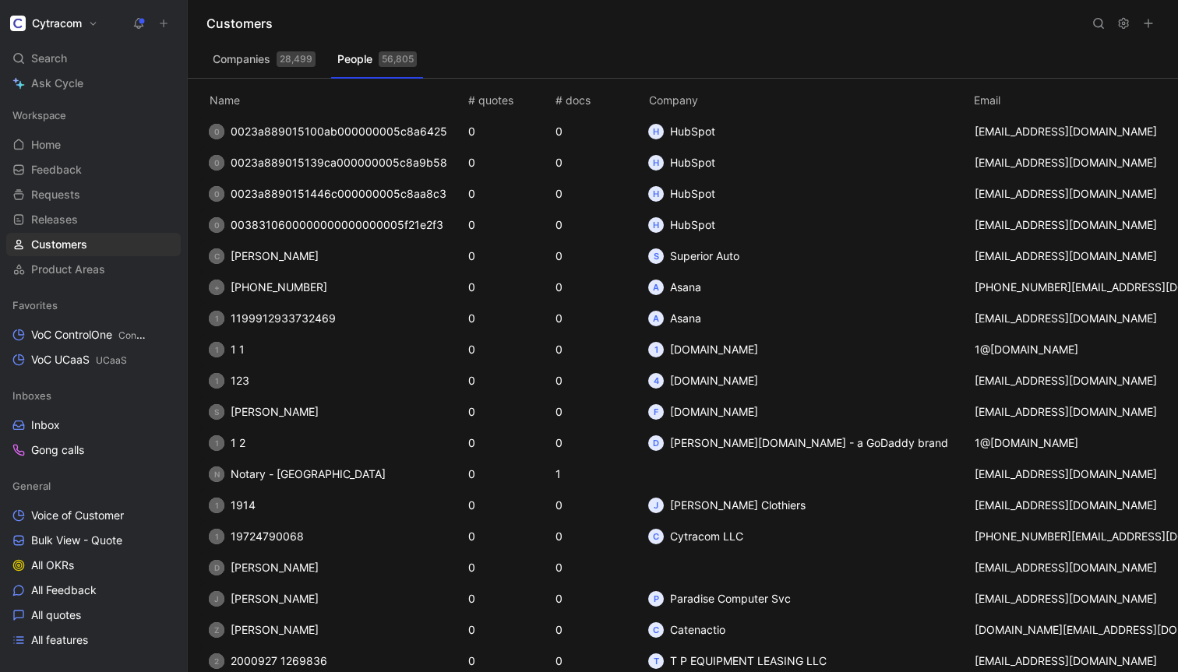
click at [361, 60] on button "People 56,805" at bounding box center [377, 59] width 92 height 25
click at [1098, 23] on icon at bounding box center [1098, 23] width 12 height 12
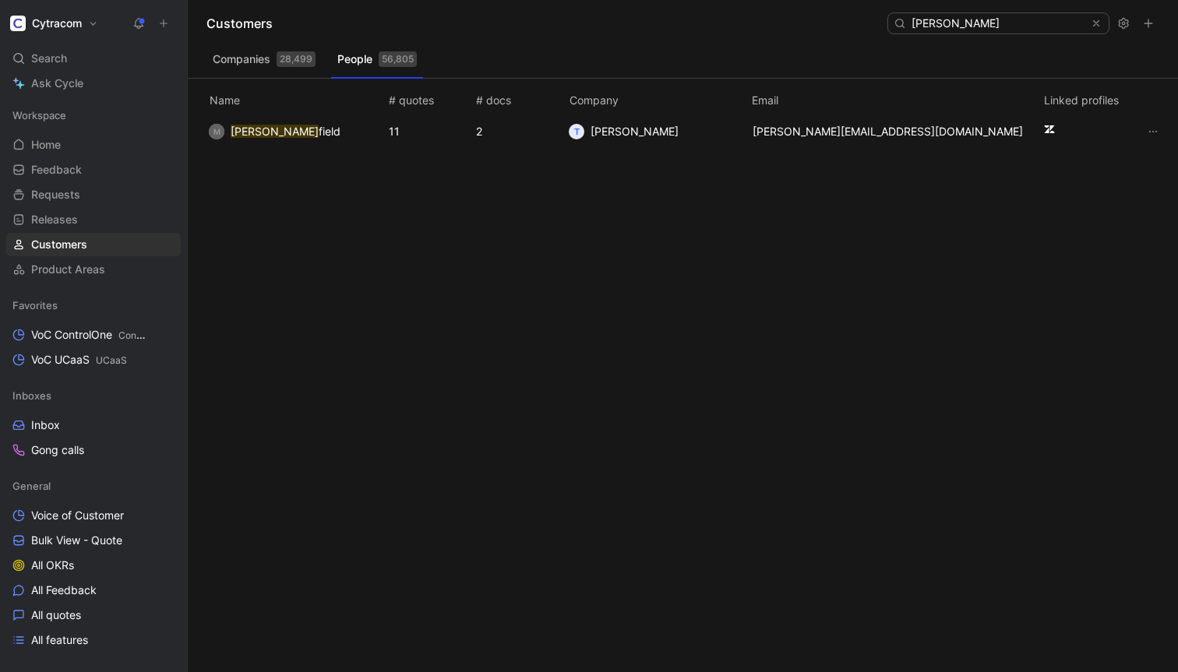
type input "Mike Bloom"
click at [285, 135] on mark "Mike Bloom" at bounding box center [275, 131] width 88 height 13
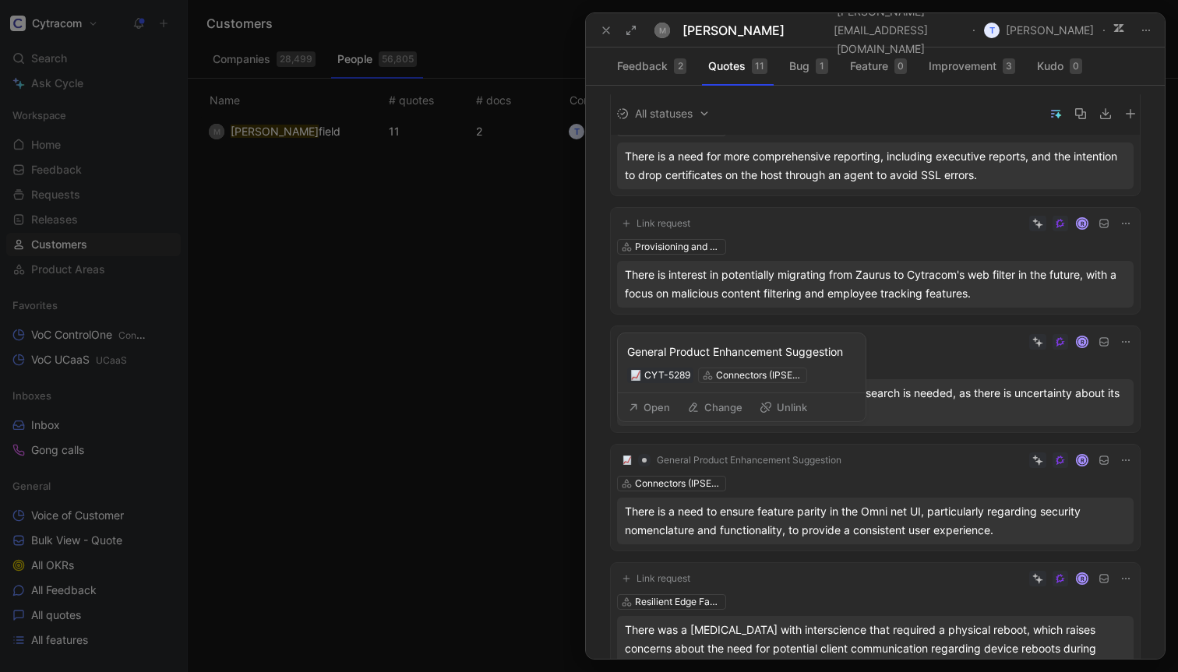
scroll to position [836, 0]
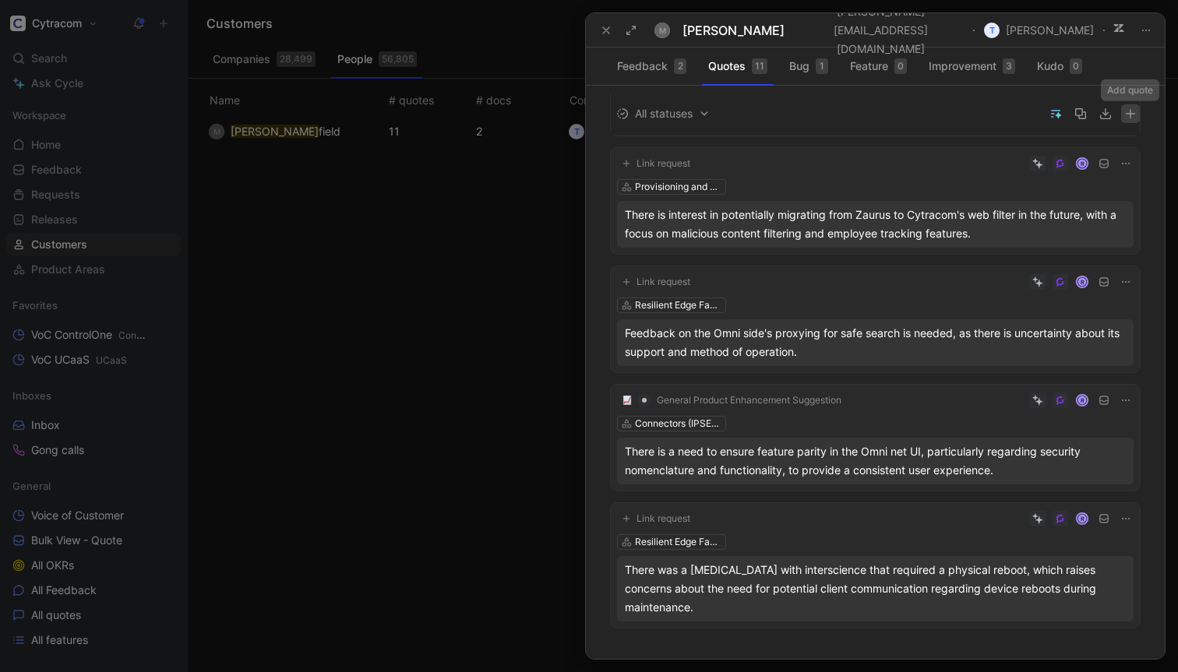
click at [1125, 114] on icon "button" at bounding box center [1130, 113] width 11 height 11
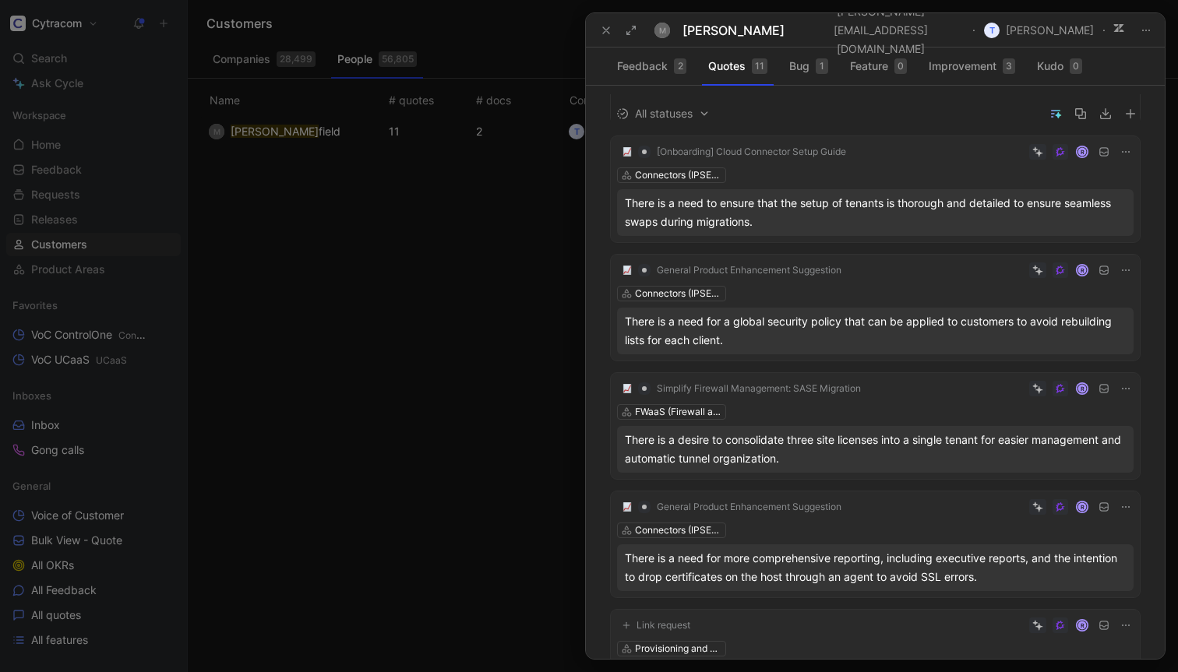
scroll to position [0, 0]
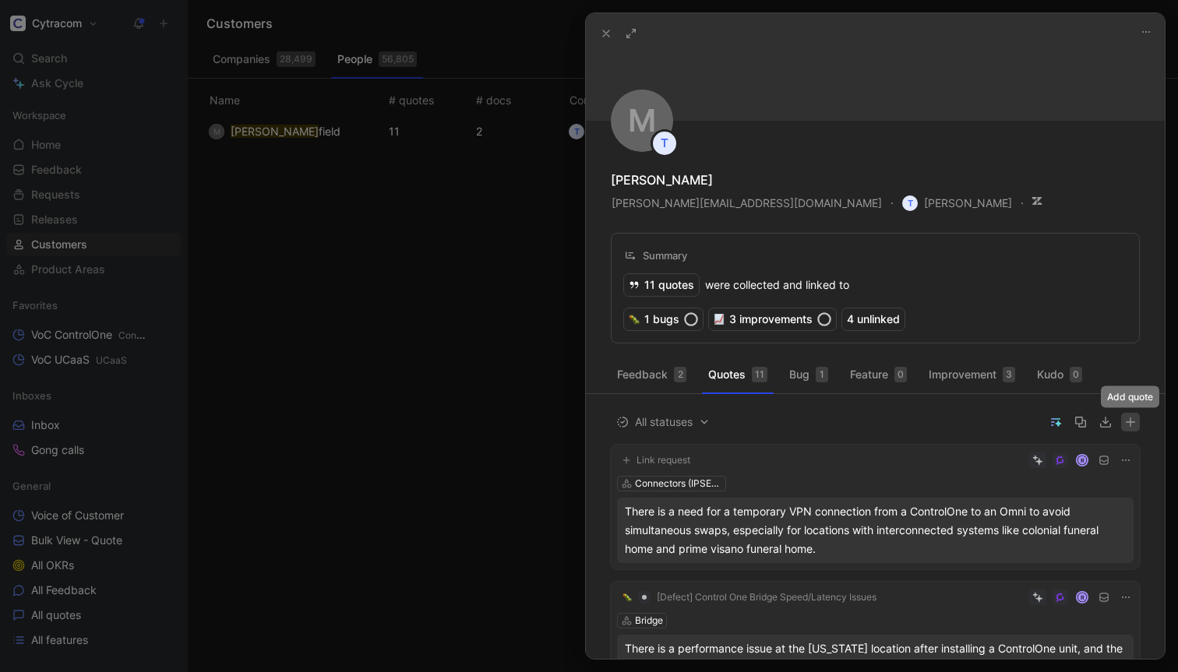
click at [1135, 425] on icon "button" at bounding box center [1130, 422] width 11 height 11
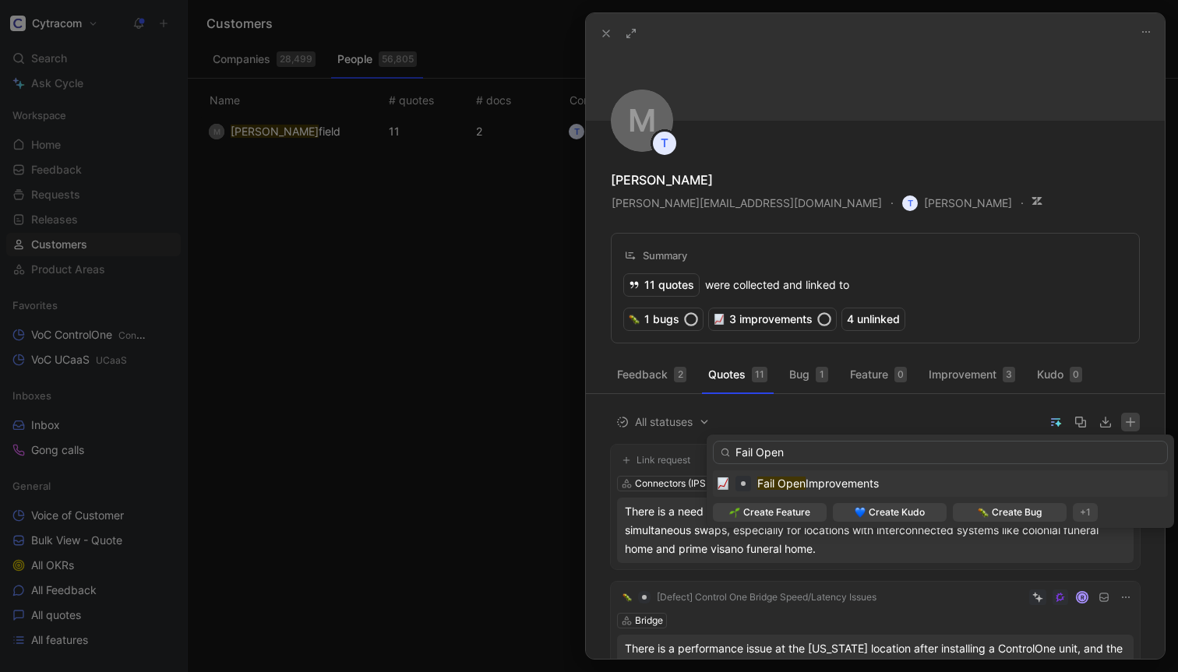
type input "Fail Open"
click at [782, 484] on mark "Fail Open" at bounding box center [781, 483] width 48 height 13
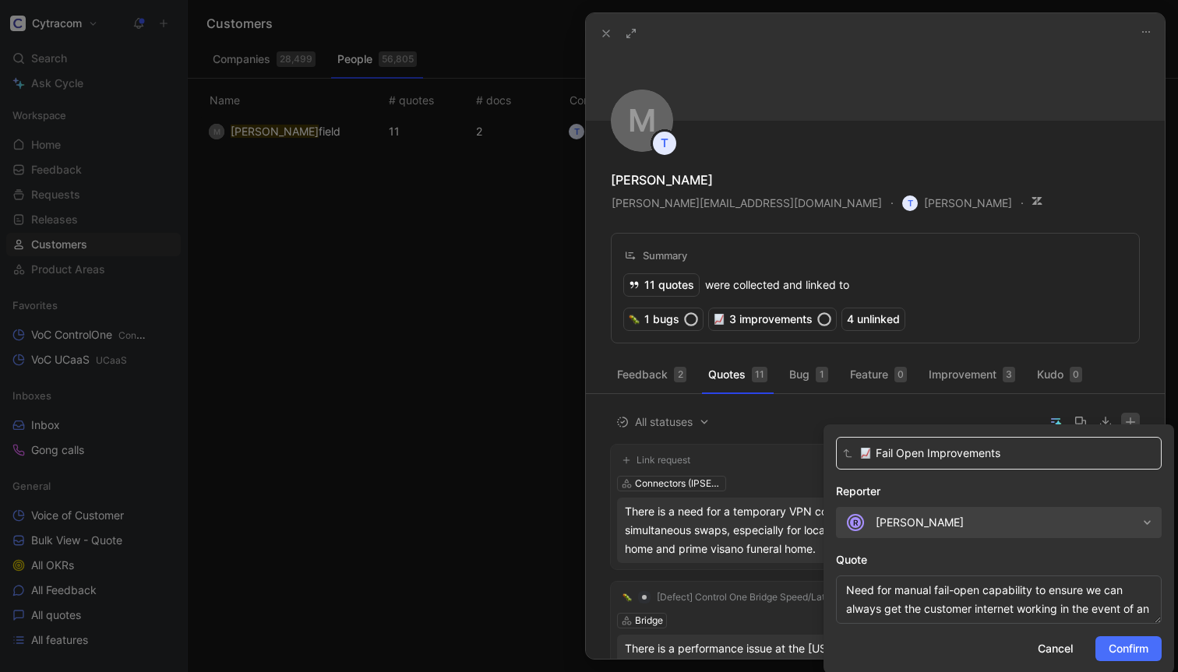
scroll to position [11, 0]
type textarea "Need for manual fail-open capability to ensure we can always get the customer i…"
click at [1122, 646] on span "Confirm" at bounding box center [1128, 648] width 40 height 19
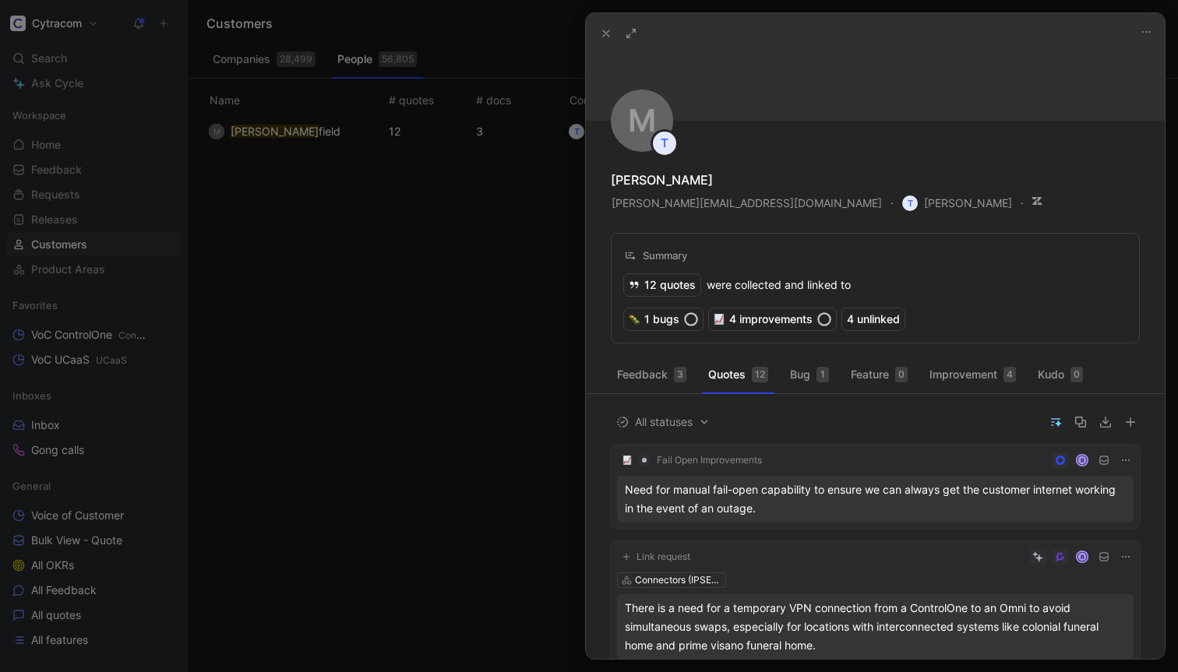
click at [1030, 205] on icon at bounding box center [1036, 201] width 12 height 12
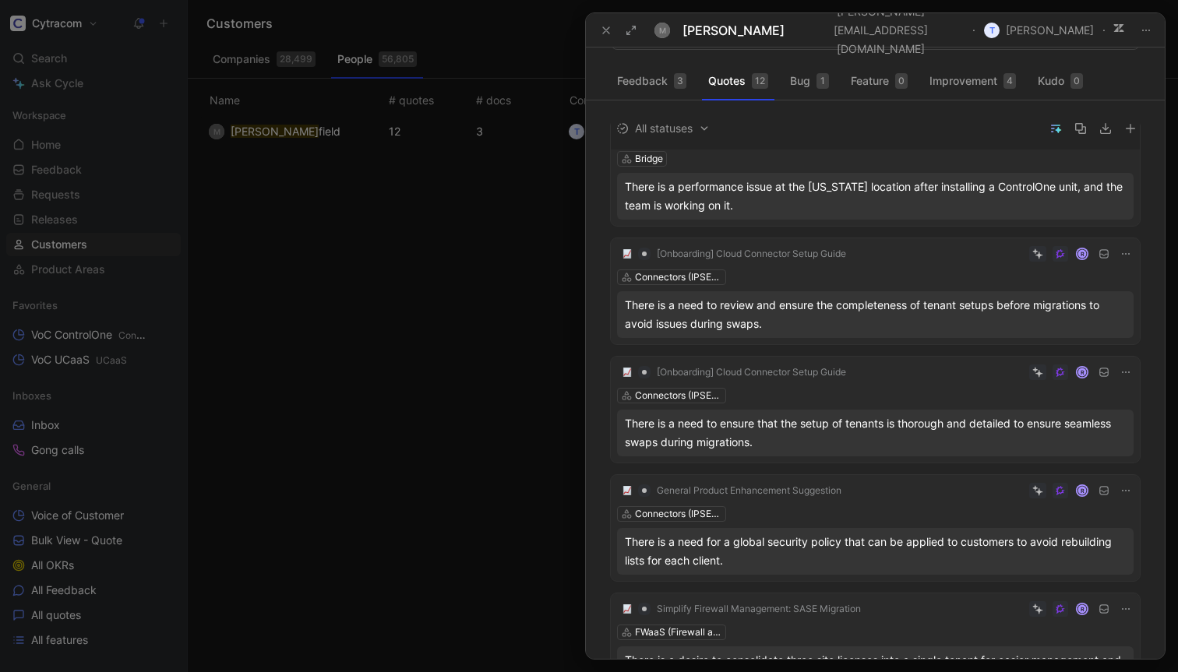
scroll to position [0, 0]
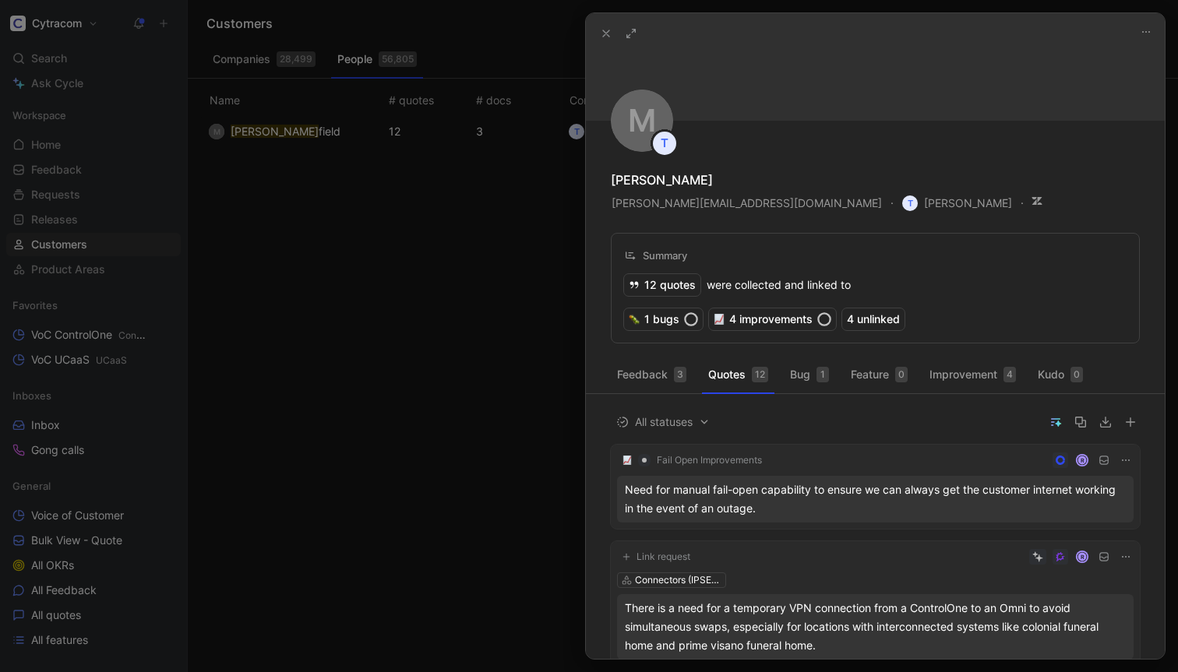
click at [447, 395] on div at bounding box center [589, 336] width 1178 height 672
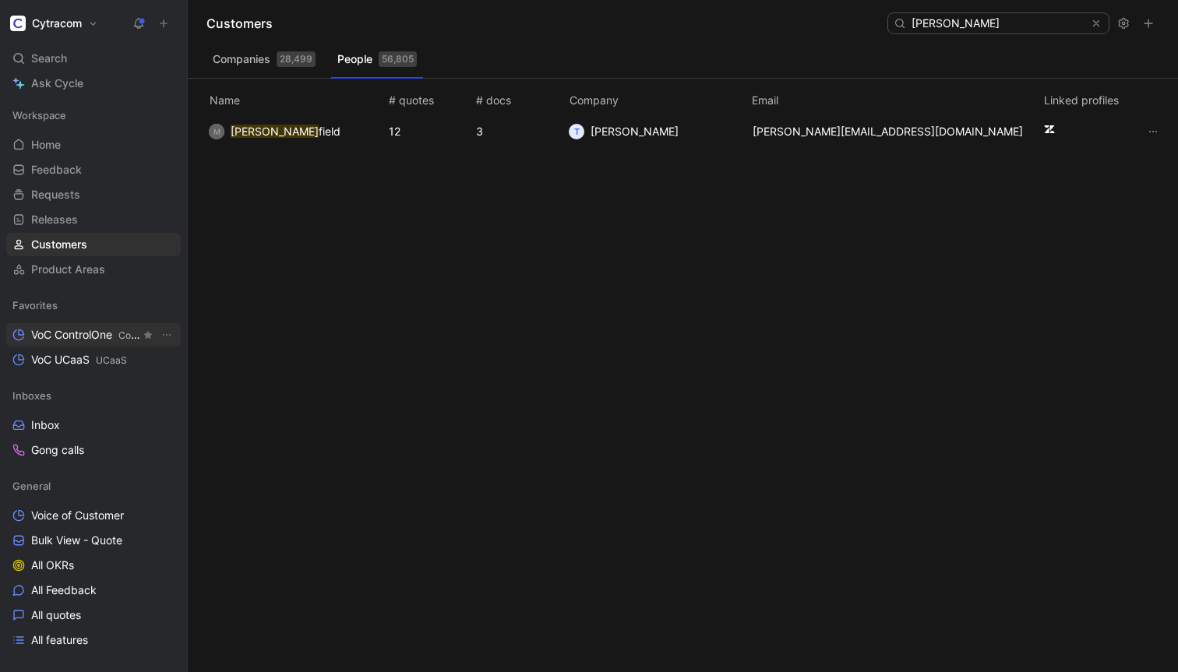
click at [81, 338] on span "VoC ControlOne ControlOne" at bounding box center [85, 335] width 109 height 16
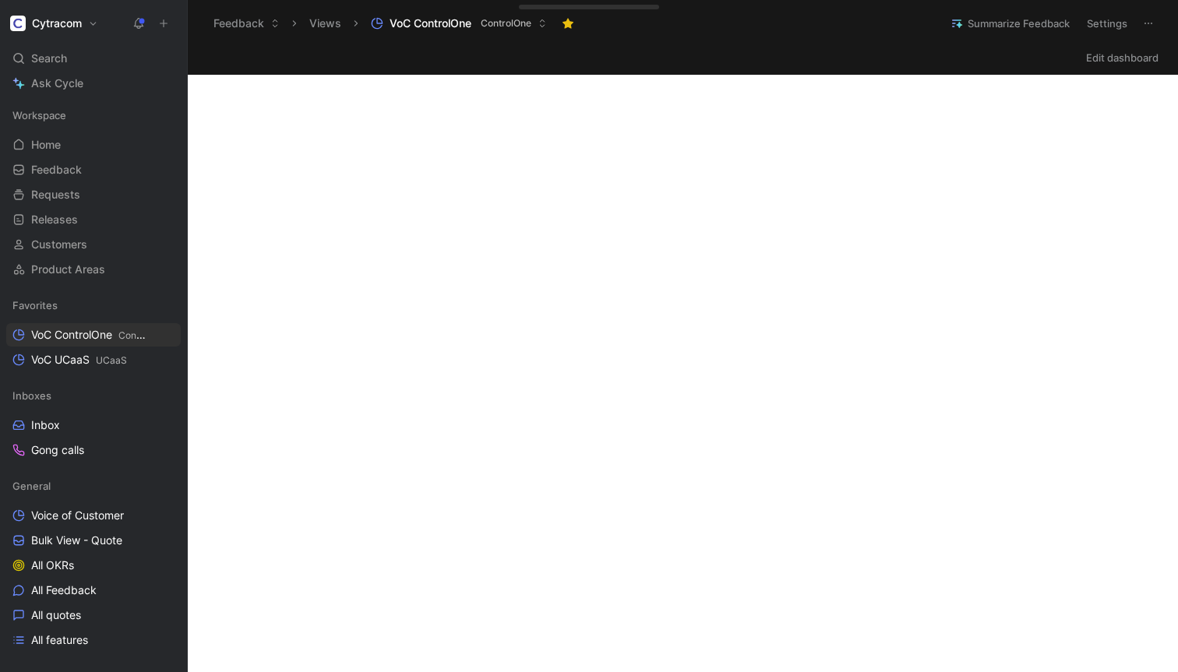
click at [1001, 26] on button "Summarize Feedback" at bounding box center [1009, 23] width 133 height 22
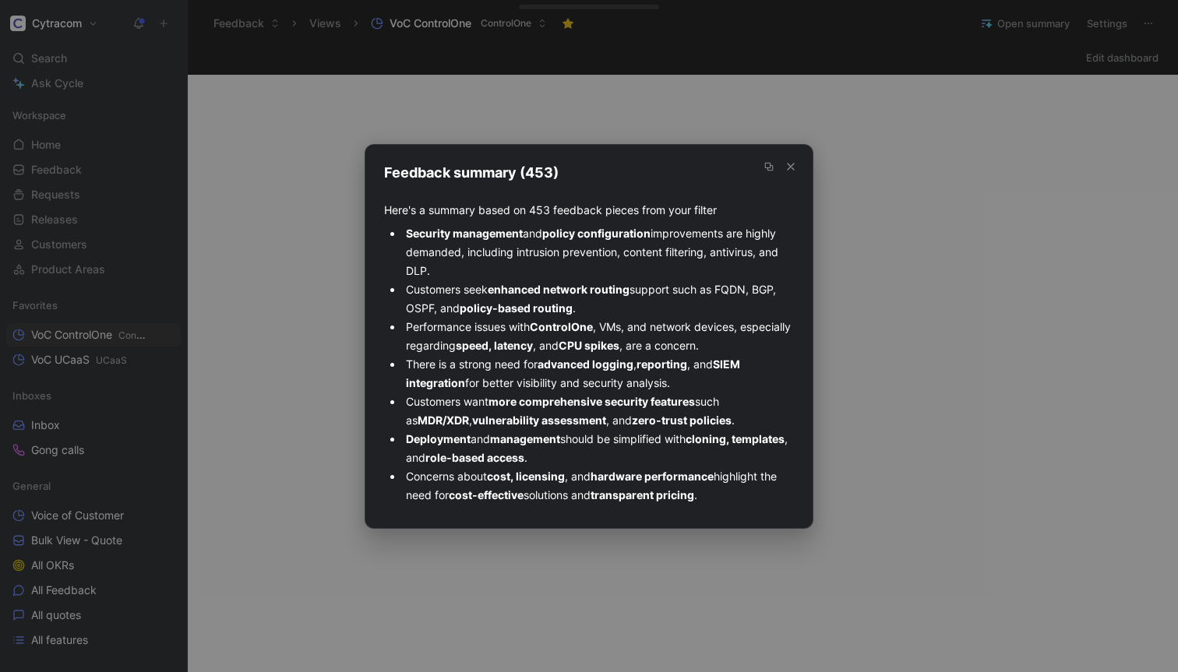
click at [792, 167] on icon "button" at bounding box center [790, 166] width 12 height 12
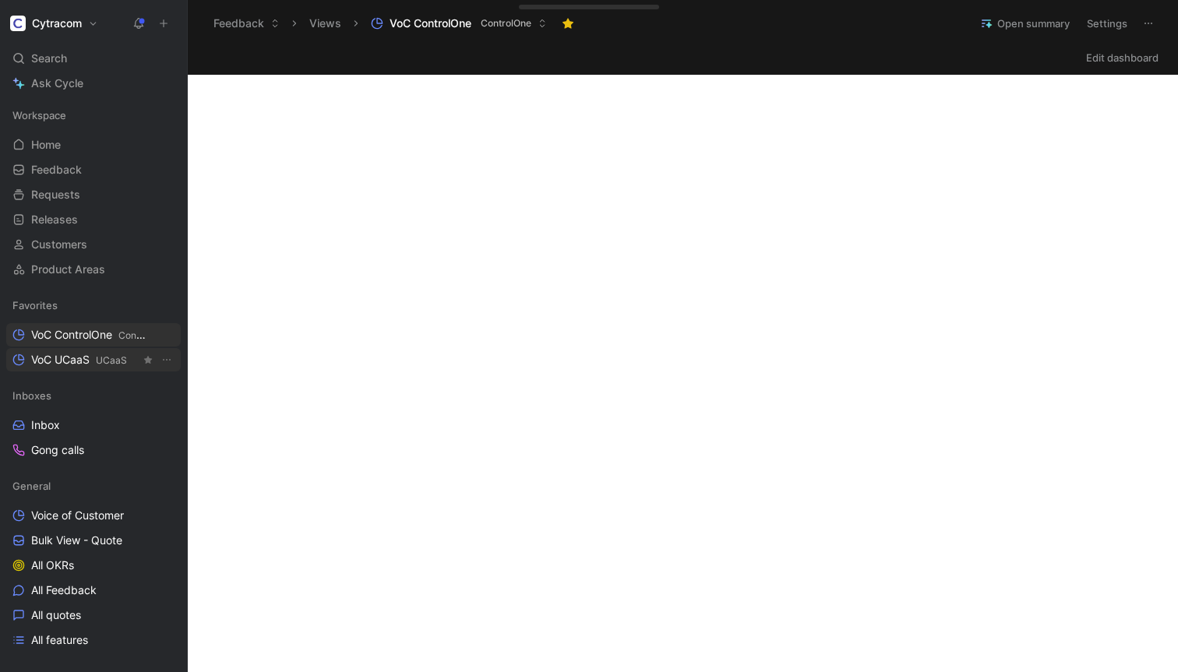
click at [65, 362] on span "VoC UCaaS UCaaS" at bounding box center [79, 360] width 96 height 16
click at [512, 24] on button "VoC UCaaS ControlOne" at bounding box center [447, 23] width 167 height 23
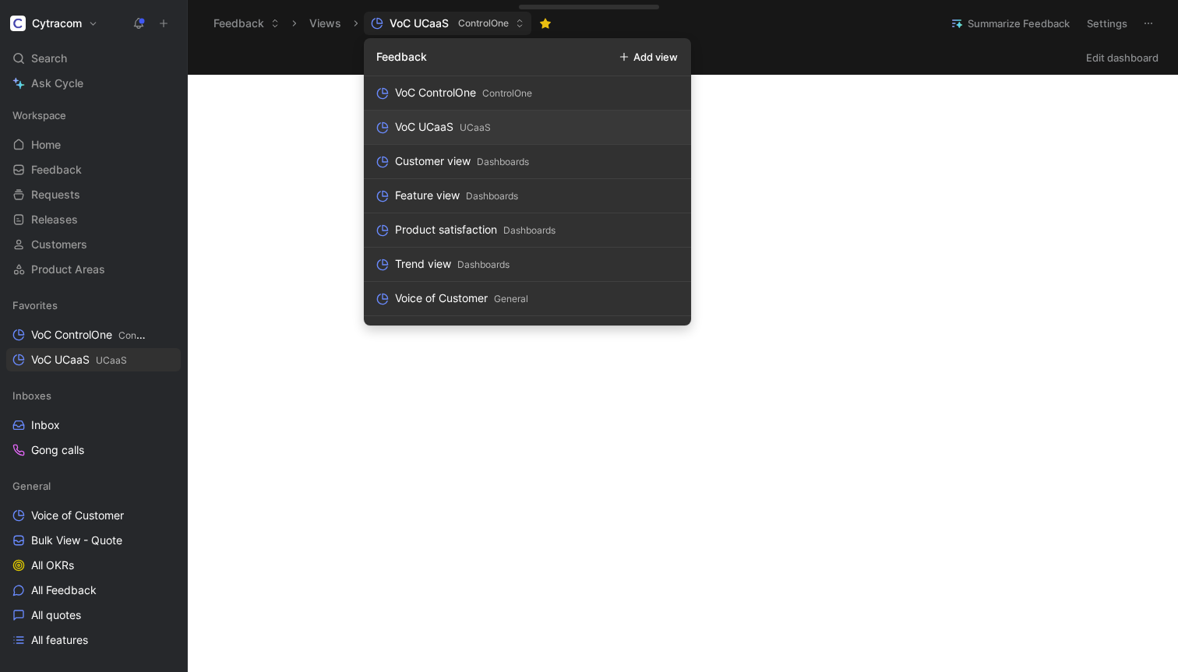
click at [454, 121] on link "VoC UCaaS UCaaS" at bounding box center [527, 128] width 327 height 34
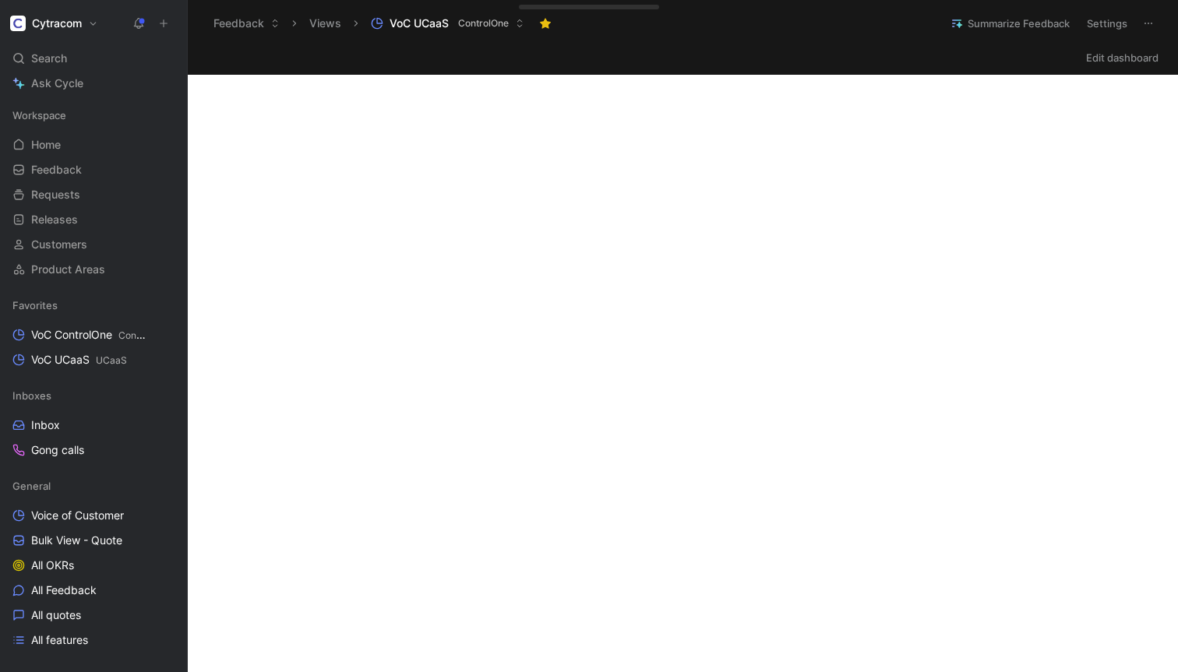
click at [999, 23] on button "Summarize Feedback" at bounding box center [1009, 23] width 133 height 22
click at [1012, 26] on button "Summarize Feedback" at bounding box center [1009, 23] width 133 height 22
click at [1013, 24] on button "Summarize Feedback" at bounding box center [1009, 23] width 133 height 22
click at [972, 25] on button "Summarize Feedback" at bounding box center [1009, 23] width 133 height 22
click at [709, 586] on div at bounding box center [589, 336] width 1178 height 672
